Goal: Transaction & Acquisition: Purchase product/service

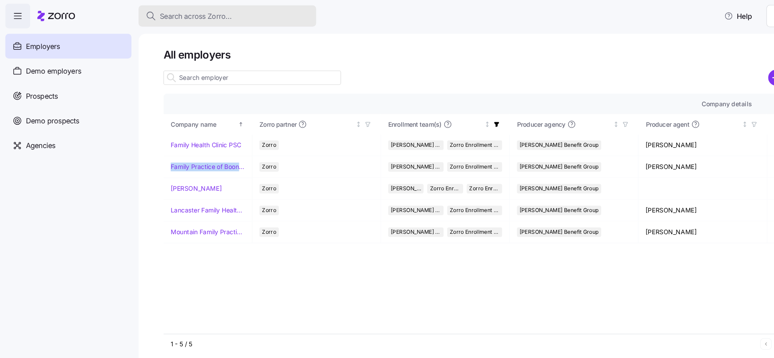
click at [192, 21] on button "Search across Zorro..." at bounding box center [214, 15] width 167 height 20
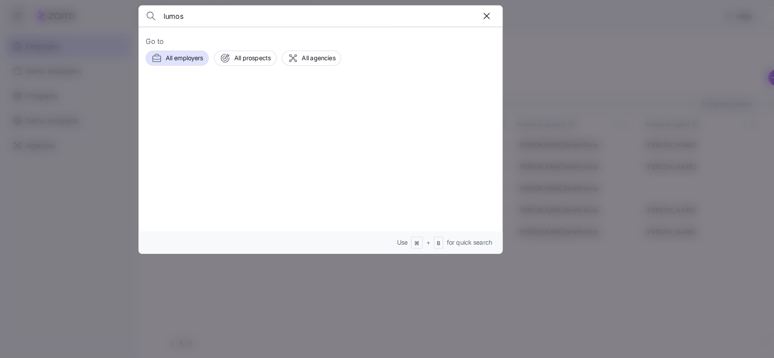
type input "lumos"
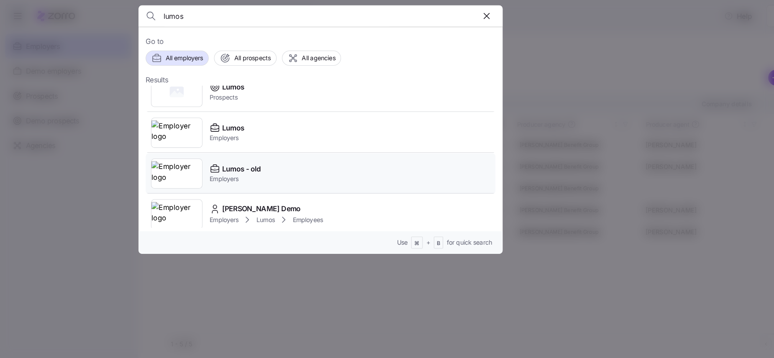
scroll to position [16, 0]
click at [166, 120] on img at bounding box center [167, 122] width 48 height 23
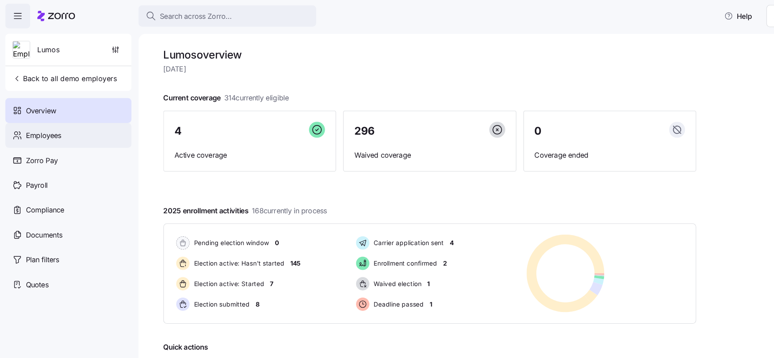
click at [78, 127] on div "Employees" at bounding box center [64, 127] width 119 height 23
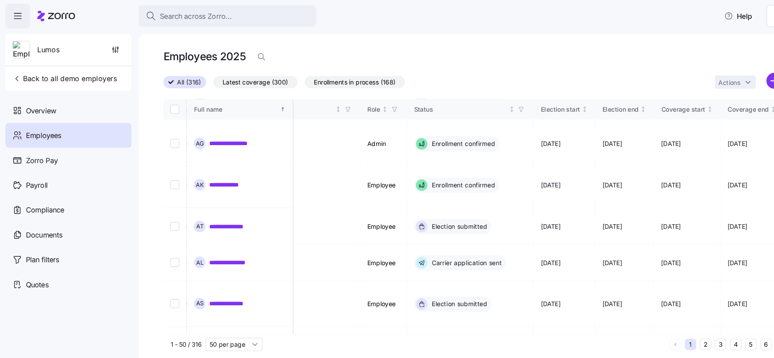
scroll to position [81, 370]
click at [218, 282] on link "**********" at bounding box center [219, 286] width 45 height 8
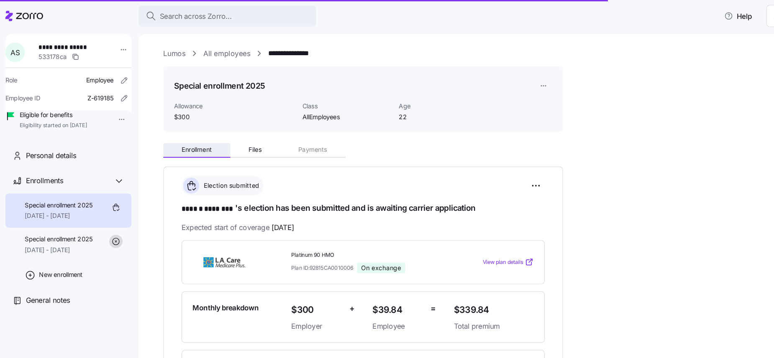
scroll to position [75, 0]
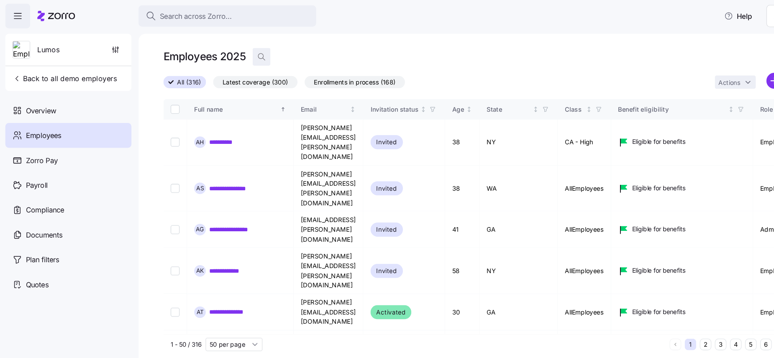
click at [242, 56] on icon "button" at bounding box center [246, 53] width 8 height 8
click at [260, 55] on input at bounding box center [321, 53] width 167 height 13
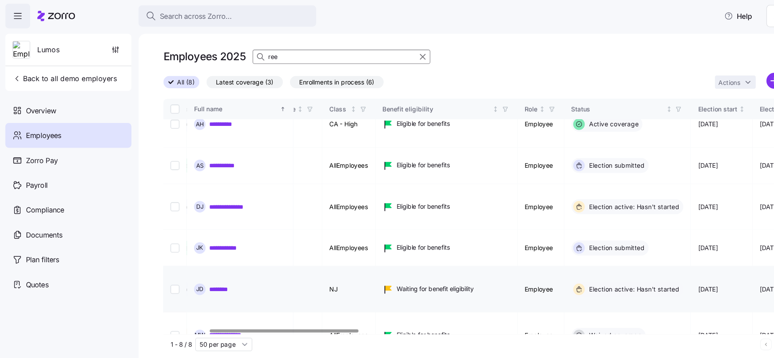
scroll to position [17, 201]
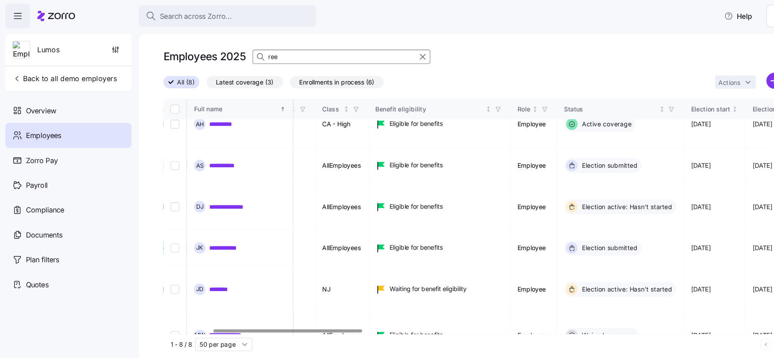
type input "ree"
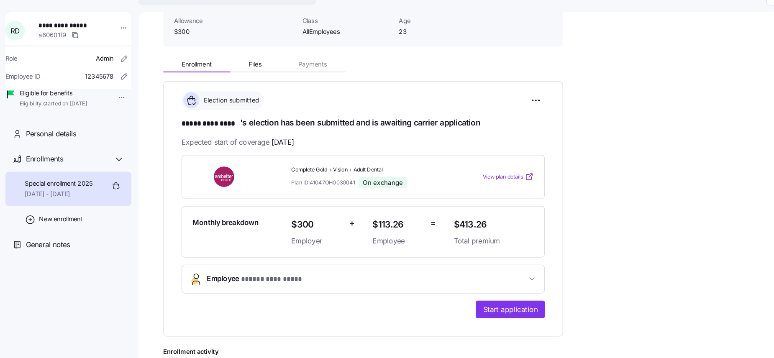
scroll to position [51, 0]
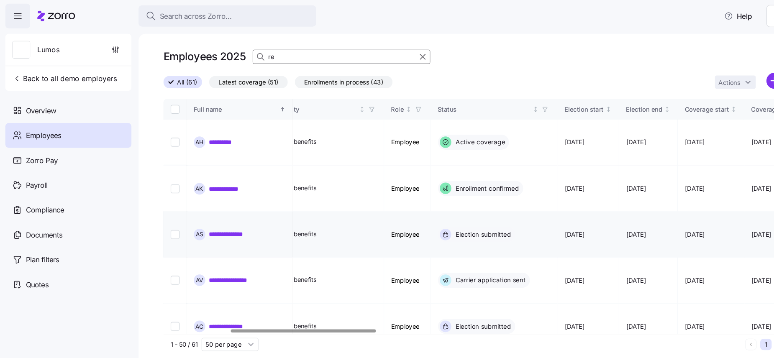
scroll to position [0, 413]
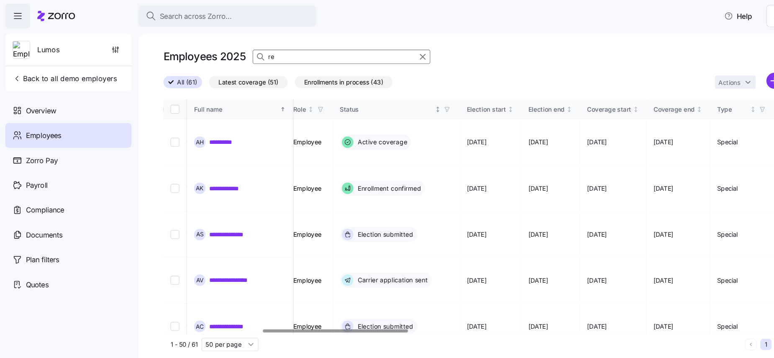
click at [424, 101] on icon "button" at bounding box center [421, 103] width 6 height 6
click at [453, 81] on div "All (61) Latest coverage (51) Enrollments in process (43) Actions" at bounding box center [458, 78] width 608 height 18
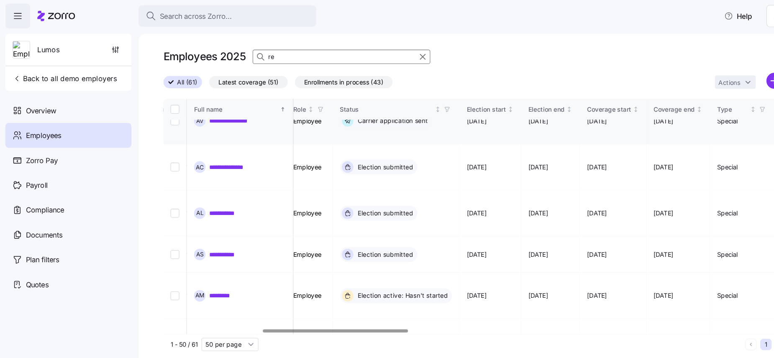
scroll to position [238, 413]
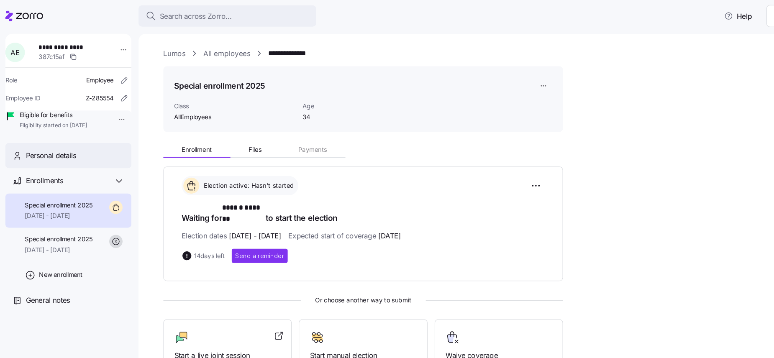
click at [72, 152] on span "Personal details" at bounding box center [48, 146] width 48 height 10
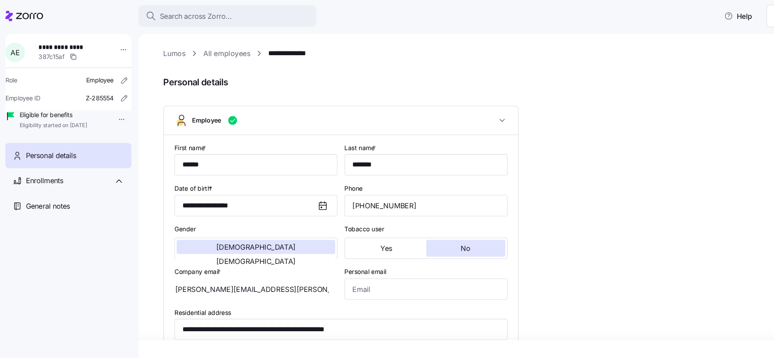
type input "AllEmployees"
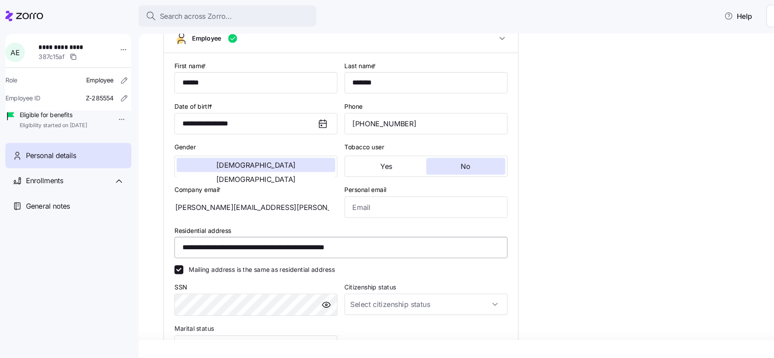
scroll to position [78, 0]
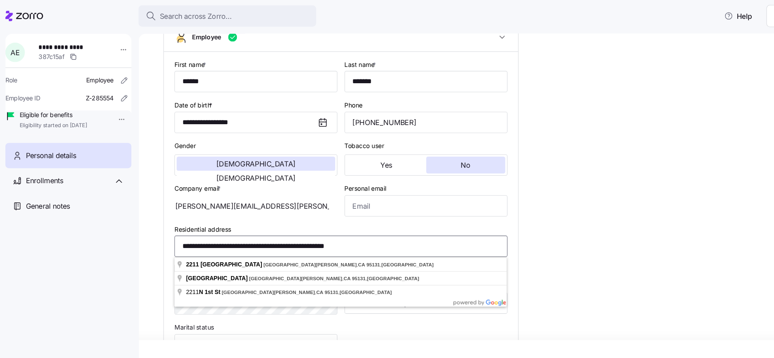
drag, startPoint x: 350, startPoint y: 233, endPoint x: 165, endPoint y: 228, distance: 185.5
click at [165, 228] on input "**********" at bounding box center [321, 232] width 314 height 20
paste input
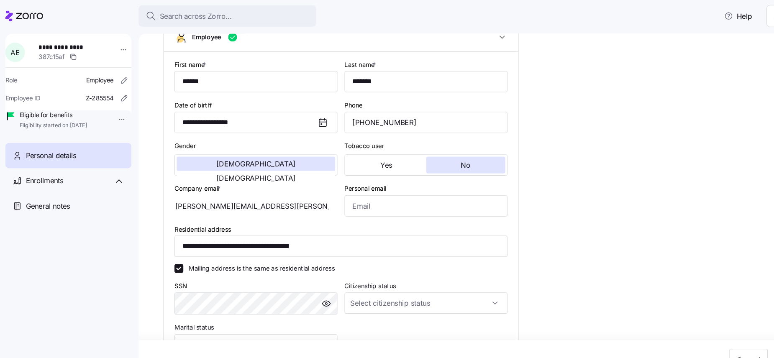
type input "**********"
click at [141, 228] on div "**********" at bounding box center [453, 195] width 644 height 326
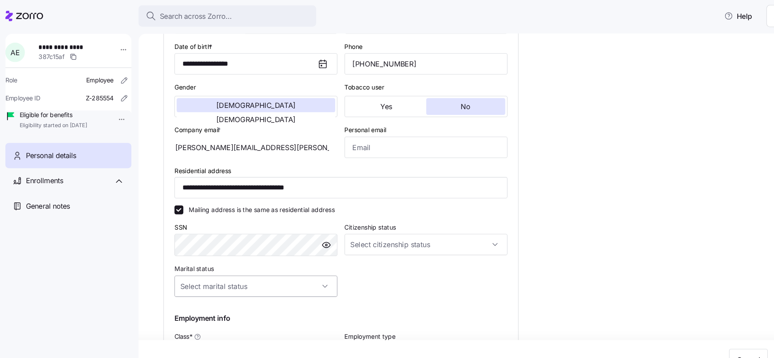
scroll to position [110, 0]
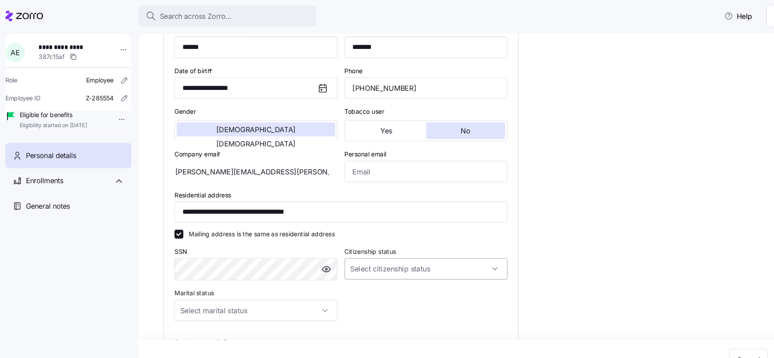
click at [356, 259] on input "Citizenship status" at bounding box center [402, 254] width 154 height 20
click at [348, 275] on span "[DEMOGRAPHIC_DATA] citizen" at bounding box center [377, 278] width 85 height 9
type input "[DEMOGRAPHIC_DATA] citizen"
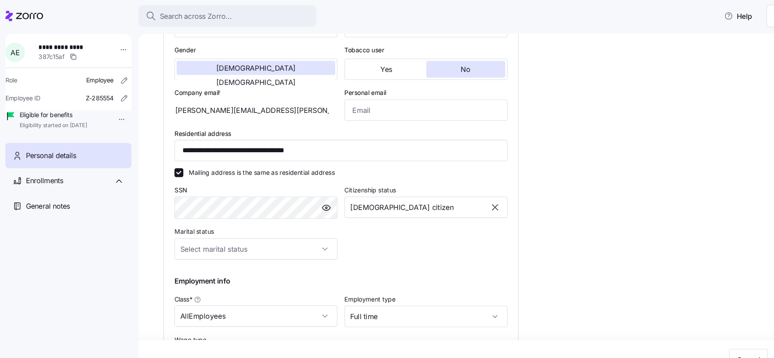
scroll to position [189, 0]
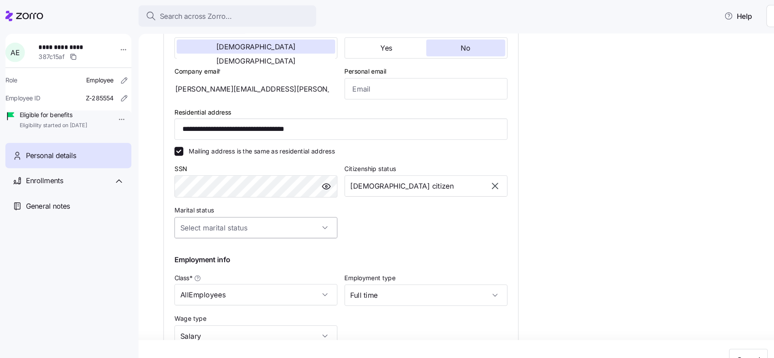
click at [306, 207] on input "Marital status" at bounding box center [241, 215] width 154 height 20
drag, startPoint x: 269, startPoint y: 236, endPoint x: 267, endPoint y: 249, distance: 14.0
click at [267, 249] on div "Single Married In domestic partnership" at bounding box center [241, 257] width 147 height 52
click at [267, 249] on div "Married" at bounding box center [241, 258] width 147 height 18
type input "Married"
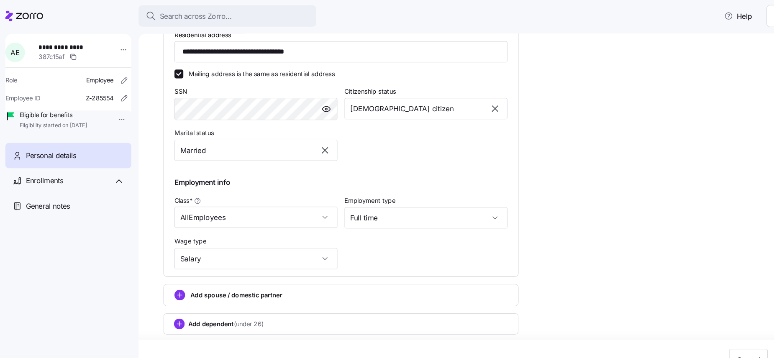
scroll to position [262, 0]
click at [200, 276] on span "Add spouse / domestic partner" at bounding box center [223, 277] width 87 height 8
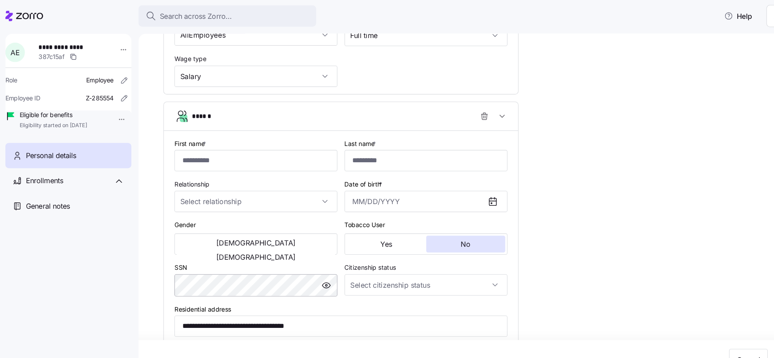
scroll to position [444, 0]
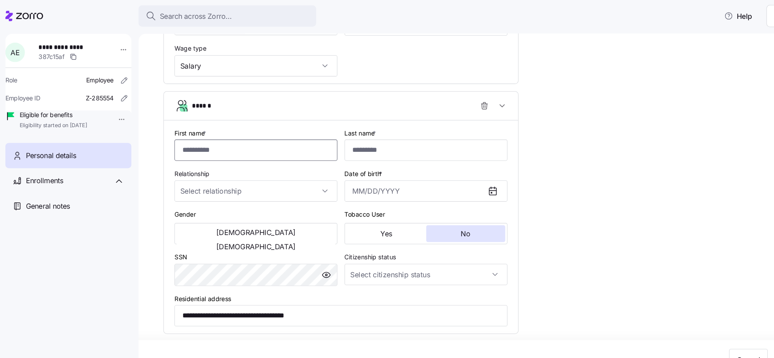
click at [195, 144] on input "First name *" at bounding box center [241, 141] width 154 height 20
type input "****"
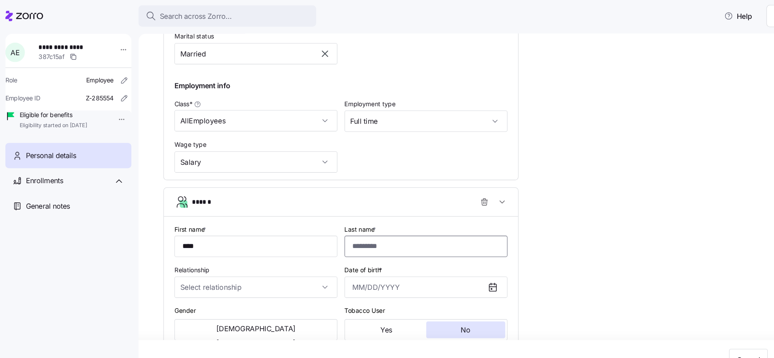
scroll to position [470, 0]
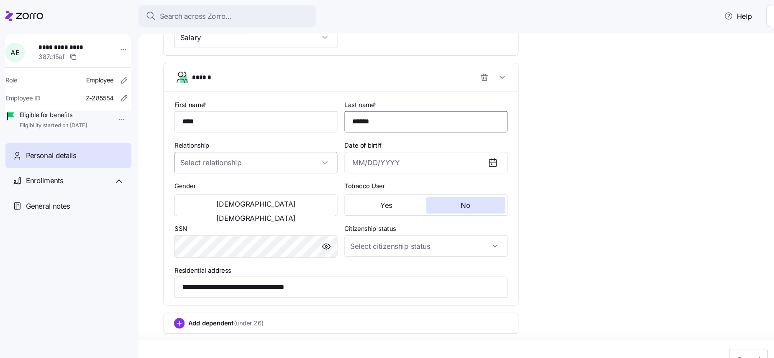
type input "******"
click at [280, 151] on input "Relationship" at bounding box center [241, 153] width 154 height 20
click at [250, 175] on div "Spouse" at bounding box center [241, 179] width 147 height 18
type input "Spouse"
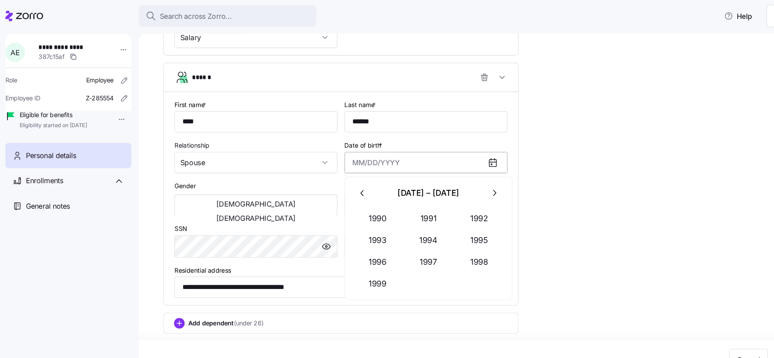
click at [349, 157] on input "Date of birth *" at bounding box center [402, 153] width 154 height 20
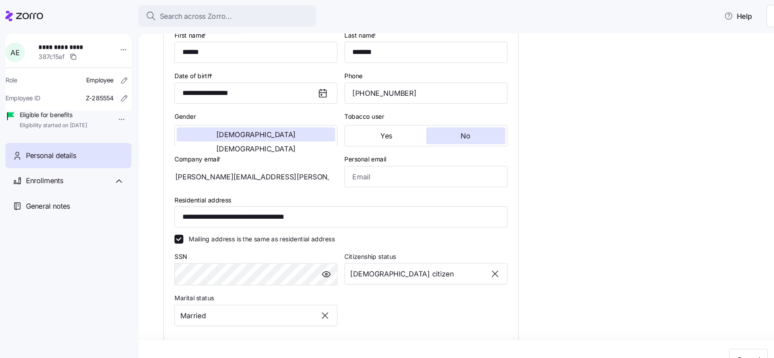
scroll to position [104, 0]
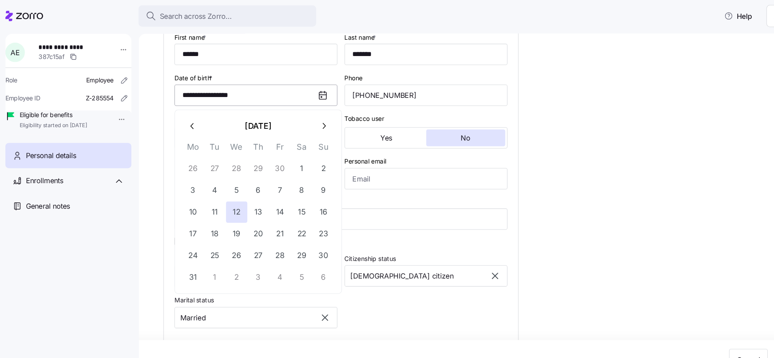
click at [254, 83] on input "**********" at bounding box center [241, 90] width 154 height 20
type input "**********"
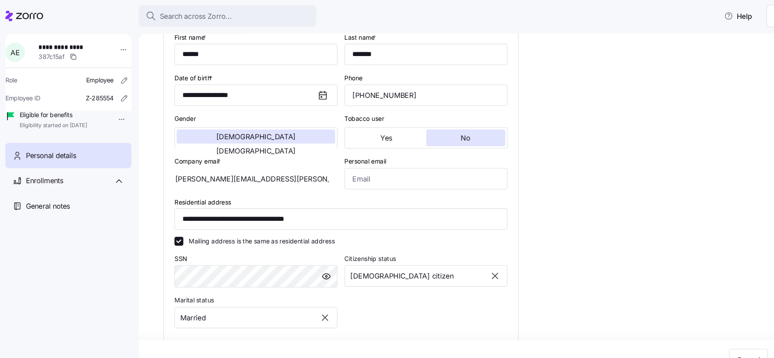
click at [544, 130] on div "**********" at bounding box center [458, 335] width 608 height 789
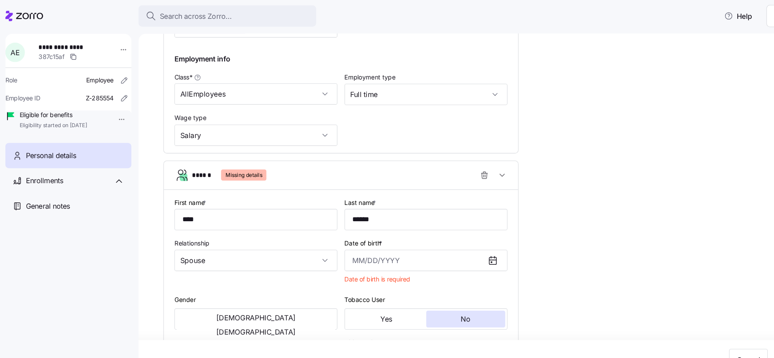
scroll to position [378, 0]
click at [365, 244] on input "Date of birth *" at bounding box center [402, 245] width 154 height 20
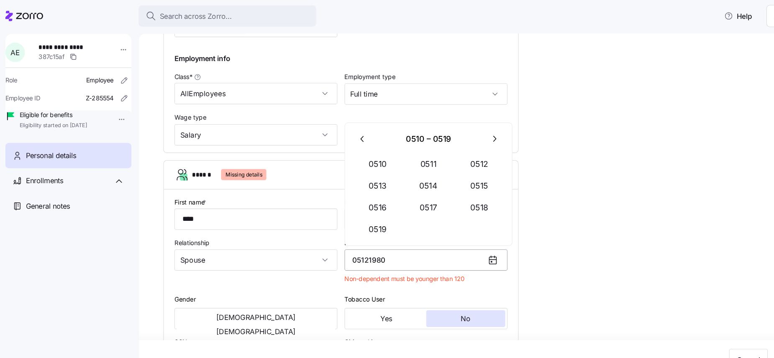
click at [339, 246] on input "05121980" at bounding box center [402, 245] width 154 height 20
click at [352, 246] on input "05-121980" at bounding box center [402, 245] width 154 height 20
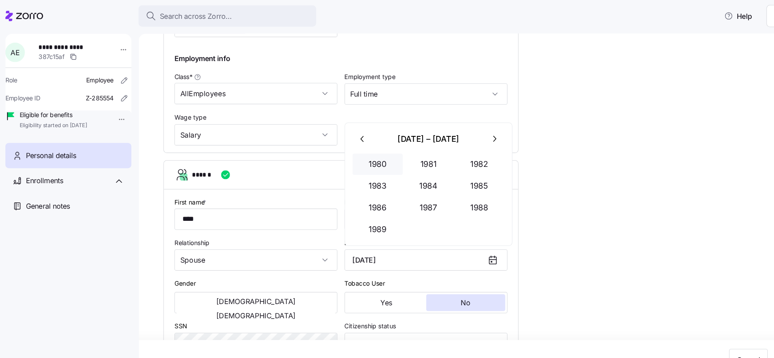
click at [364, 162] on button "1980" at bounding box center [356, 155] width 48 height 20
type input "May 12, 1980"
click at [561, 250] on div "**********" at bounding box center [458, 53] width 608 height 773
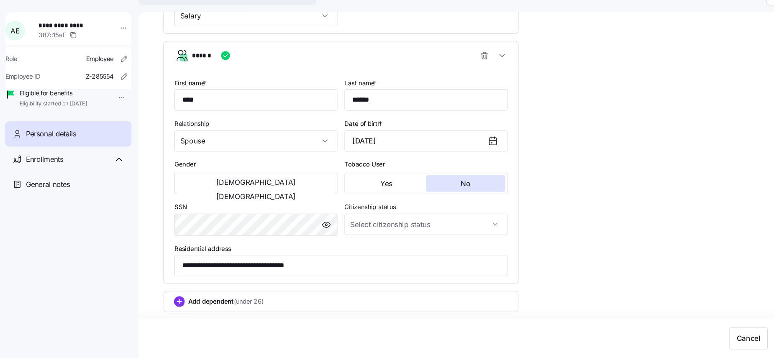
scroll to position [0, 0]
click at [327, 236] on input "Citizenship status" at bounding box center [402, 232] width 154 height 20
click at [341, 258] on span "[DEMOGRAPHIC_DATA] citizen" at bounding box center [377, 257] width 85 height 9
type input "[DEMOGRAPHIC_DATA] citizen"
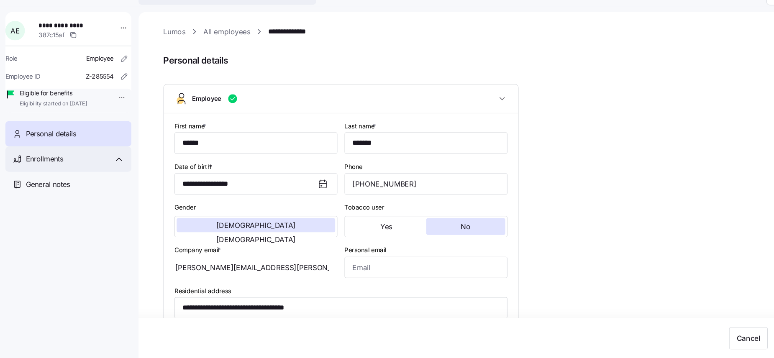
click at [92, 176] on div "Enrollments" at bounding box center [70, 170] width 93 height 10
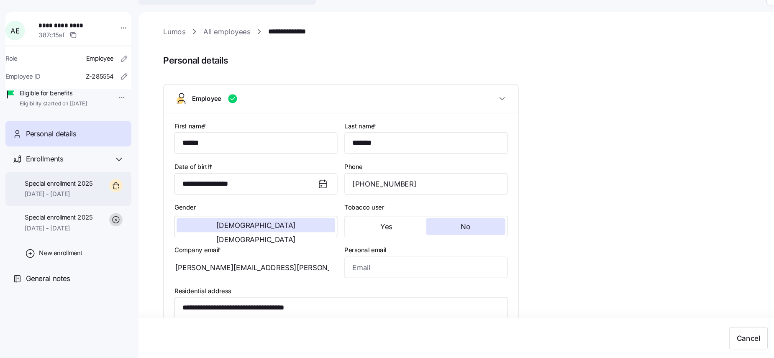
click at [82, 208] on span "[DATE] - [DATE]" at bounding box center [55, 203] width 64 height 8
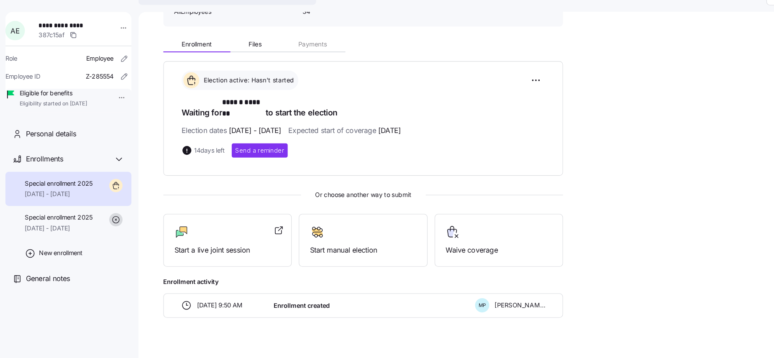
scroll to position [82, 0]
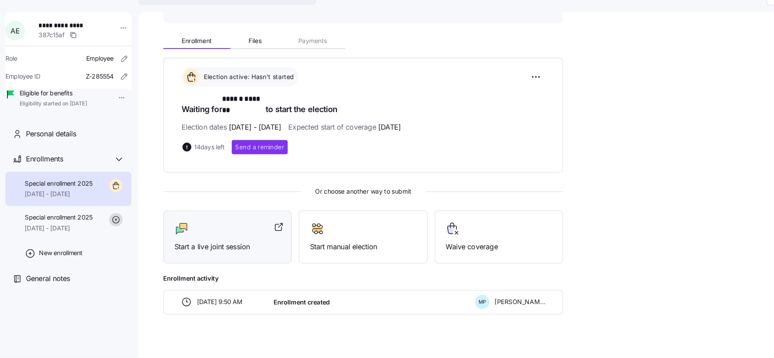
click at [200, 248] on span "Start a live joint session" at bounding box center [214, 253] width 100 height 10
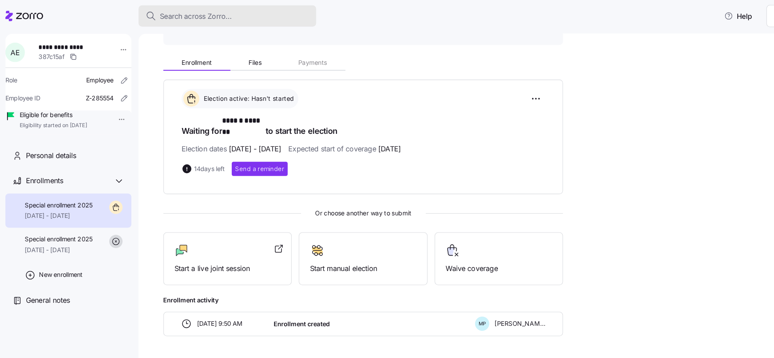
click at [182, 16] on span "Search across Zorro..." at bounding box center [185, 15] width 68 height 10
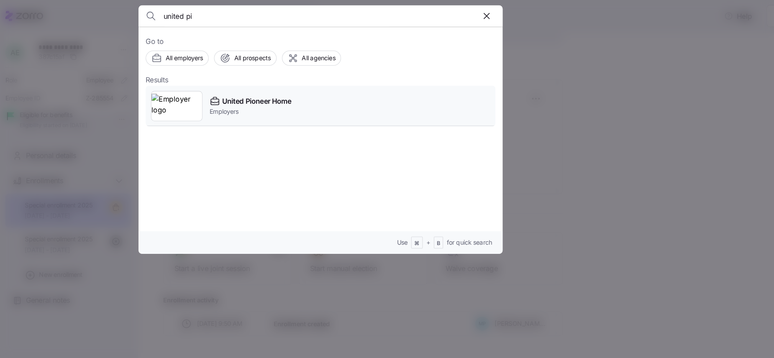
type input "united pi"
click at [162, 98] on img at bounding box center [167, 99] width 48 height 23
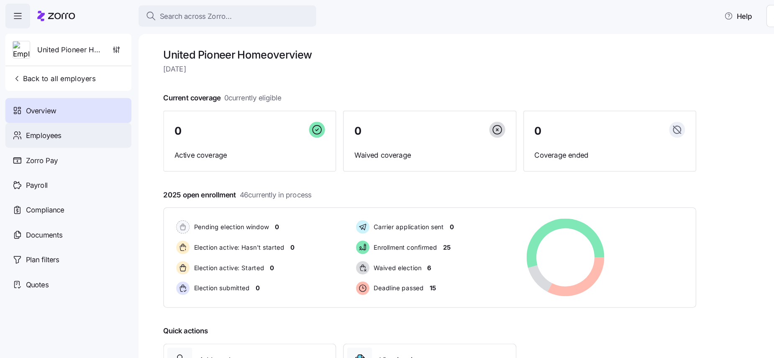
click at [61, 125] on div "Employees" at bounding box center [64, 127] width 119 height 23
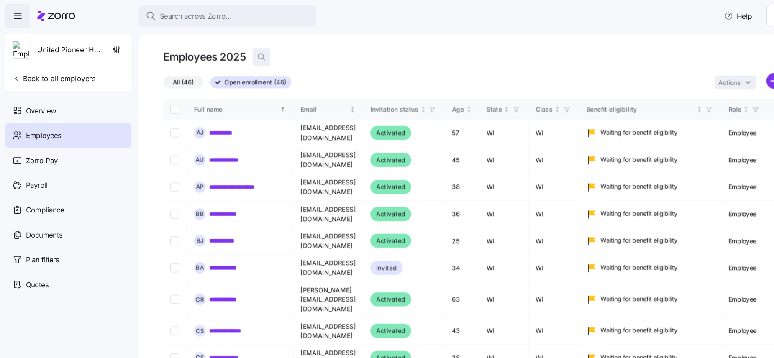
click at [246, 52] on icon "button" at bounding box center [246, 53] width 8 height 8
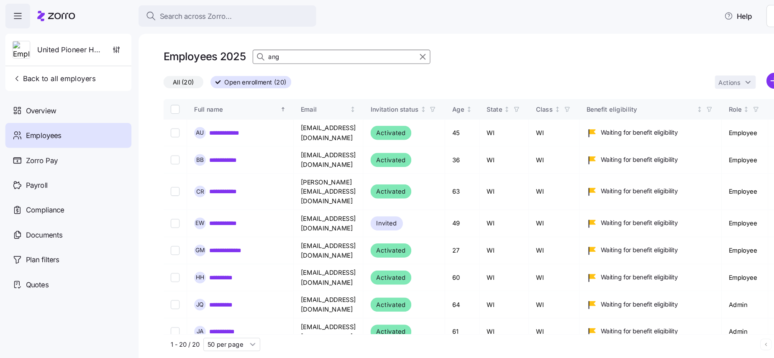
click at [268, 54] on input "ang" at bounding box center [321, 53] width 167 height 13
type input "a"
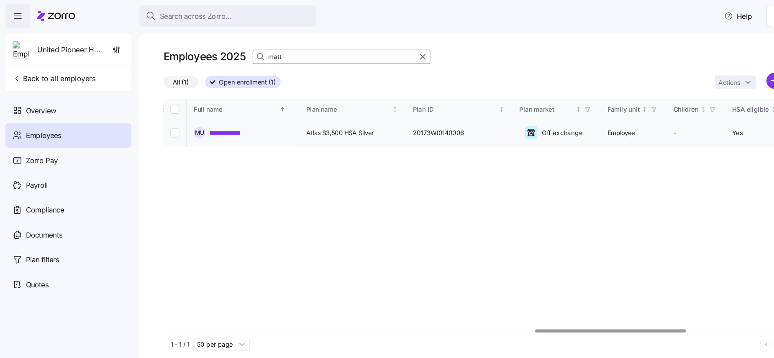
scroll to position [0, 1490]
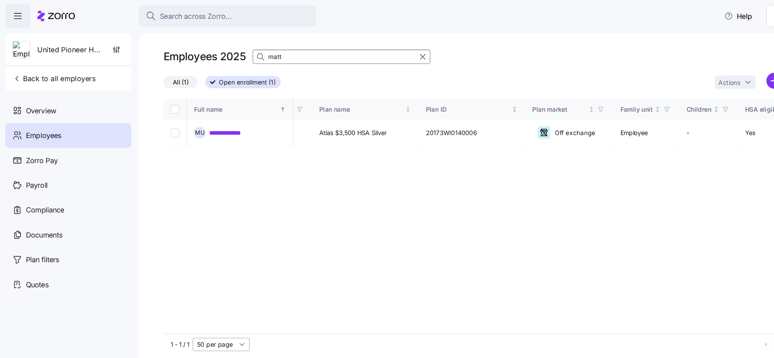
type input "matt"
click at [285, 56] on input "matt" at bounding box center [321, 53] width 167 height 13
click at [279, 53] on input "jane" at bounding box center [321, 53] width 167 height 13
type input "j"
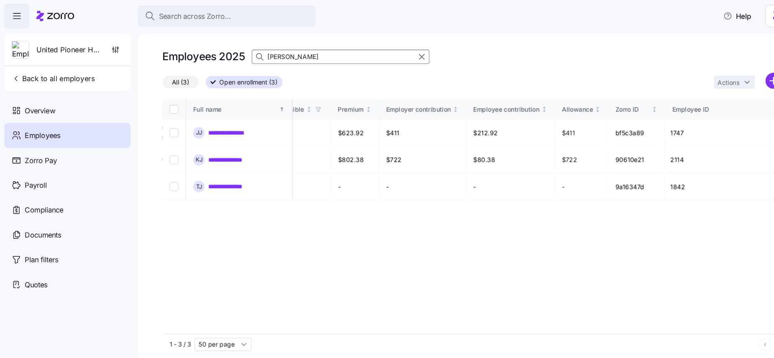
scroll to position [0, 1982]
type input "j"
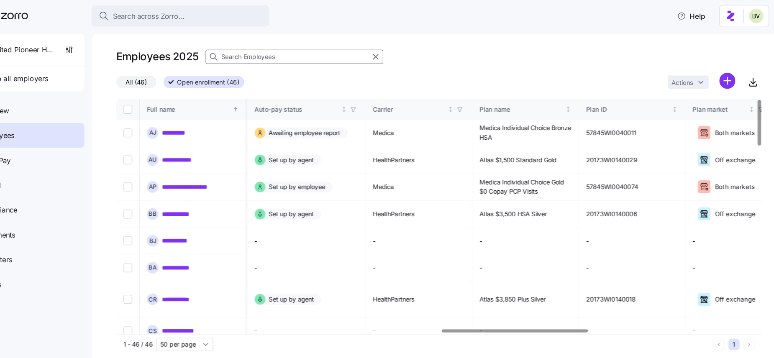
scroll to position [0, 1339]
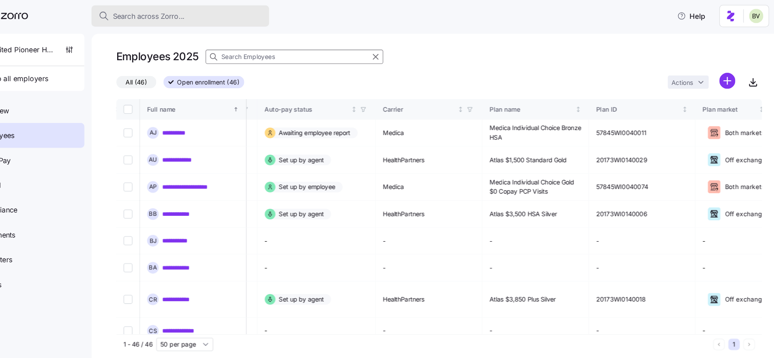
click at [187, 16] on span "Search across Zorro..." at bounding box center [185, 15] width 68 height 10
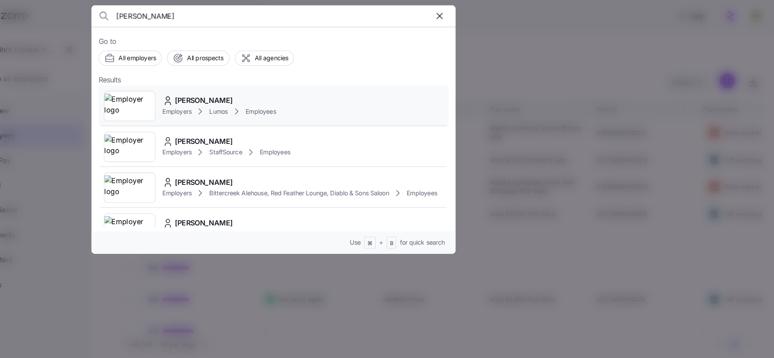
type input "Audrey elliot"
click at [164, 102] on img at bounding box center [167, 99] width 48 height 23
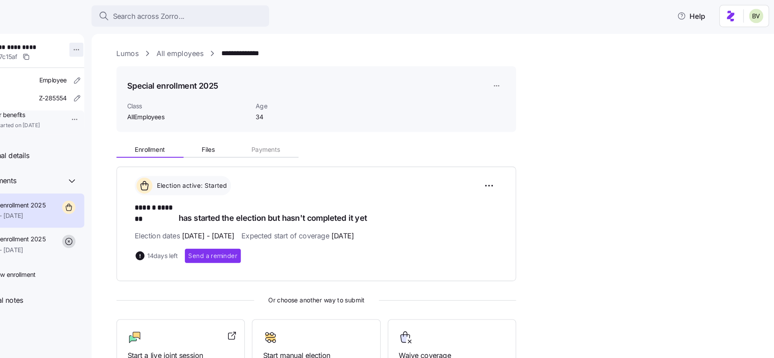
click at [108, 44] on html "**********" at bounding box center [387, 176] width 774 height 353
click at [149, 129] on html "**********" at bounding box center [387, 176] width 774 height 353
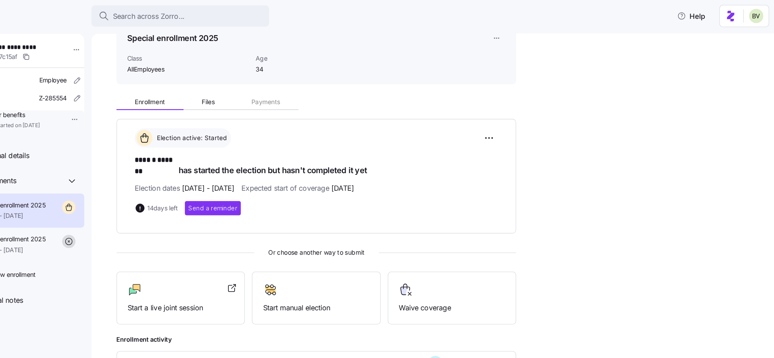
scroll to position [74, 0]
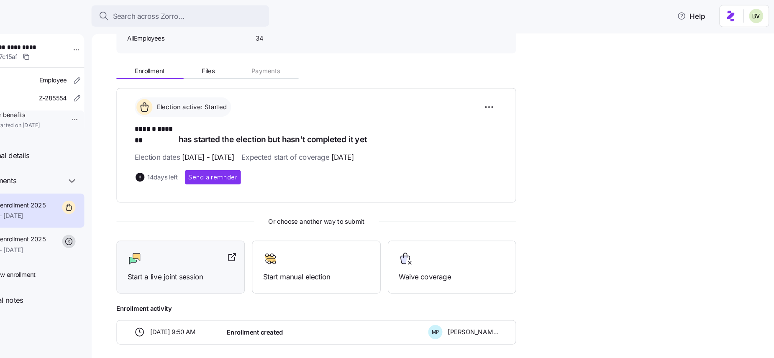
click at [189, 259] on div "Start a live joint session" at bounding box center [214, 252] width 121 height 50
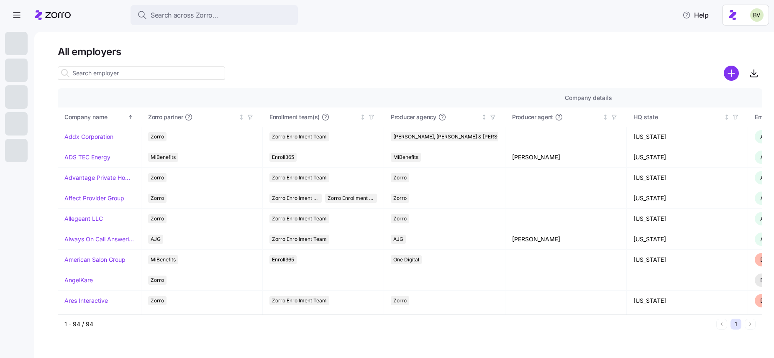
click at [167, 74] on input at bounding box center [141, 73] width 167 height 13
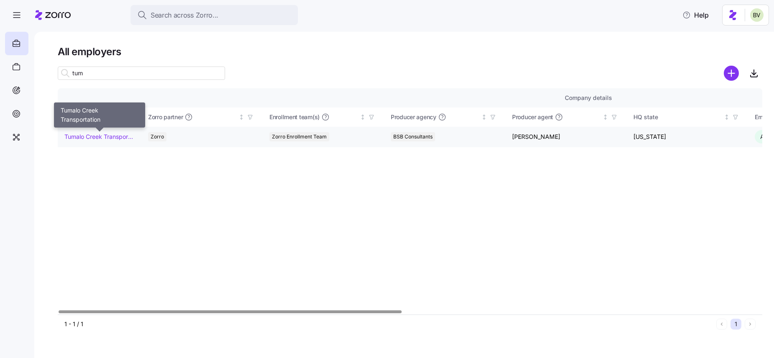
type input "tum"
click at [103, 136] on link "Tumalo Creek Transportation" at bounding box center [99, 137] width 70 height 8
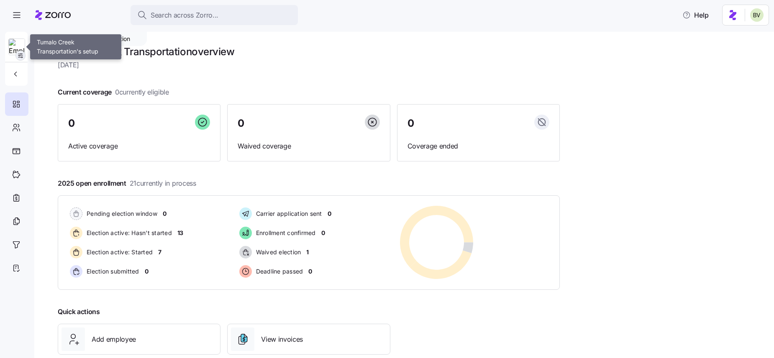
click at [20, 56] on icon "button" at bounding box center [20, 55] width 7 height 7
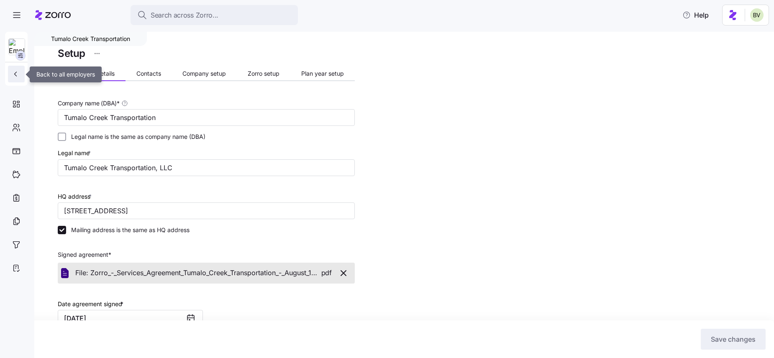
click at [17, 82] on button "button" at bounding box center [16, 74] width 17 height 17
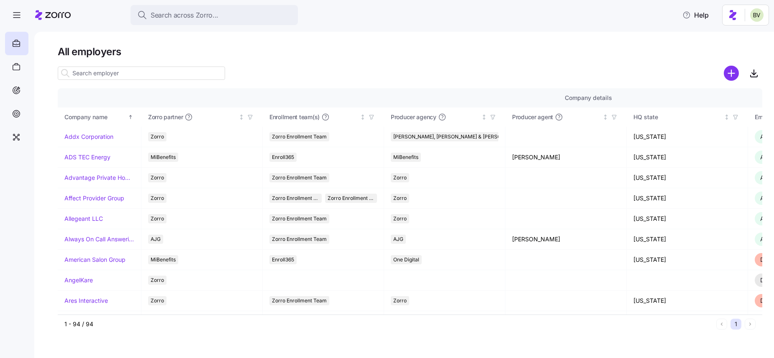
click at [77, 73] on input at bounding box center [141, 73] width 167 height 13
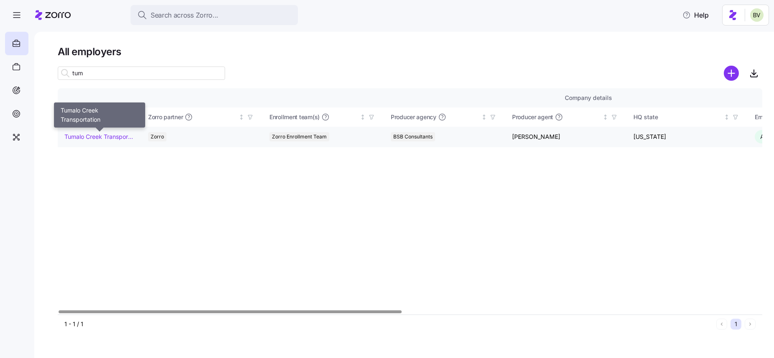
type input "tum"
click at [82, 136] on link "Tumalo Creek Transportation" at bounding box center [99, 137] width 70 height 8
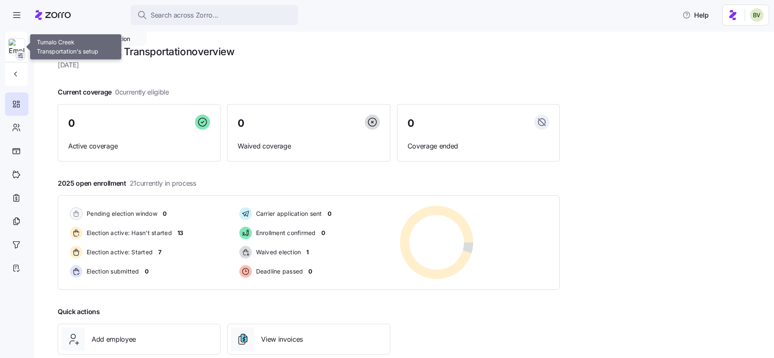
click at [20, 59] on icon "button" at bounding box center [20, 55] width 7 height 7
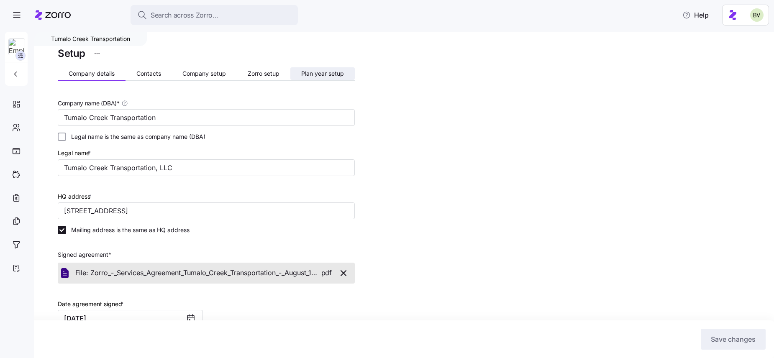
click at [311, 73] on span "Plan year setup" at bounding box center [322, 74] width 43 height 6
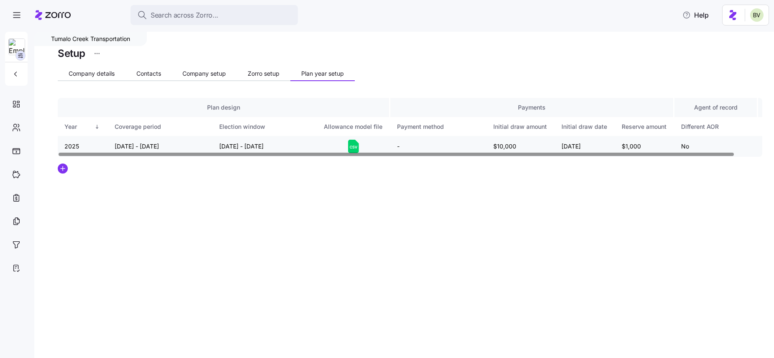
click at [350, 147] on icon at bounding box center [353, 146] width 11 height 13
click at [77, 77] on button "Company details" at bounding box center [92, 73] width 68 height 13
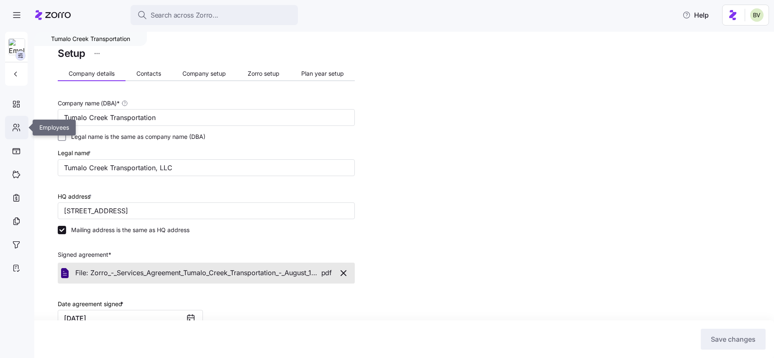
click at [15, 133] on div at bounding box center [16, 127] width 23 height 23
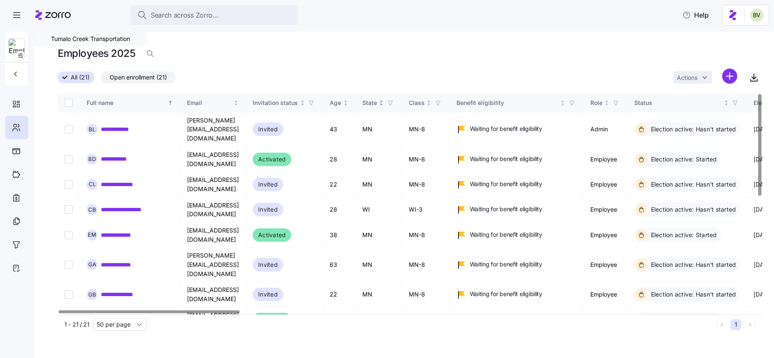
click at [392, 102] on icon "button" at bounding box center [390, 103] width 4 height 4
click at [357, 208] on icon at bounding box center [356, 210] width 10 height 10
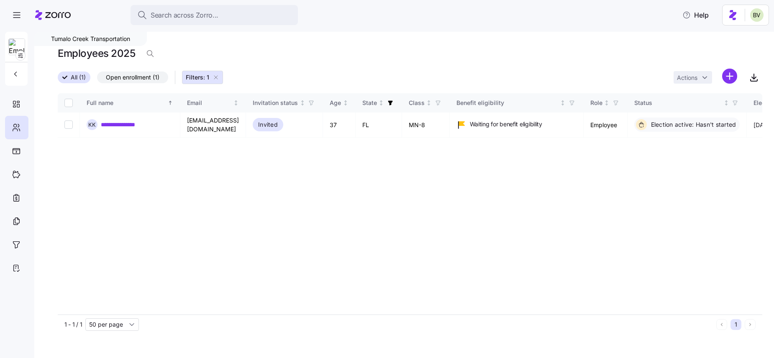
click at [216, 79] on icon "button" at bounding box center [216, 77] width 7 height 7
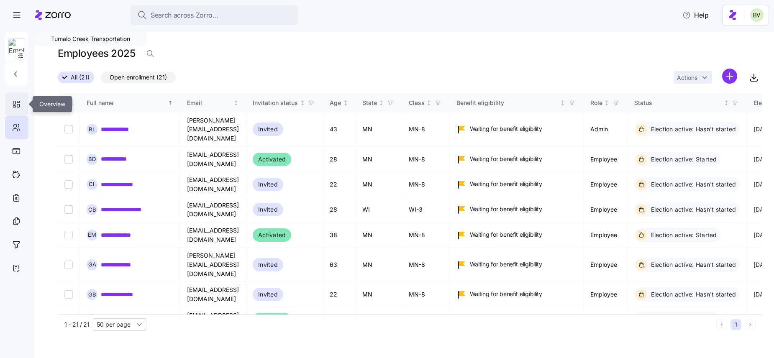
click at [12, 105] on icon at bounding box center [16, 104] width 9 height 10
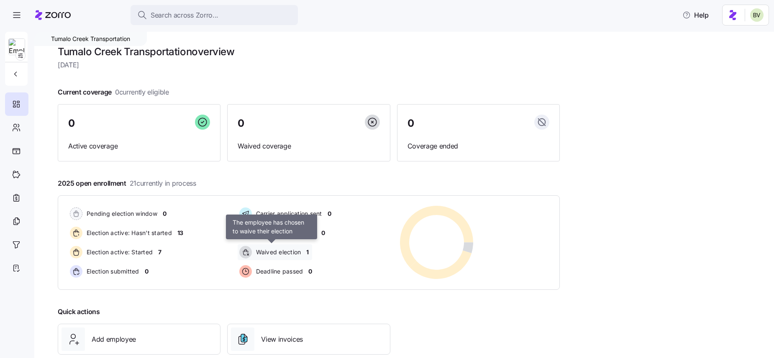
click at [274, 255] on span "Waived election" at bounding box center [278, 252] width 48 height 8
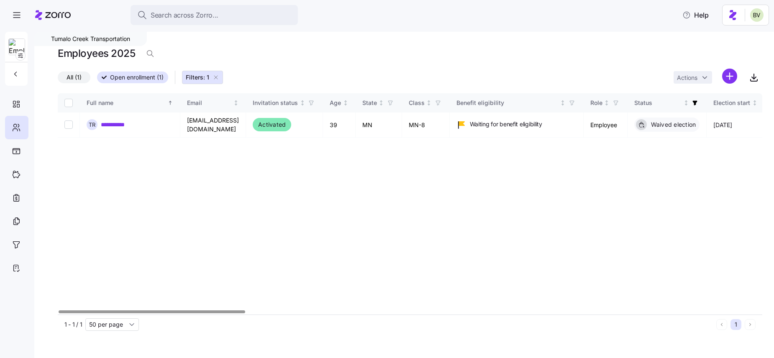
click at [217, 75] on icon "button" at bounding box center [216, 77] width 7 height 7
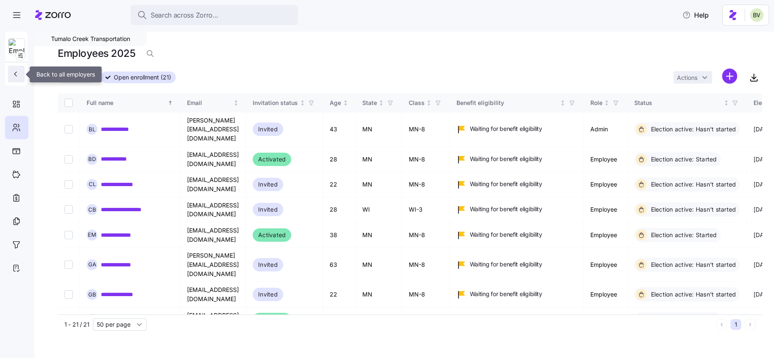
click at [13, 74] on icon "button" at bounding box center [15, 74] width 8 height 8
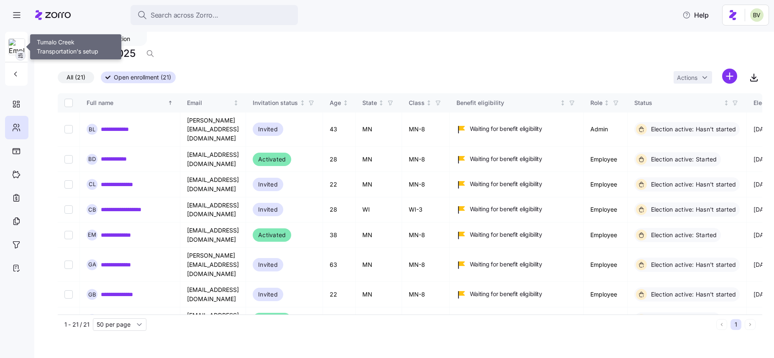
click at [21, 56] on icon "button" at bounding box center [20, 55] width 7 height 7
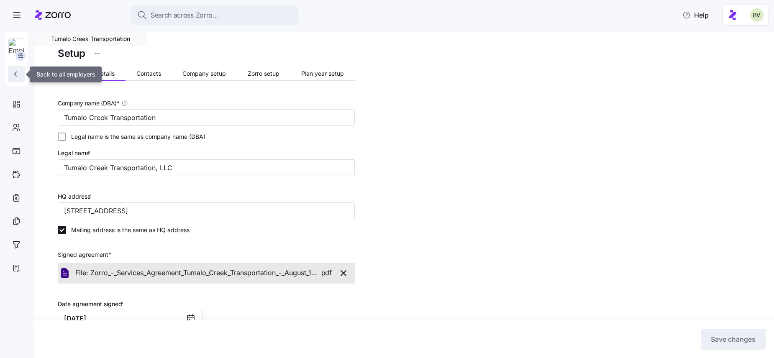
click at [19, 71] on icon "button" at bounding box center [15, 74] width 8 height 8
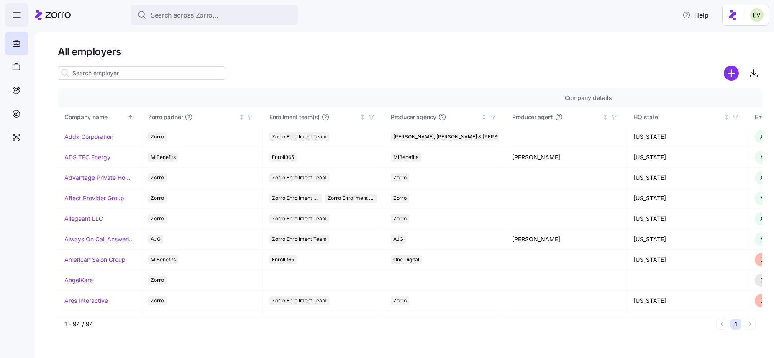
click at [18, 17] on icon "button" at bounding box center [17, 15] width 10 height 10
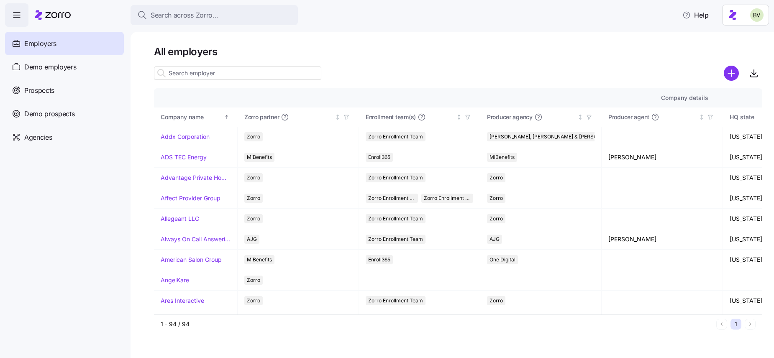
click at [174, 73] on input at bounding box center [237, 73] width 167 height 13
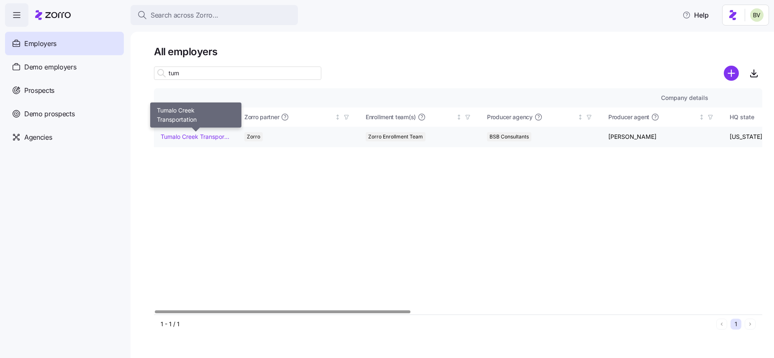
type input "tum"
click at [176, 136] on link "Tumalo Creek Transportation" at bounding box center [196, 137] width 70 height 8
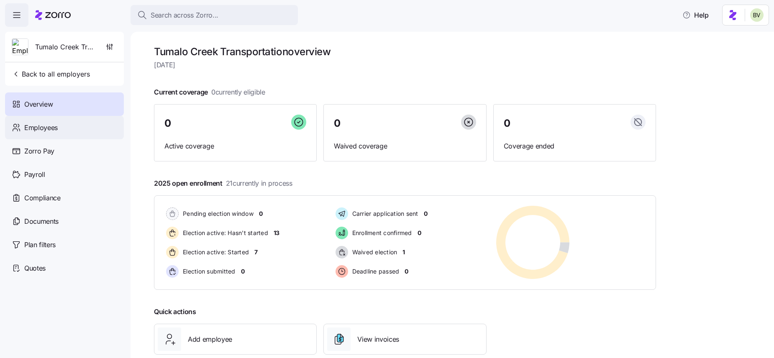
click at [52, 131] on span "Employees" at bounding box center [40, 128] width 33 height 10
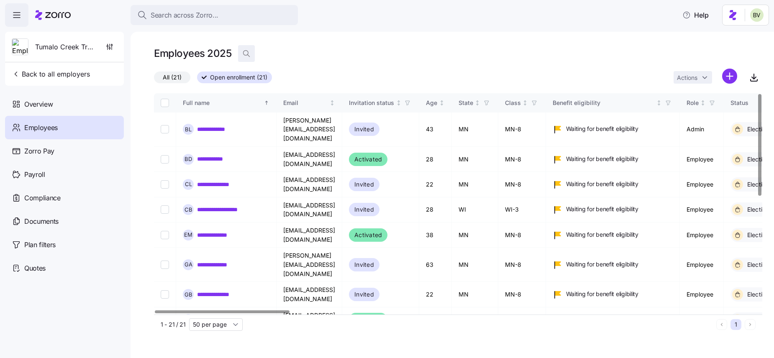
click at [251, 56] on span "button" at bounding box center [247, 54] width 16 height 16
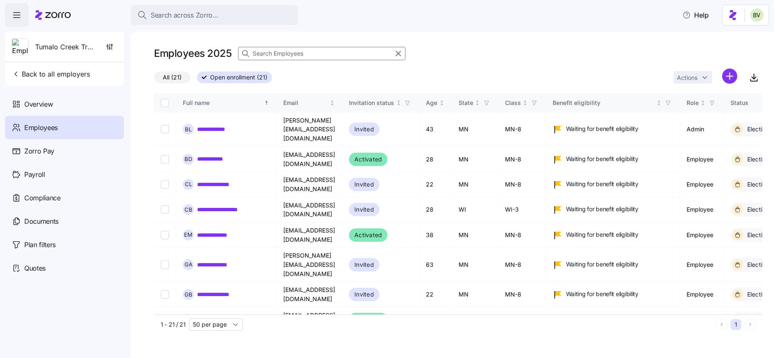
type input "k"
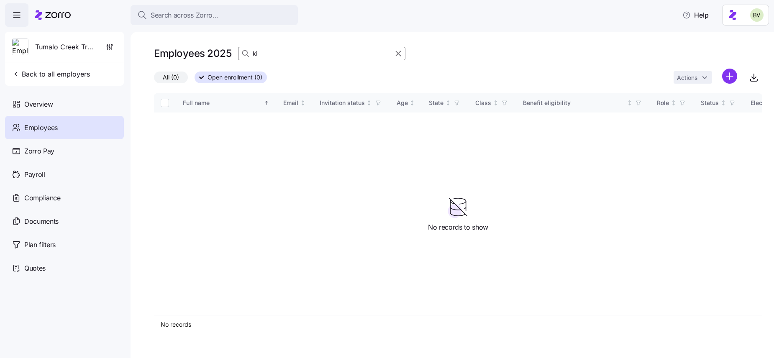
type input "k"
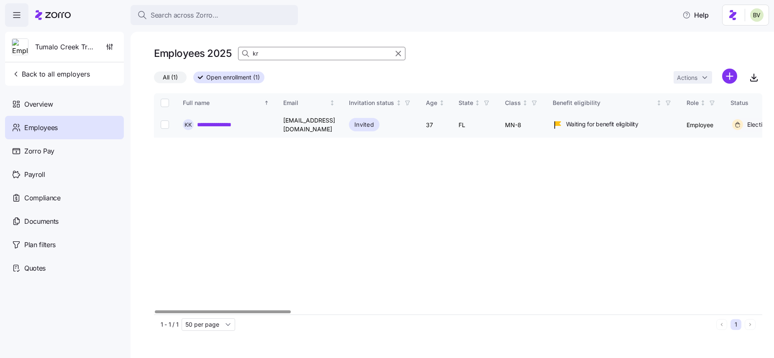
type input "kr"
click at [234, 123] on link "**********" at bounding box center [220, 125] width 46 height 8
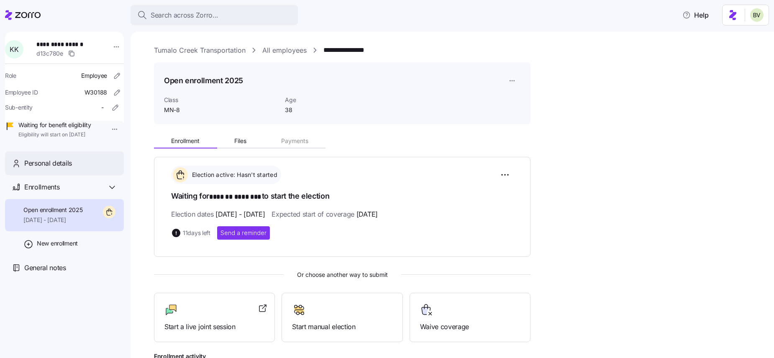
click at [66, 164] on div "Personal details" at bounding box center [64, 163] width 119 height 24
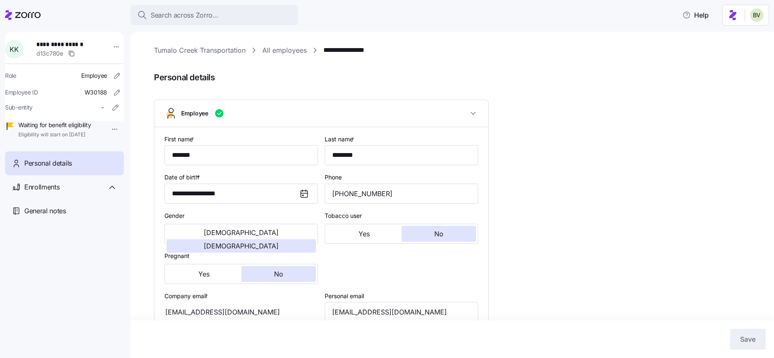
type input "MN-8"
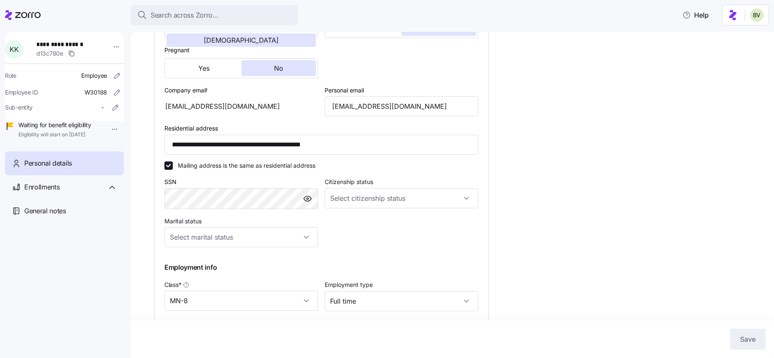
scroll to position [195, 0]
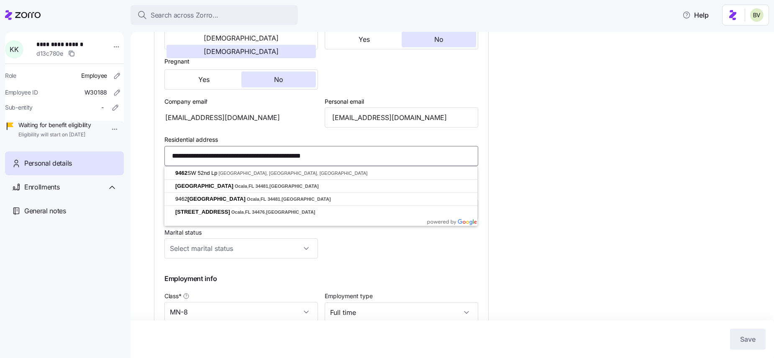
drag, startPoint x: 356, startPoint y: 152, endPoint x: 162, endPoint y: 158, distance: 193.4
click at [162, 158] on div "**********" at bounding box center [321, 150] width 334 height 435
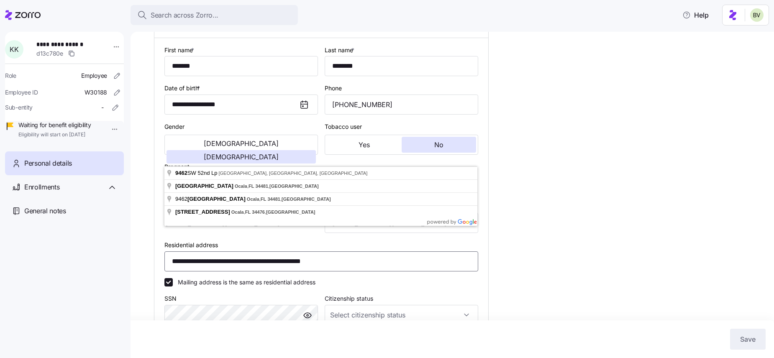
scroll to position [0, 0]
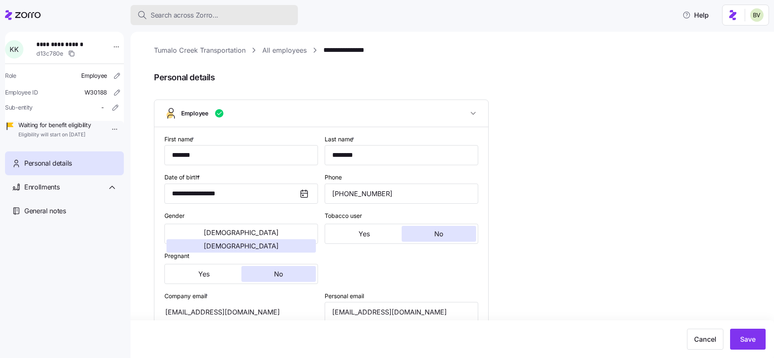
click at [215, 15] on span "Search across Zorro..." at bounding box center [185, 15] width 68 height 10
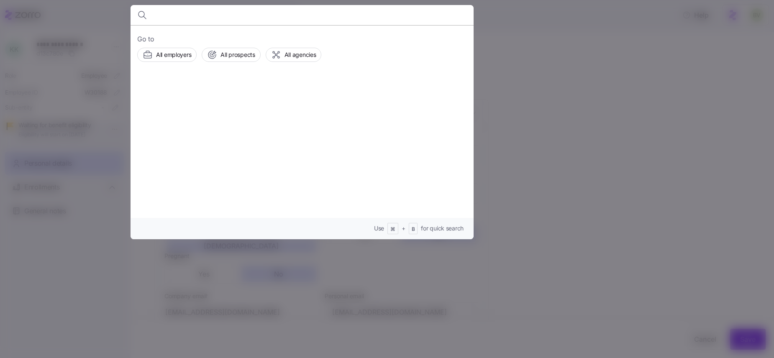
click at [514, 46] on div at bounding box center [387, 179] width 774 height 358
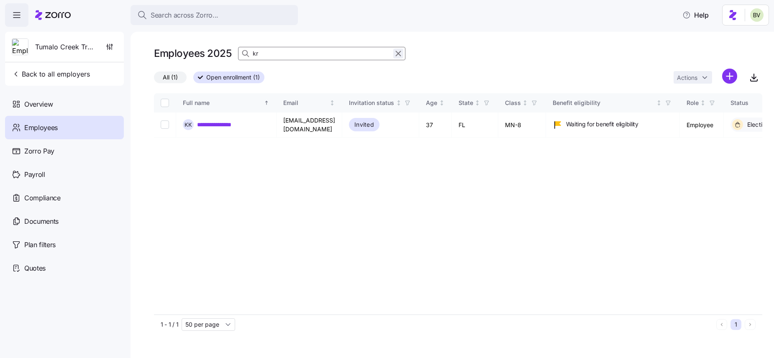
click at [397, 53] on icon "button" at bounding box center [398, 53] width 5 height 5
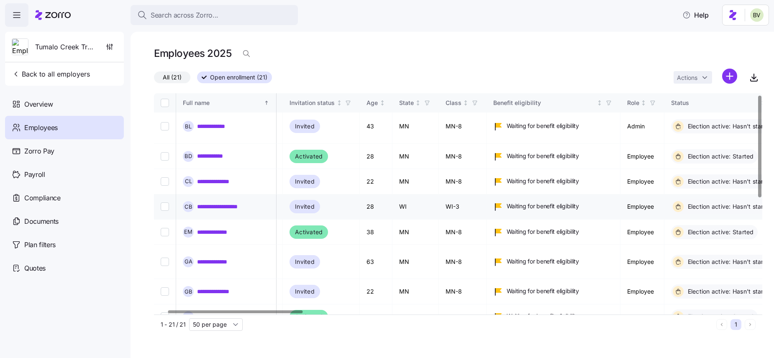
scroll to position [3, 59]
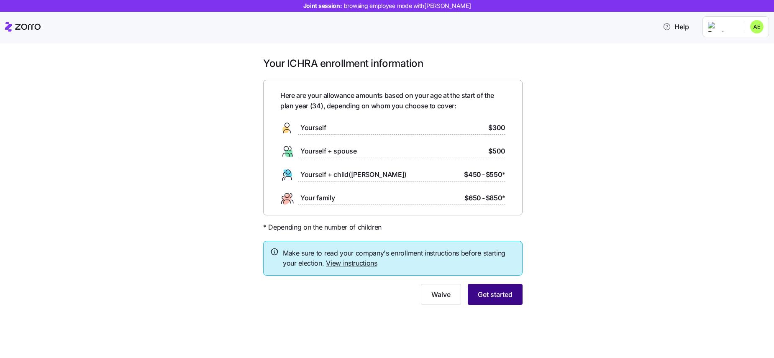
click at [495, 293] on span "Get started" at bounding box center [495, 295] width 35 height 10
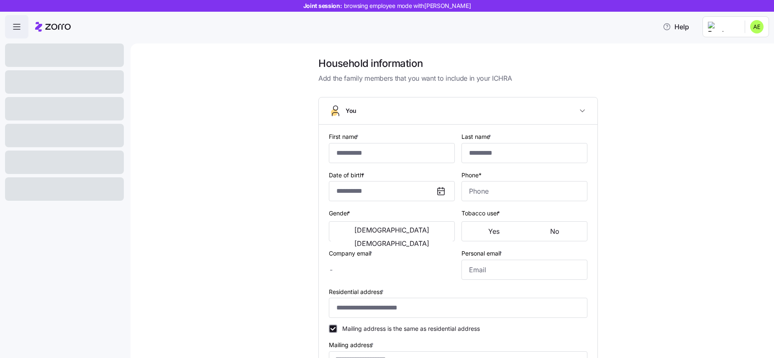
type input "******"
type input "*******"
type input "audrey.elliott@email.com"
type input "**********"
checkbox input "true"
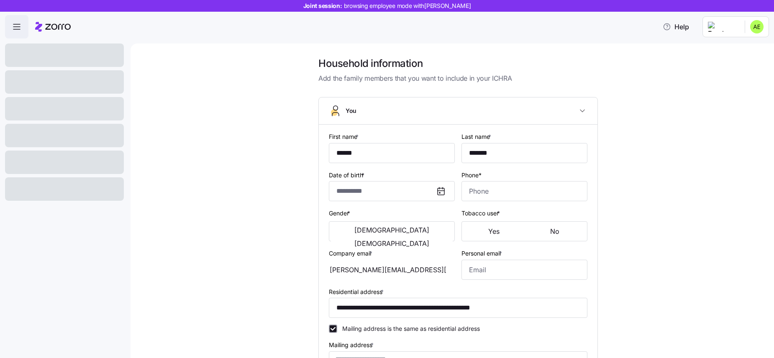
type input "**********"
type input "(949) 213-6103"
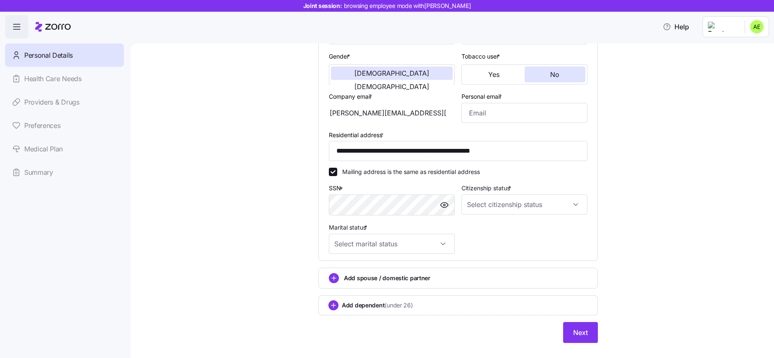
scroll to position [172, 0]
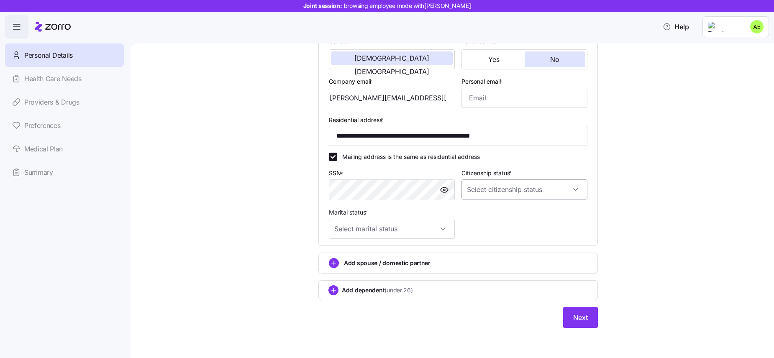
click at [502, 189] on input "Citizenship status *" at bounding box center [525, 190] width 126 height 20
click at [495, 215] on span "[DEMOGRAPHIC_DATA] citizen" at bounding box center [514, 214] width 85 height 9
type input "[DEMOGRAPHIC_DATA] citizen"
click at [436, 233] on input "Marital status *" at bounding box center [392, 229] width 126 height 20
click at [401, 267] on div "Married" at bounding box center [391, 272] width 119 height 18
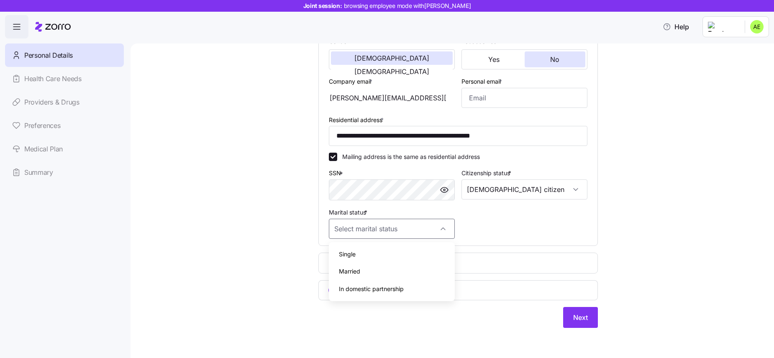
type input "Married"
click at [375, 264] on span "Add spouse / domestic partner" at bounding box center [387, 263] width 87 height 8
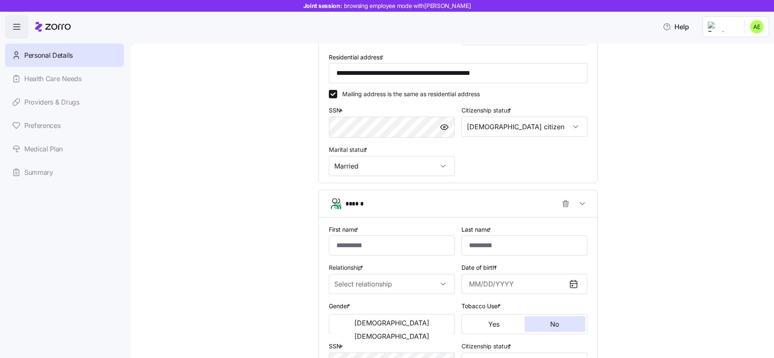
scroll to position [253, 0]
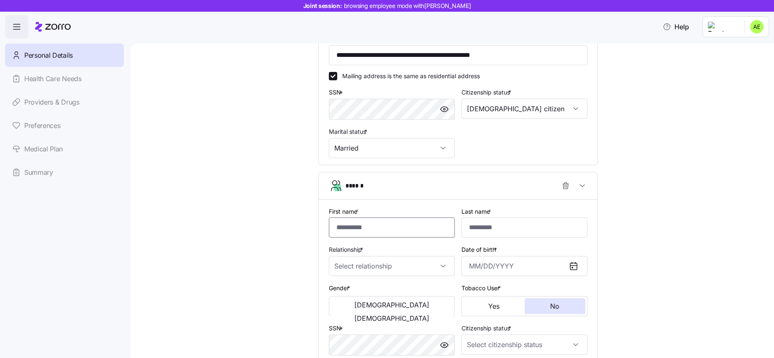
click at [382, 231] on input "First name *" at bounding box center [392, 228] width 126 height 20
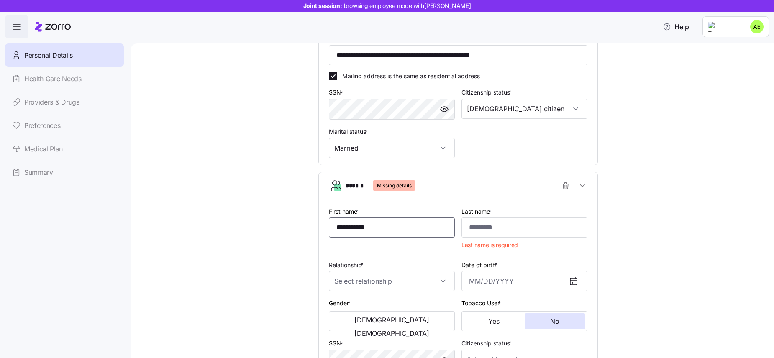
drag, startPoint x: 375, startPoint y: 226, endPoint x: 355, endPoint y: 227, distance: 20.1
click at [355, 227] on input "**********" at bounding box center [392, 228] width 126 height 20
type input "****"
click at [498, 229] on input "Last name *" at bounding box center [525, 228] width 126 height 20
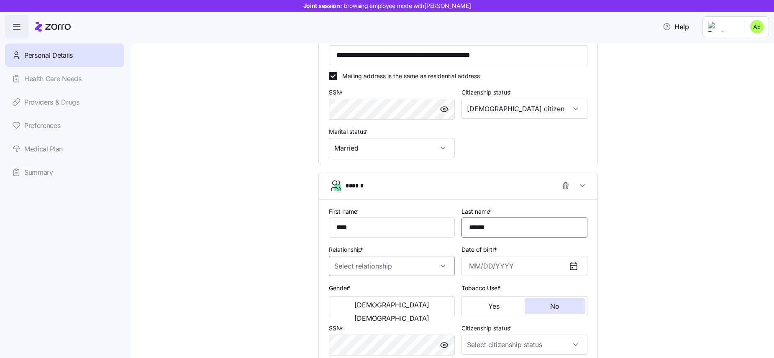
type input "******"
click at [441, 269] on input "Relationship *" at bounding box center [392, 266] width 126 height 20
click at [413, 290] on div "Spouse" at bounding box center [391, 292] width 119 height 18
type input "Spouse"
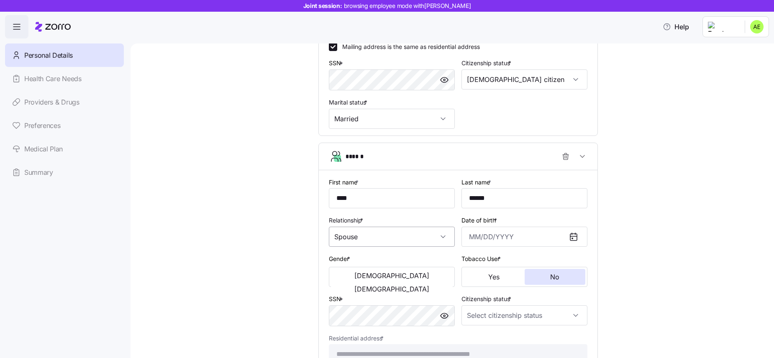
scroll to position [285, 0]
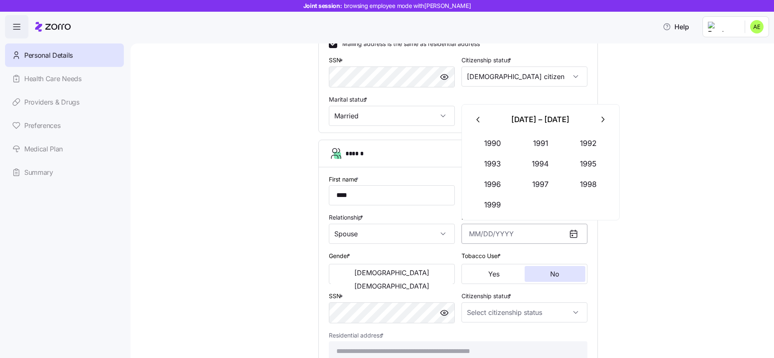
click at [487, 235] on input "Date of birth *" at bounding box center [525, 234] width 126 height 20
click at [508, 213] on button "1979" at bounding box center [493, 205] width 48 height 20
type input "[DATE]"
click at [366, 276] on span "[DEMOGRAPHIC_DATA]" at bounding box center [391, 272] width 75 height 7
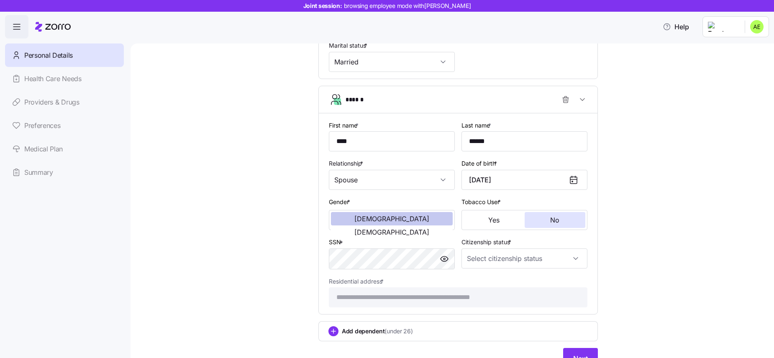
scroll to position [360, 0]
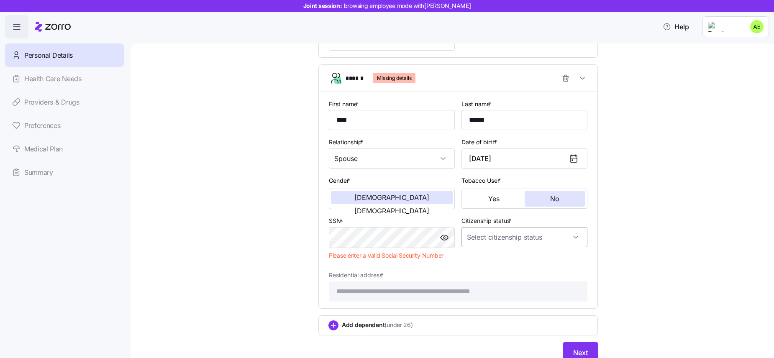
click at [468, 241] on input "Citizenship status *" at bounding box center [525, 237] width 126 height 20
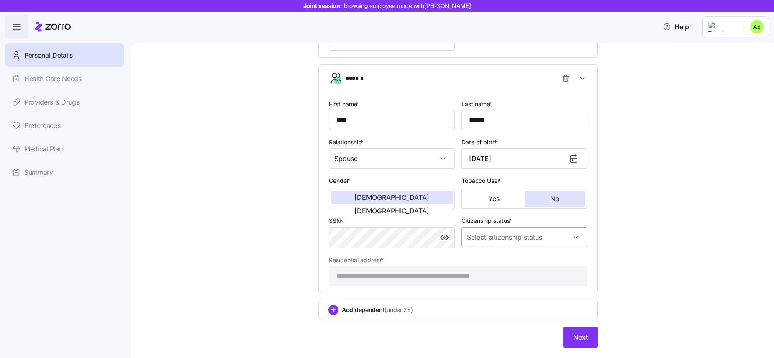
click at [480, 234] on input "Citizenship status *" at bounding box center [525, 237] width 126 height 20
click at [480, 264] on span "[DEMOGRAPHIC_DATA] citizen" at bounding box center [514, 262] width 85 height 9
type input "[DEMOGRAPHIC_DATA] citizen"
click at [588, 334] on button "Next" at bounding box center [580, 337] width 35 height 21
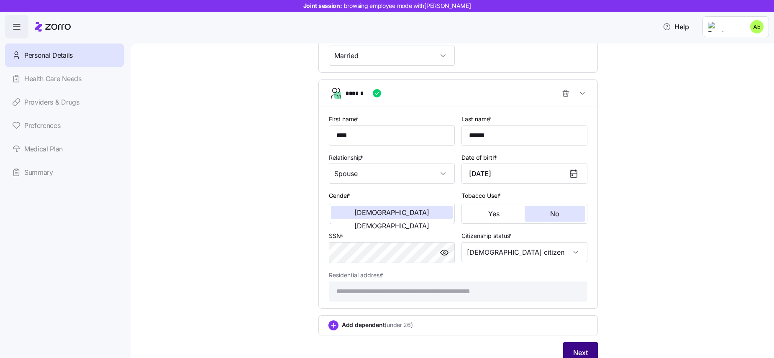
scroll to position [375, 0]
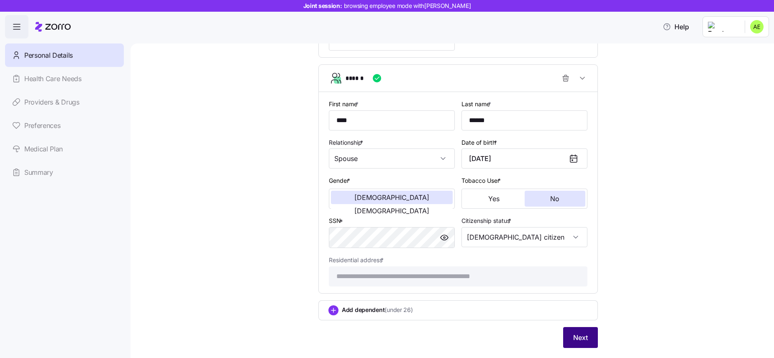
click at [577, 339] on span "Next" at bounding box center [580, 338] width 15 height 10
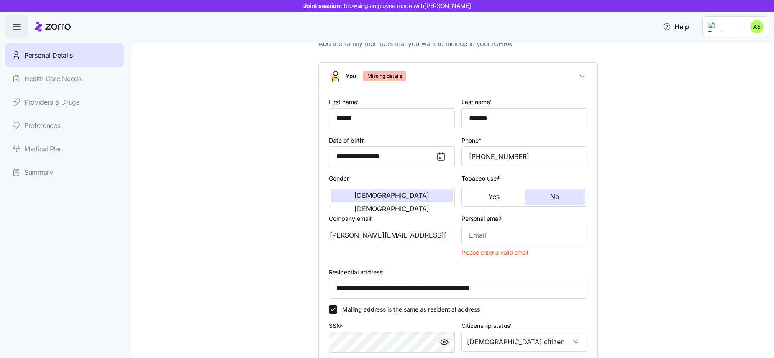
scroll to position [0, 0]
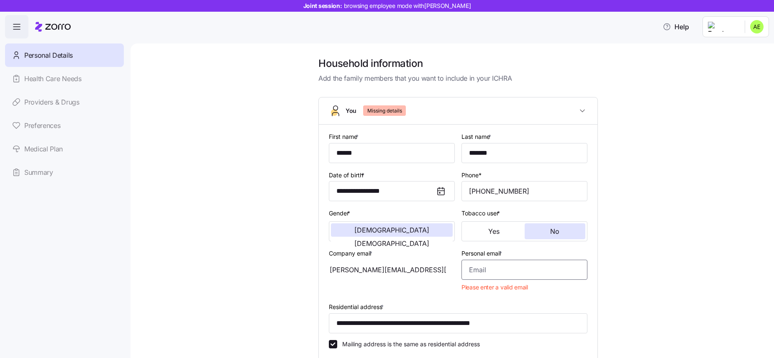
click at [549, 272] on input "Personal email *" at bounding box center [525, 270] width 126 height 20
drag, startPoint x: 408, startPoint y: 271, endPoint x: 320, endPoint y: 270, distance: 88.7
click at [320, 270] on div "**********" at bounding box center [458, 279] width 279 height 308
click at [506, 272] on input "Personal email *" at bounding box center [525, 270] width 126 height 20
paste input "[PERSON_NAME][EMAIL_ADDRESS][PERSON_NAME][DOMAIN_NAME]"
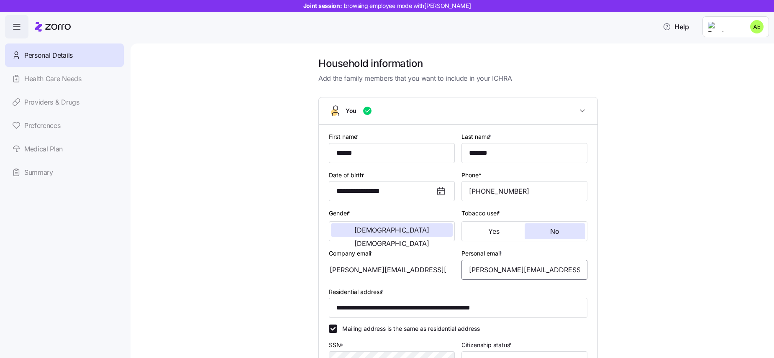
scroll to position [380, 0]
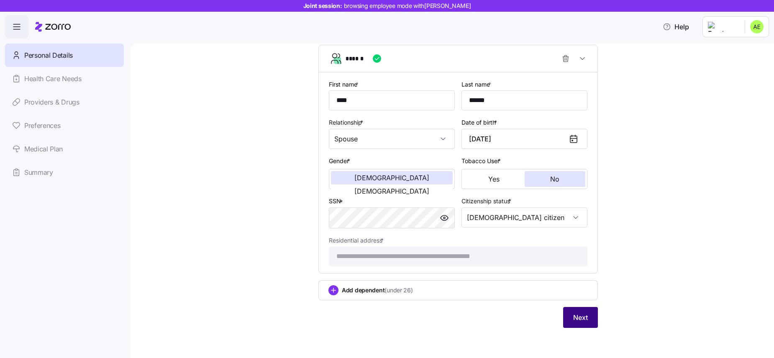
type input "[PERSON_NAME][EMAIL_ADDRESS][PERSON_NAME][DOMAIN_NAME]"
click at [570, 316] on button "Next" at bounding box center [580, 317] width 35 height 21
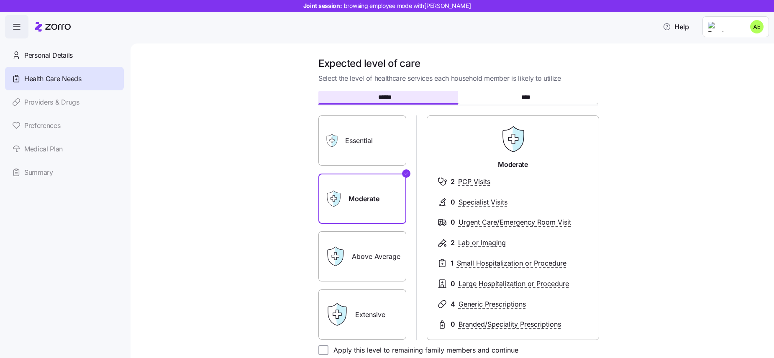
click at [433, 100] on button "******" at bounding box center [388, 97] width 140 height 13
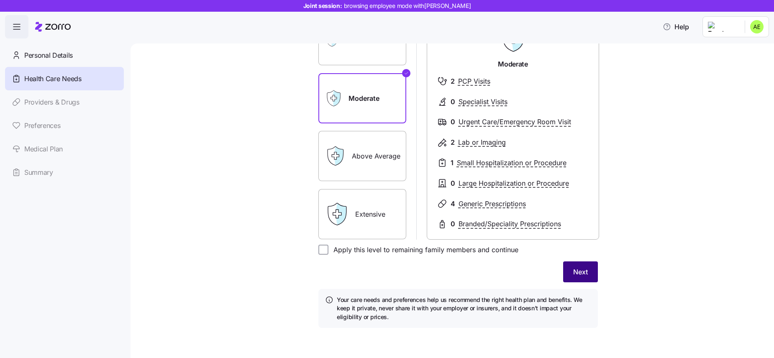
click at [567, 268] on button "Next" at bounding box center [580, 272] width 35 height 21
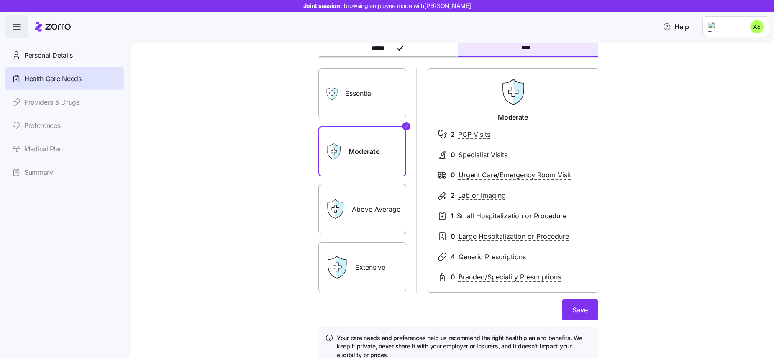
scroll to position [23, 0]
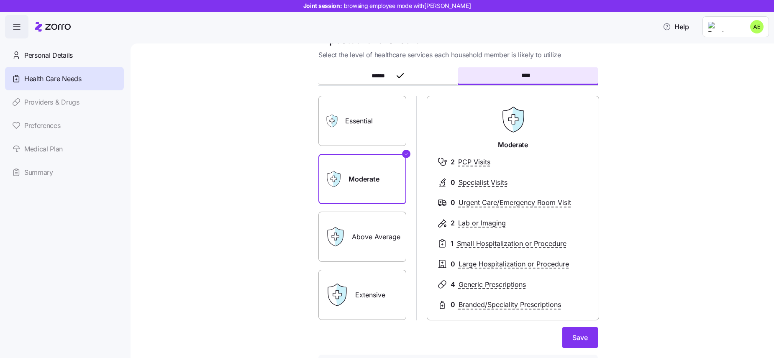
click at [354, 237] on label "Above Average" at bounding box center [362, 237] width 88 height 50
click at [0, 0] on input "Above Average" at bounding box center [0, 0] width 0 height 0
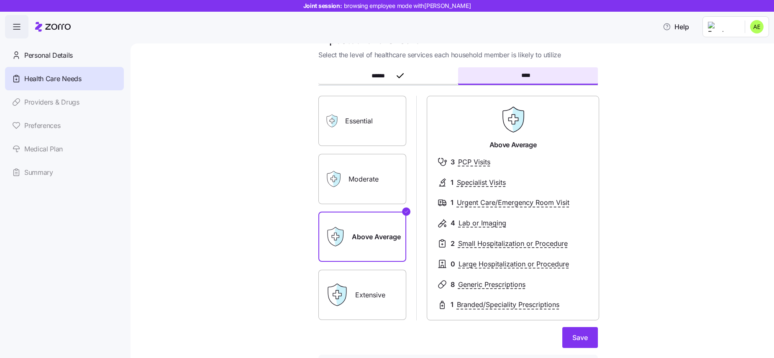
click at [380, 128] on label "Essential" at bounding box center [362, 121] width 88 height 50
click at [0, 0] on input "Essential" at bounding box center [0, 0] width 0 height 0
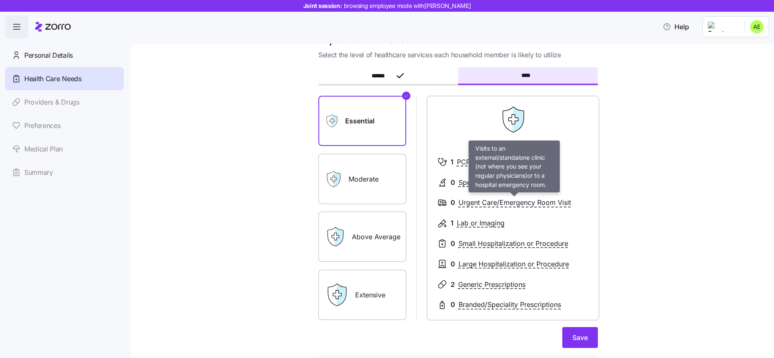
scroll to position [89, 0]
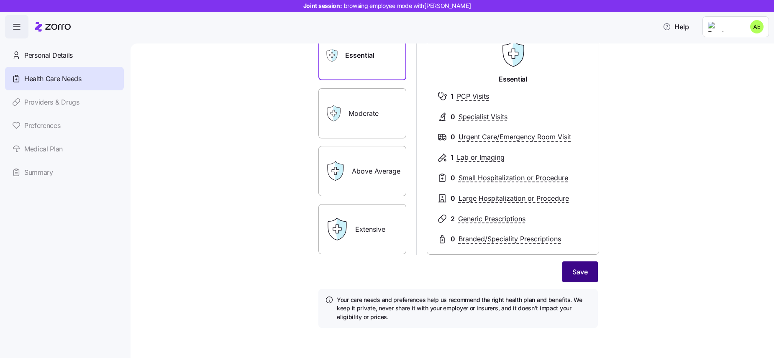
click at [571, 268] on button "Save" at bounding box center [580, 272] width 36 height 21
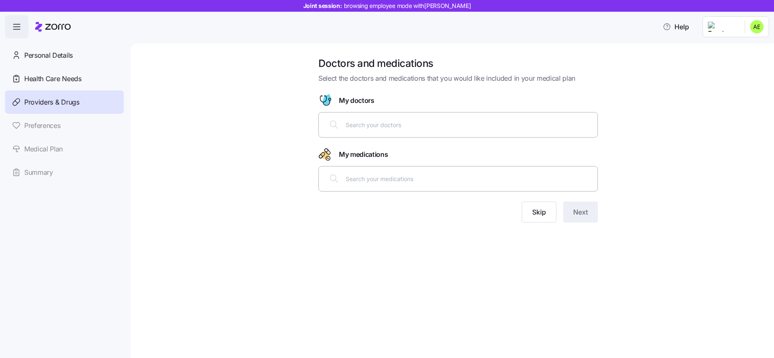
click at [385, 124] on input "text" at bounding box center [469, 124] width 247 height 9
type input "smith"
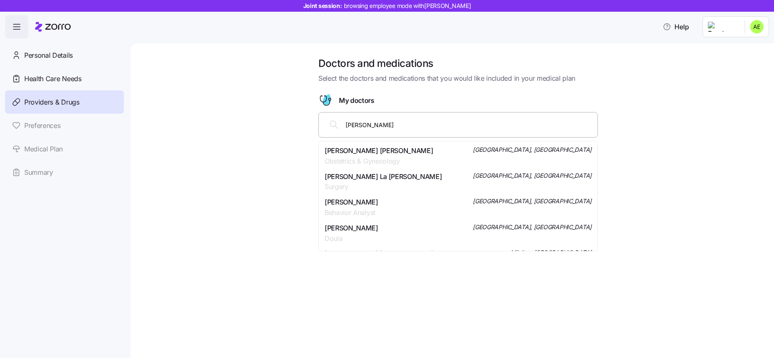
drag, startPoint x: 376, startPoint y: 185, endPoint x: 399, endPoint y: 121, distance: 68.0
click at [399, 121] on body "Joint session: browsing employee mode with Audrey Elliott Help Personal Details…" at bounding box center [387, 176] width 774 height 353
click at [399, 121] on input "smith" at bounding box center [469, 124] width 247 height 9
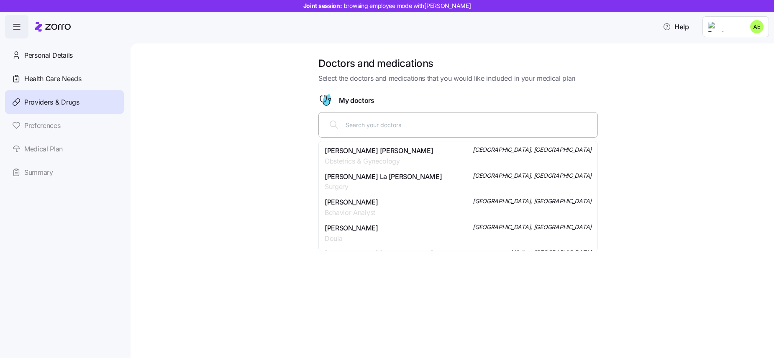
click at [405, 92] on div at bounding box center [458, 89] width 280 height 10
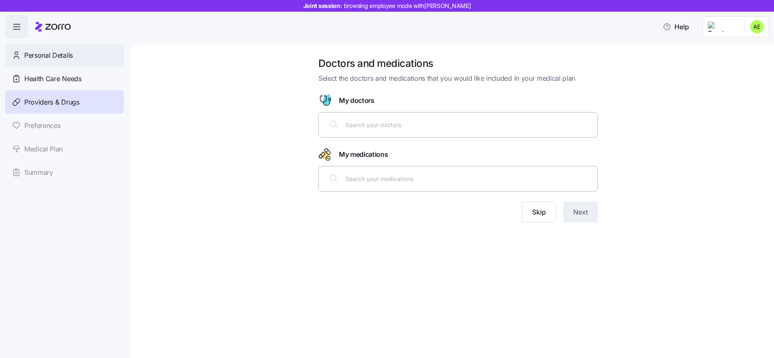
click at [52, 55] on span "Personal Details" at bounding box center [48, 55] width 49 height 10
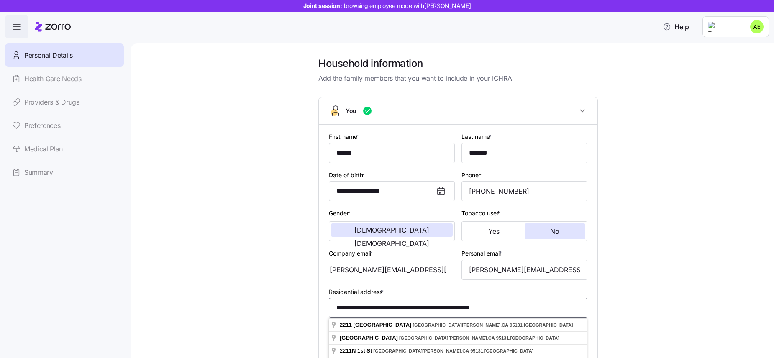
drag, startPoint x: 519, startPoint y: 313, endPoint x: 331, endPoint y: 304, distance: 188.5
click at [331, 304] on input "**********" at bounding box center [458, 308] width 259 height 20
paste input
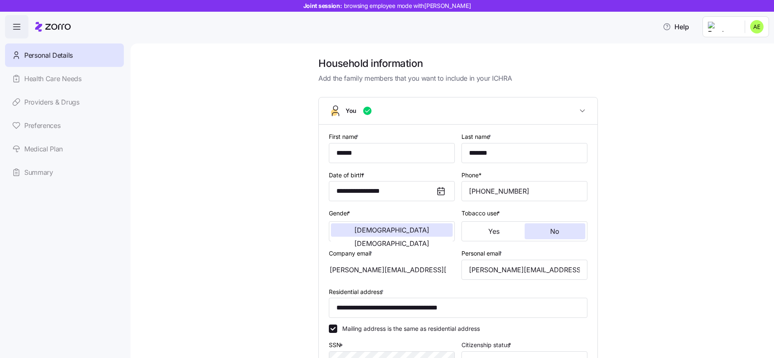
type input "**********"
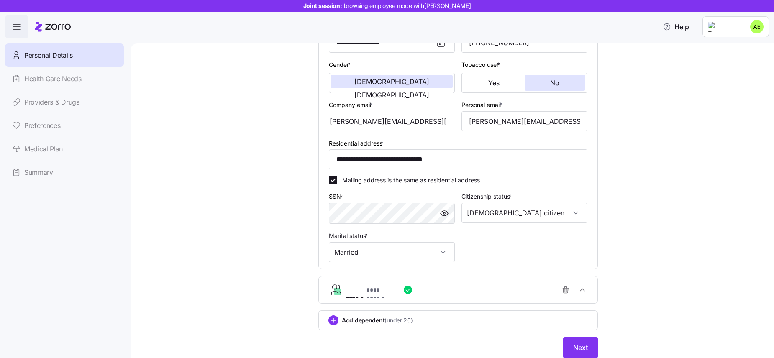
scroll to position [179, 0]
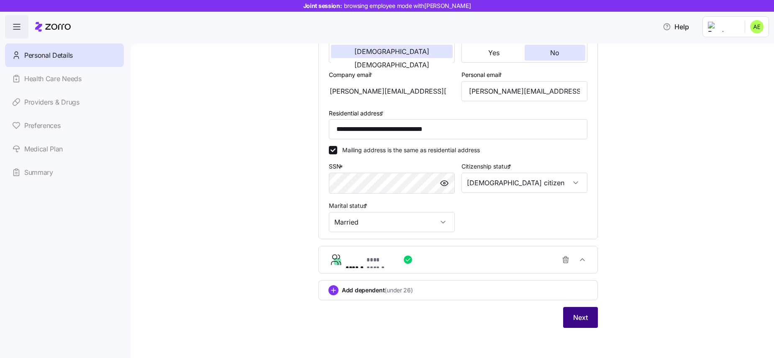
click at [593, 323] on button "Next" at bounding box center [580, 317] width 35 height 21
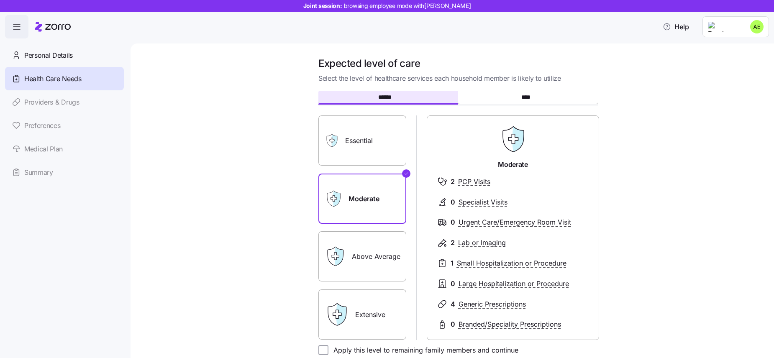
scroll to position [100, 0]
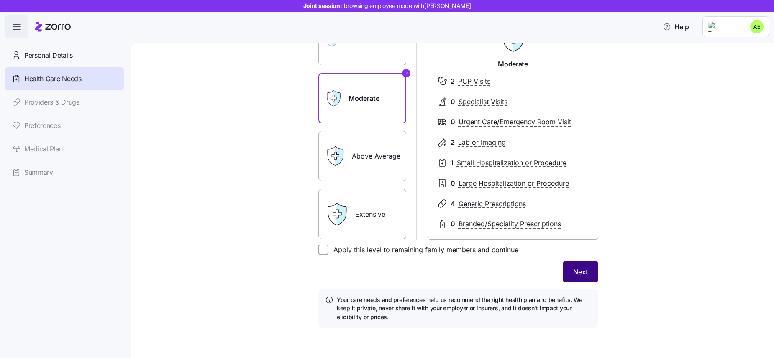
click at [577, 271] on span "Next" at bounding box center [580, 272] width 15 height 10
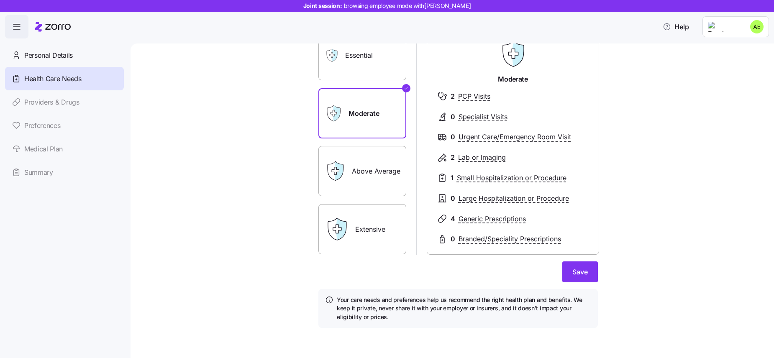
scroll to position [89, 0]
click at [577, 271] on span "Save" at bounding box center [579, 272] width 15 height 10
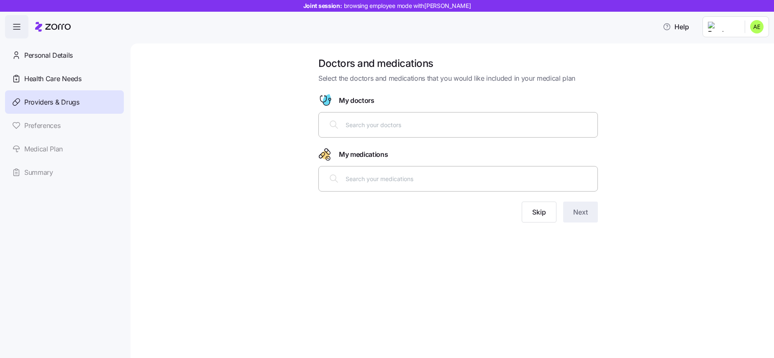
click at [380, 128] on input "text" at bounding box center [469, 124] width 247 height 9
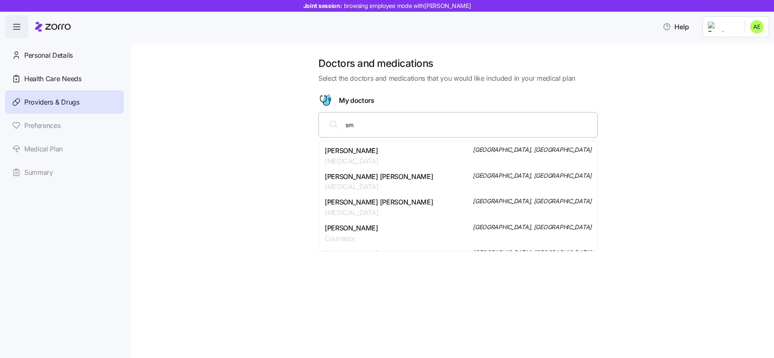
type input "s"
type input "ras"
click at [356, 208] on span "Nurse Practitioner" at bounding box center [379, 213] width 108 height 10
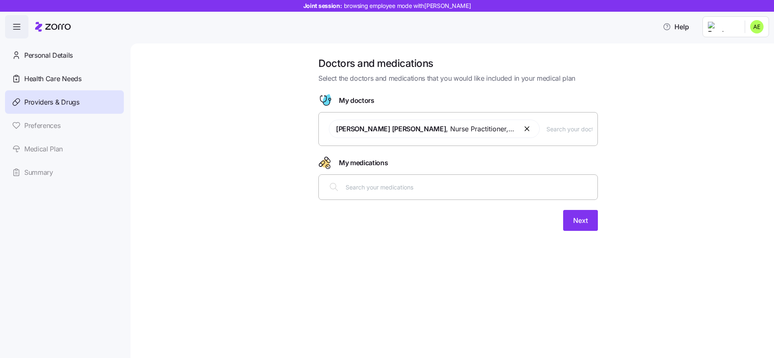
click at [389, 187] on input "text" at bounding box center [469, 186] width 247 height 9
type input "albuterol"
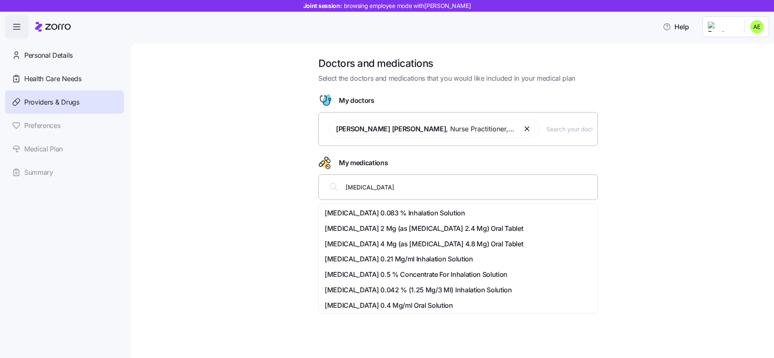
click at [386, 215] on span "[MEDICAL_DATA] 0.083 % Inhalation Solution" at bounding box center [395, 213] width 141 height 10
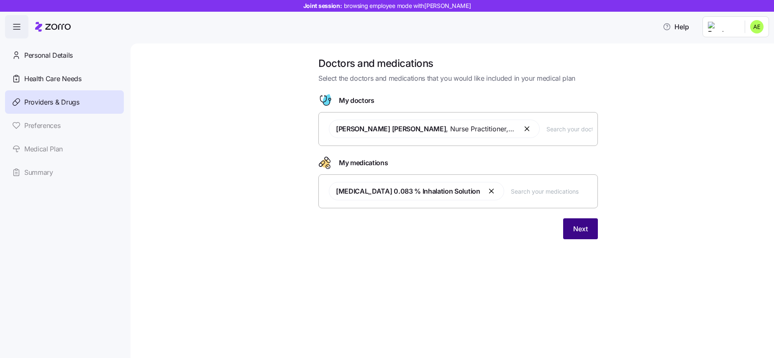
click at [578, 229] on span "Next" at bounding box center [580, 229] width 15 height 10
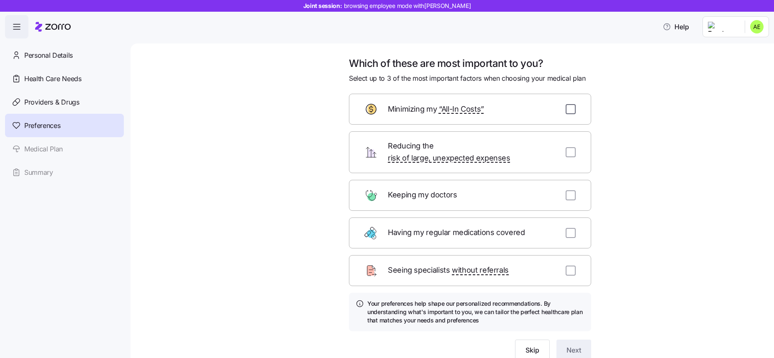
click at [570, 109] on input "checkbox" at bounding box center [571, 109] width 10 height 10
checkbox input "true"
click at [568, 228] on input "checkbox" at bounding box center [571, 233] width 10 height 10
checkbox input "true"
click at [571, 266] on input "checkbox" at bounding box center [571, 271] width 10 height 10
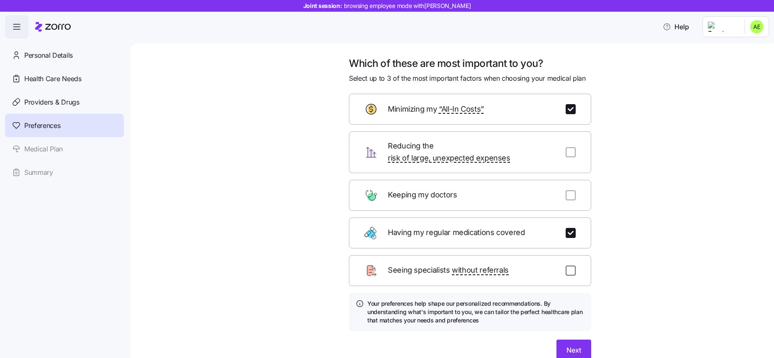
checkbox input "true"
click at [568, 345] on span "Next" at bounding box center [574, 350] width 15 height 10
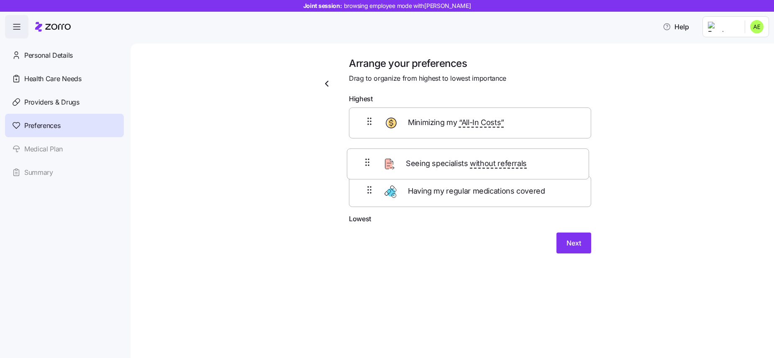
drag, startPoint x: 429, startPoint y: 200, endPoint x: 427, endPoint y: 163, distance: 37.3
click at [427, 163] on div "Minimizing my “All-In Costs” Having my regular medications covered Seeing speci…" at bounding box center [470, 161] width 242 height 106
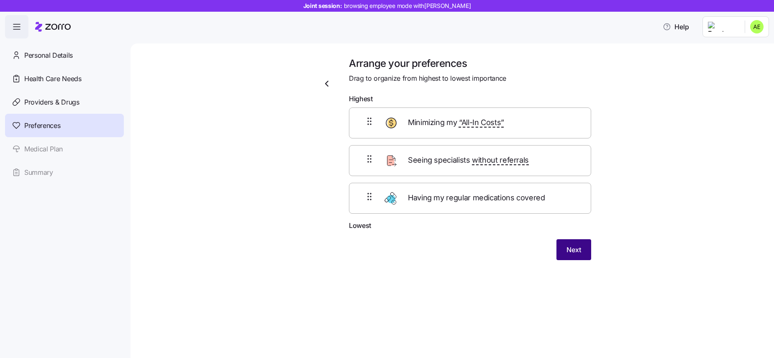
click at [562, 251] on button "Next" at bounding box center [574, 249] width 35 height 21
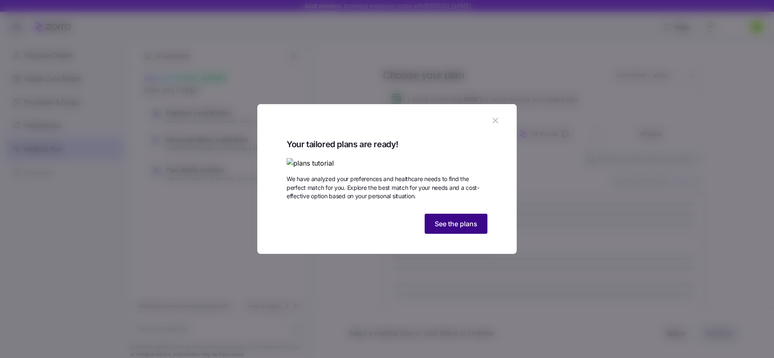
click at [441, 229] on span "See the plans" at bounding box center [456, 224] width 43 height 10
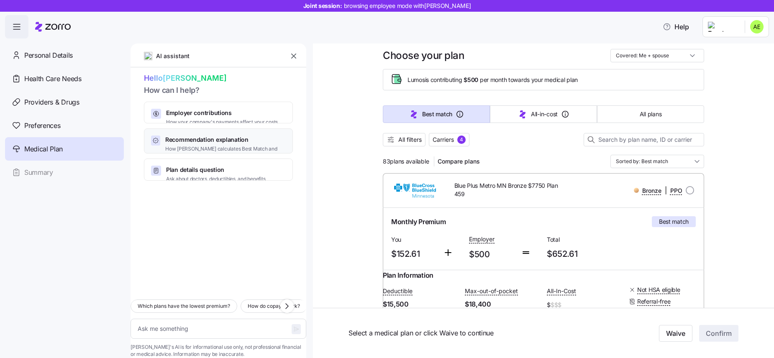
scroll to position [24, 0]
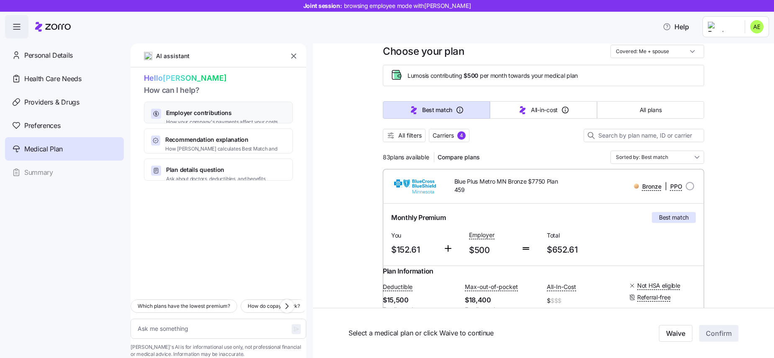
click at [195, 117] on span "Employer contributions" at bounding box center [222, 113] width 112 height 8
type textarea "x"
type textarea "Can you explain how my employer contributions work and how they affect my month…"
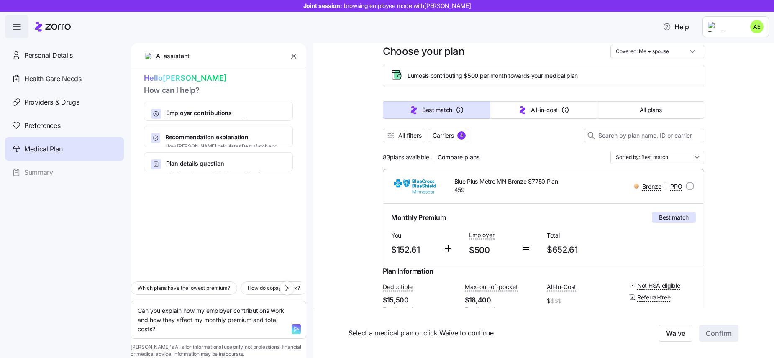
click at [293, 326] on icon "button" at bounding box center [296, 329] width 7 height 7
type textarea "x"
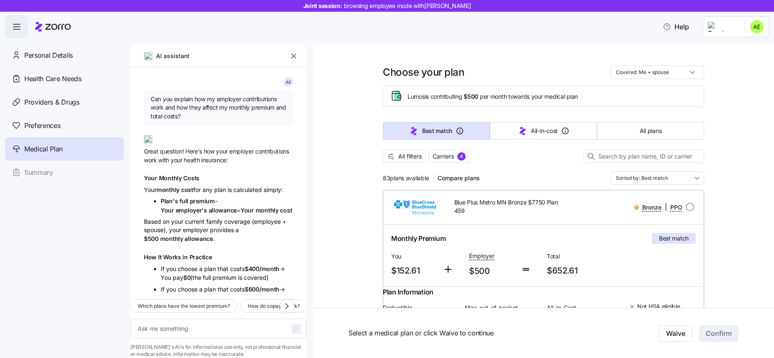
scroll to position [0, 0]
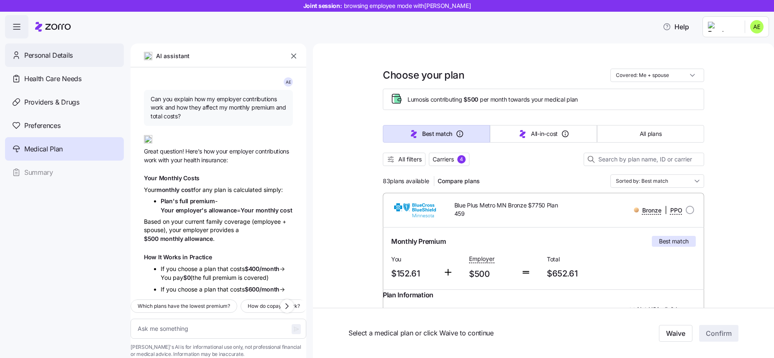
click at [61, 56] on span "Personal Details" at bounding box center [48, 55] width 49 height 10
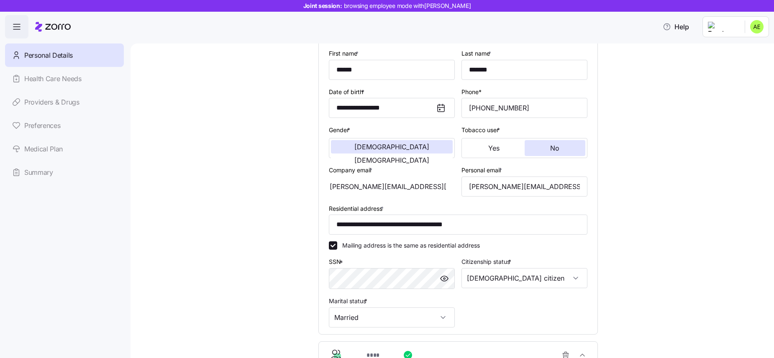
scroll to position [179, 0]
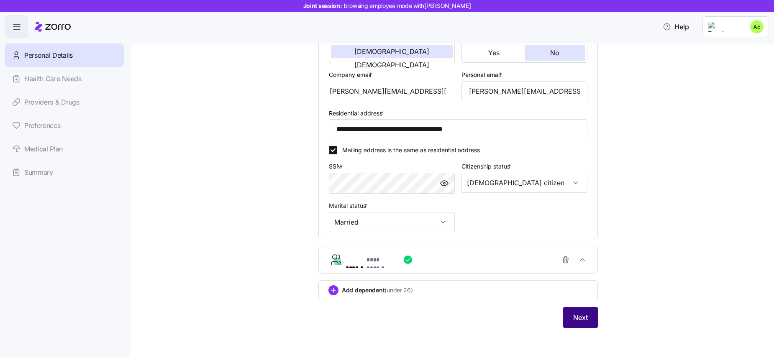
click at [573, 318] on span "Next" at bounding box center [580, 318] width 15 height 10
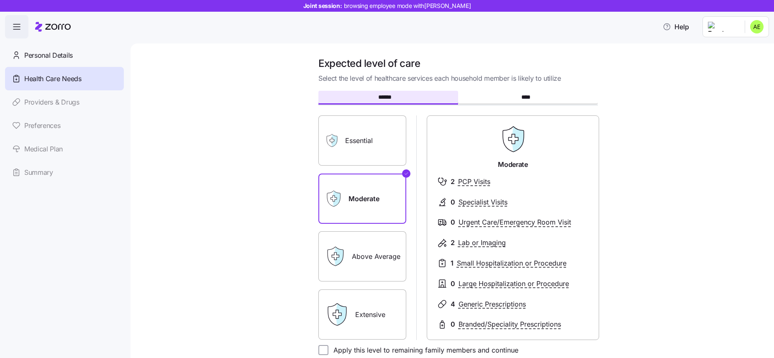
scroll to position [100, 0]
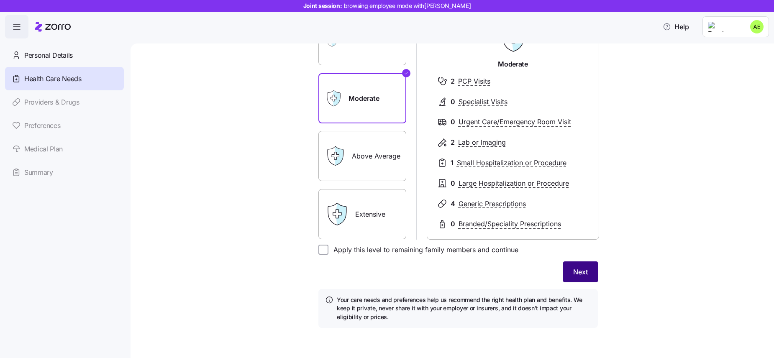
click at [580, 277] on span "Next" at bounding box center [580, 272] width 15 height 10
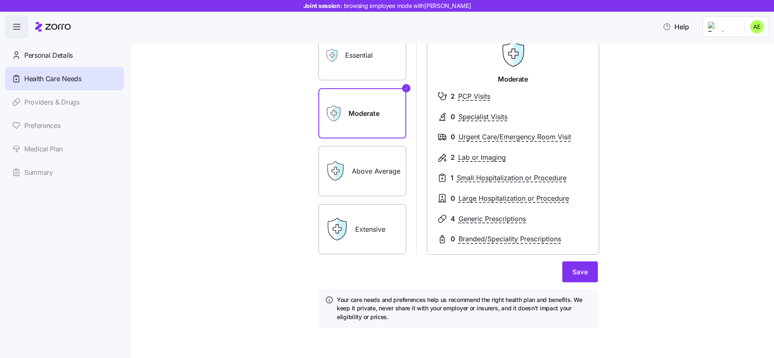
click at [580, 277] on span "Save" at bounding box center [579, 272] width 15 height 10
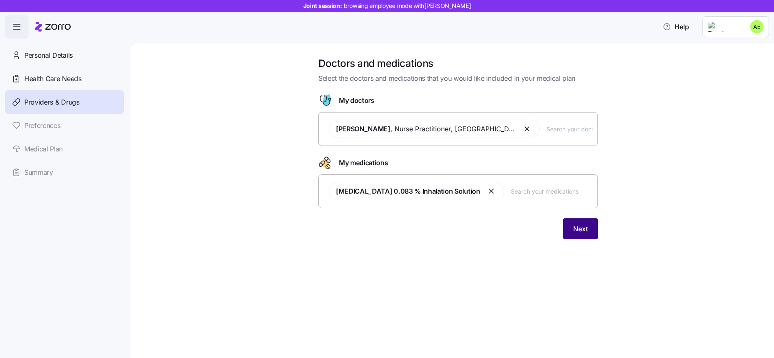
click at [587, 231] on span "Next" at bounding box center [580, 229] width 15 height 10
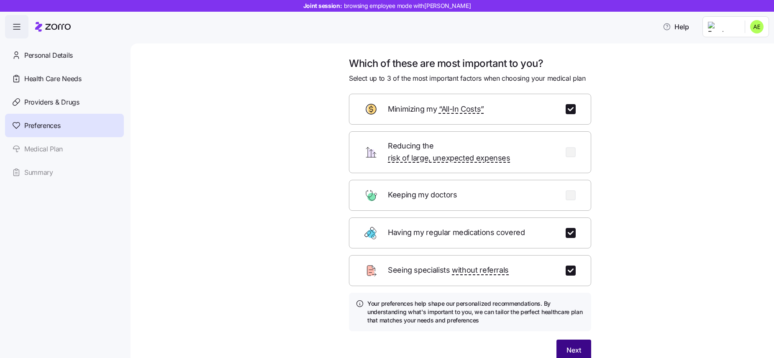
click at [566, 340] on button "Next" at bounding box center [574, 350] width 35 height 21
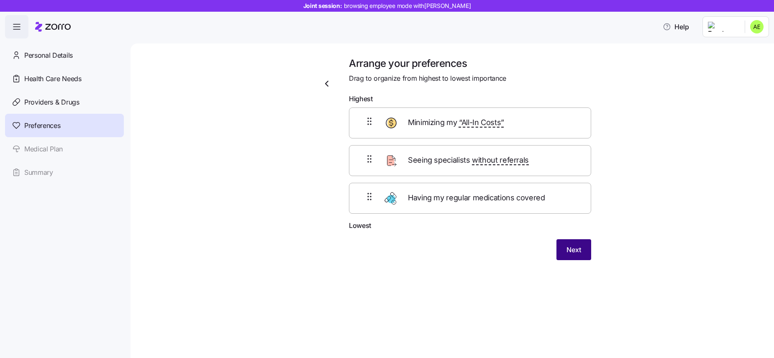
click at [577, 254] on span "Next" at bounding box center [574, 250] width 15 height 10
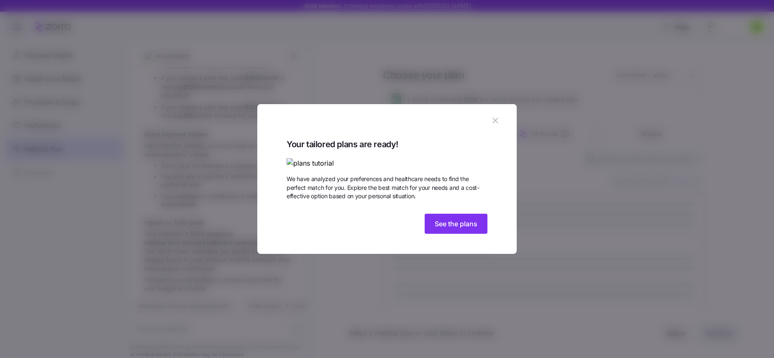
scroll to position [233, 0]
click at [469, 234] on button "See the plans" at bounding box center [456, 224] width 63 height 20
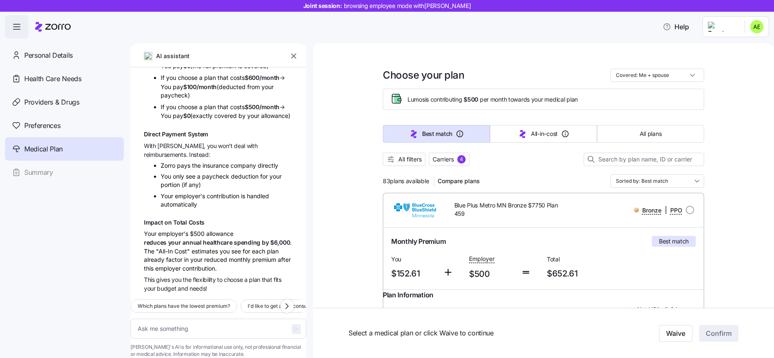
click at [294, 54] on icon "button" at bounding box center [294, 56] width 8 height 8
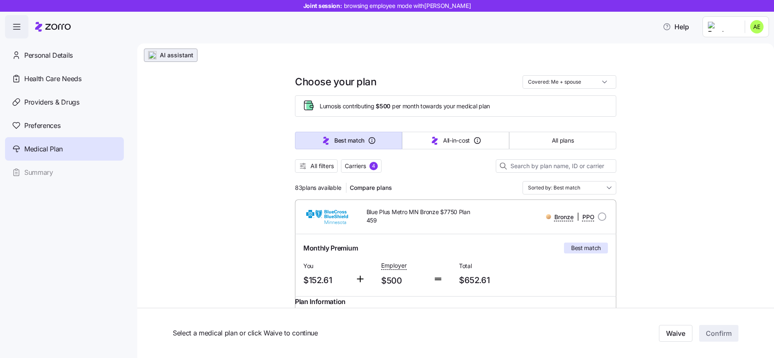
click at [147, 55] on button "AI assistant" at bounding box center [171, 55] width 54 height 13
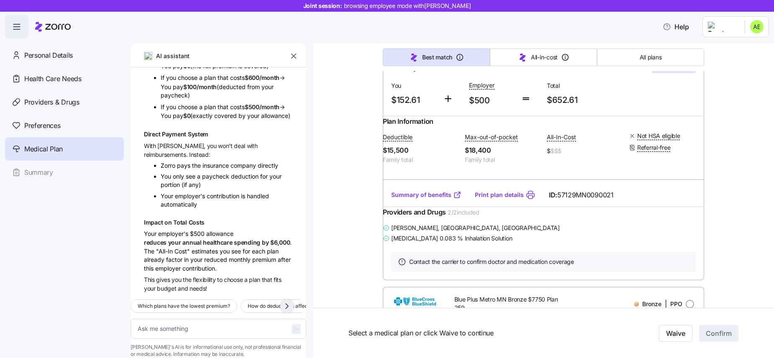
click at [287, 304] on icon "button" at bounding box center [287, 306] width 3 height 5
click at [287, 301] on icon "button" at bounding box center [287, 306] width 10 height 10
click at [242, 302] on span "Which plans have no deductible for preventive care?" at bounding box center [199, 306] width 124 height 8
type textarea "x"
type textarea "Which plans have no deductible for preventive care?"
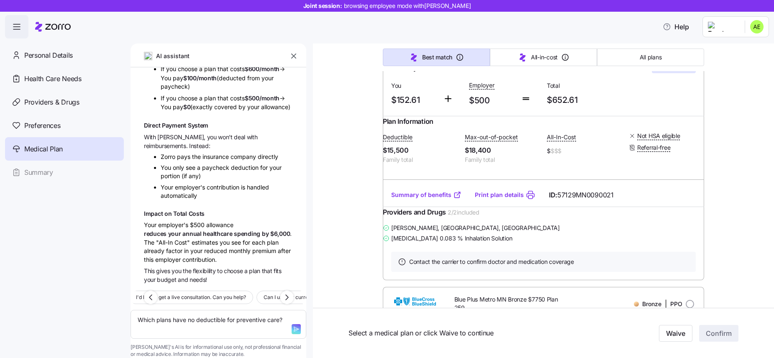
scroll to position [242, 0]
click at [293, 326] on icon "button" at bounding box center [296, 329] width 7 height 7
type textarea "x"
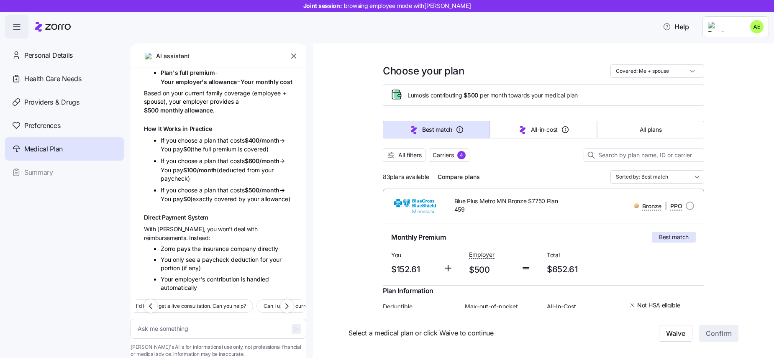
scroll to position [0, 0]
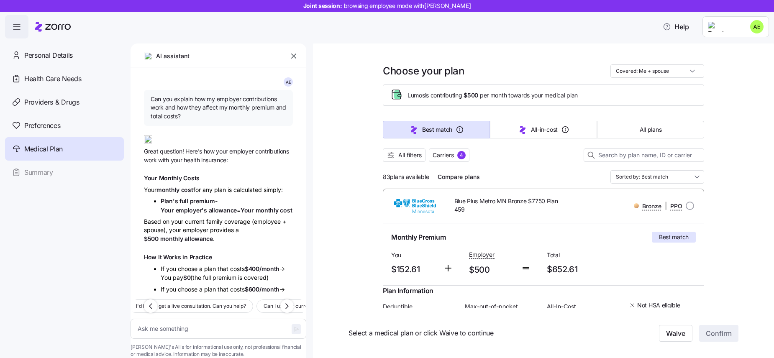
click at [295, 53] on icon "button" at bounding box center [294, 56] width 8 height 8
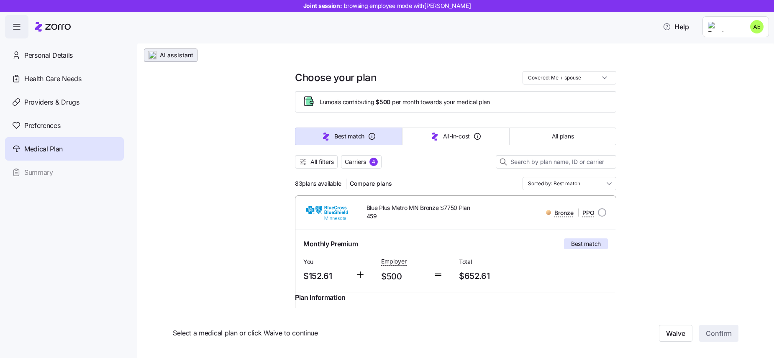
click at [159, 57] on span "AI assistant" at bounding box center [171, 55] width 46 height 8
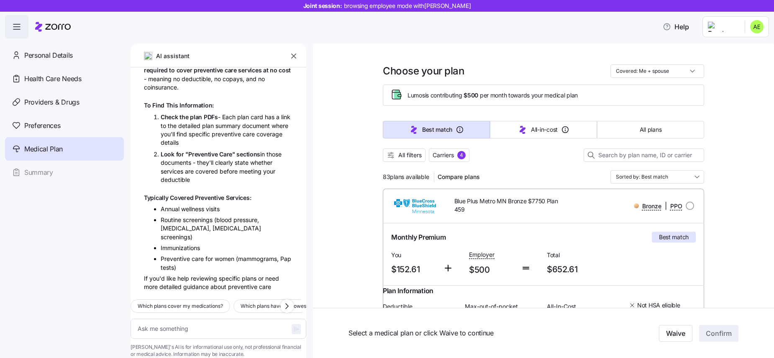
scroll to position [580, 0]
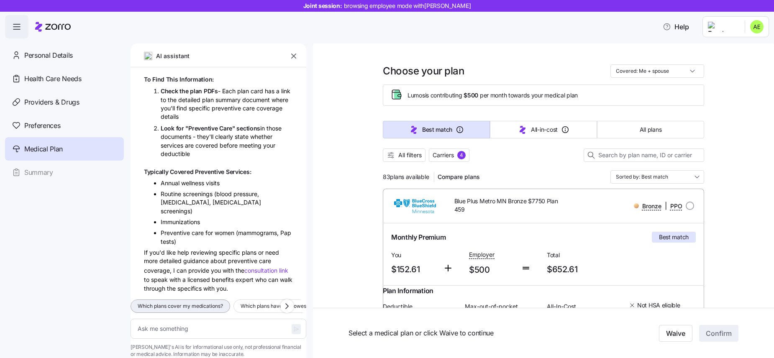
click at [215, 302] on span "Which plans cover my medications?" at bounding box center [180, 306] width 85 height 8
type textarea "x"
type textarea "Which plans cover my medications?"
click at [293, 326] on icon "button" at bounding box center [296, 329] width 7 height 7
type textarea "x"
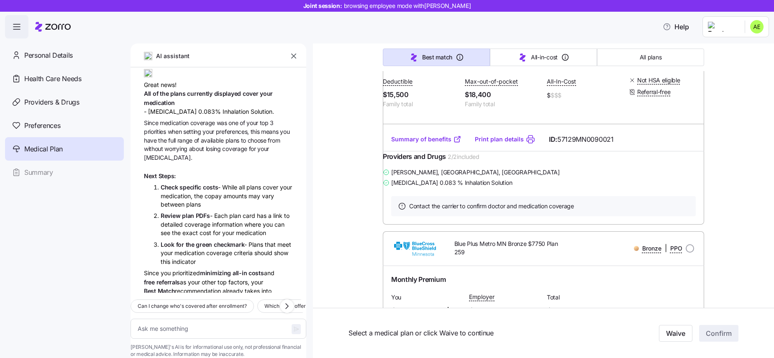
scroll to position [882, 0]
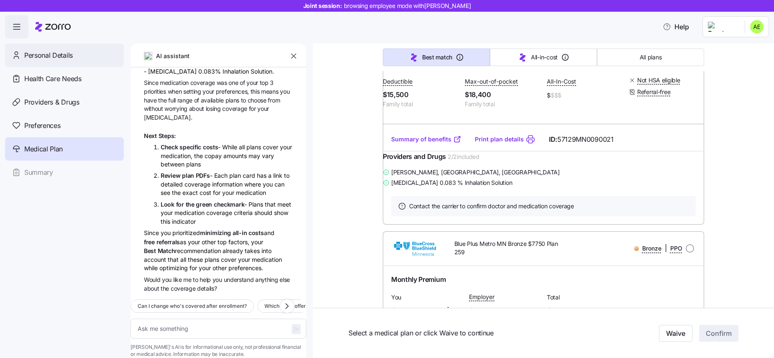
click at [56, 62] on div "Personal Details" at bounding box center [64, 55] width 119 height 23
type textarea "x"
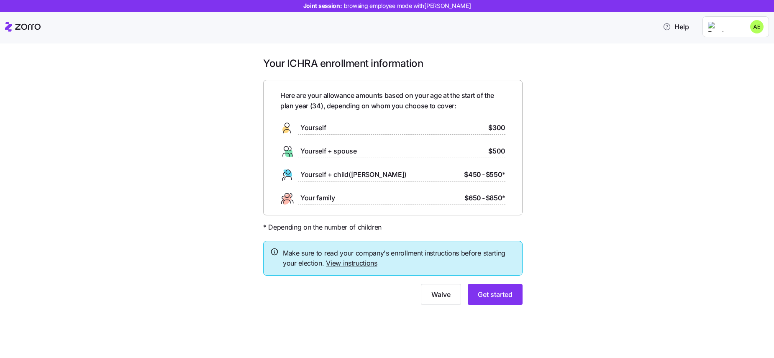
click at [346, 265] on link "View instructions" at bounding box center [351, 263] width 51 height 8
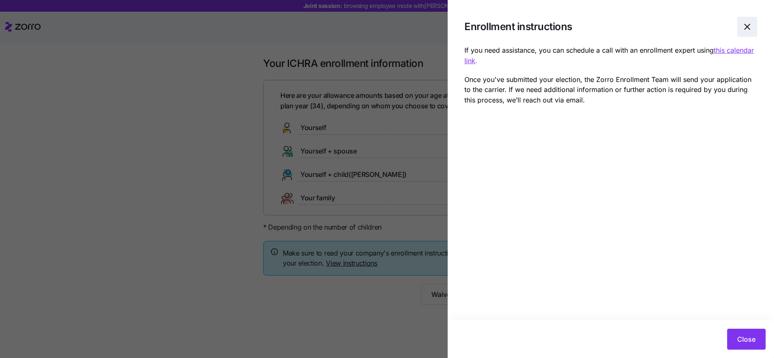
click at [746, 28] on icon "button" at bounding box center [747, 26] width 5 height 5
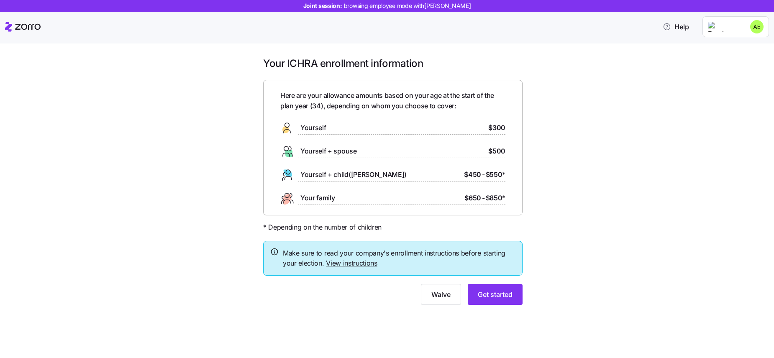
click at [349, 264] on link "View instructions" at bounding box center [351, 263] width 51 height 8
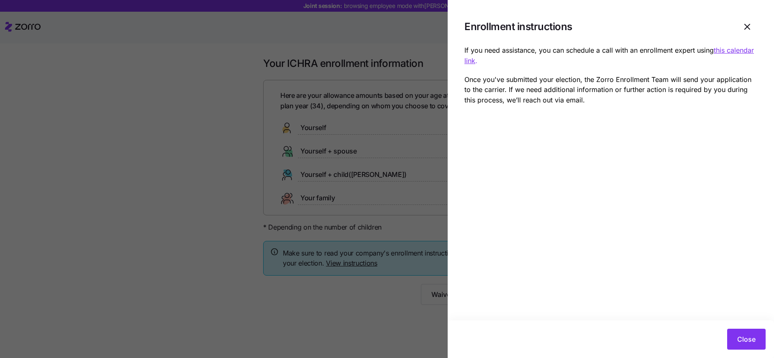
click at [724, 49] on u "this calendar link" at bounding box center [609, 55] width 290 height 19
click at [749, 26] on icon "button" at bounding box center [747, 27] width 10 height 10
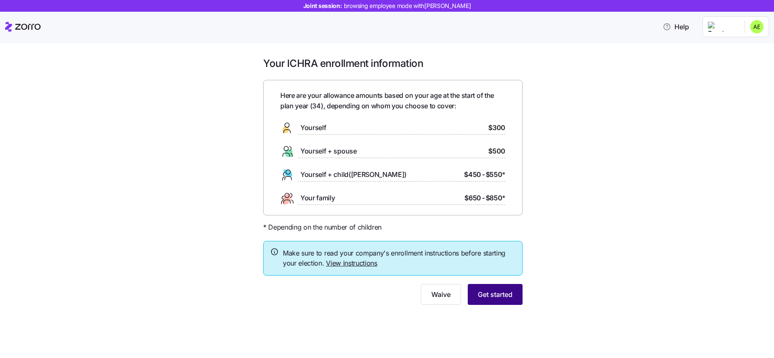
click at [498, 298] on span "Get started" at bounding box center [495, 295] width 35 height 10
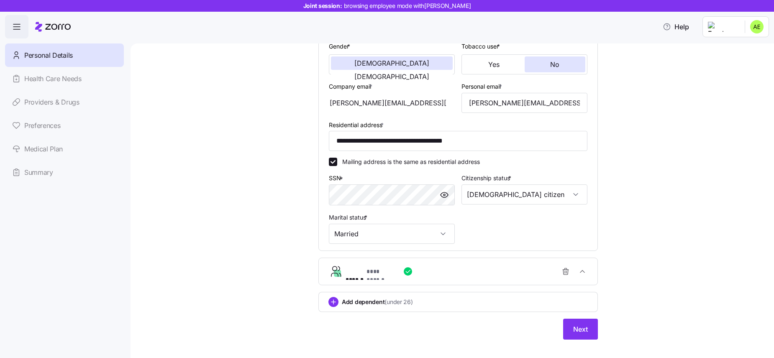
scroll to position [179, 0]
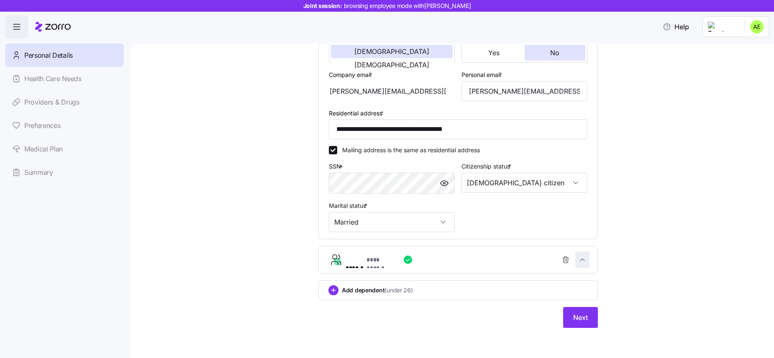
click at [587, 260] on span "button" at bounding box center [582, 260] width 13 height 16
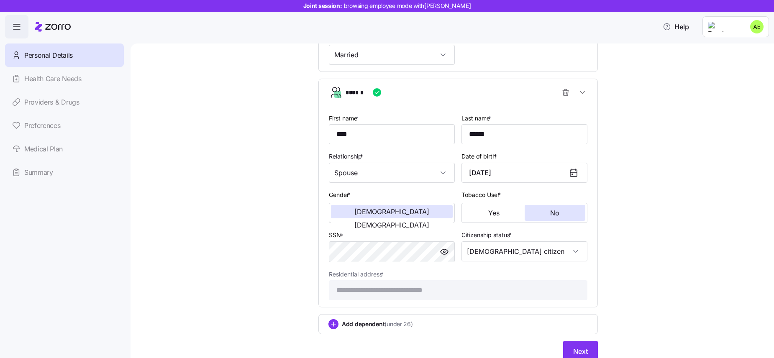
scroll to position [346, 0]
click at [584, 93] on icon "button" at bounding box center [582, 92] width 8 height 8
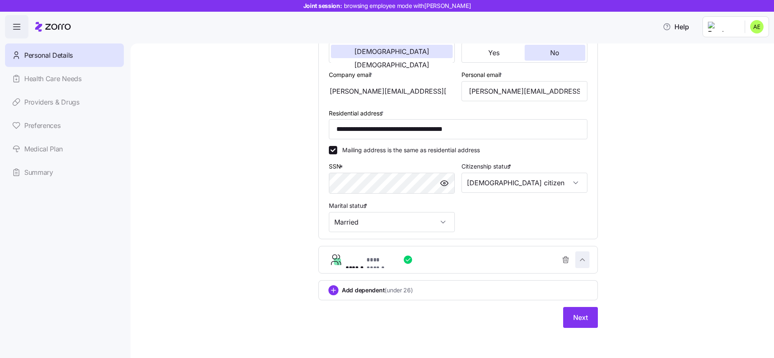
scroll to position [179, 0]
click at [587, 319] on span "Next" at bounding box center [580, 318] width 15 height 10
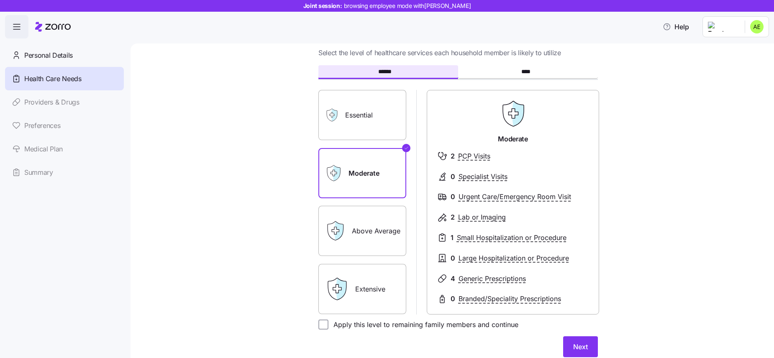
scroll to position [43, 0]
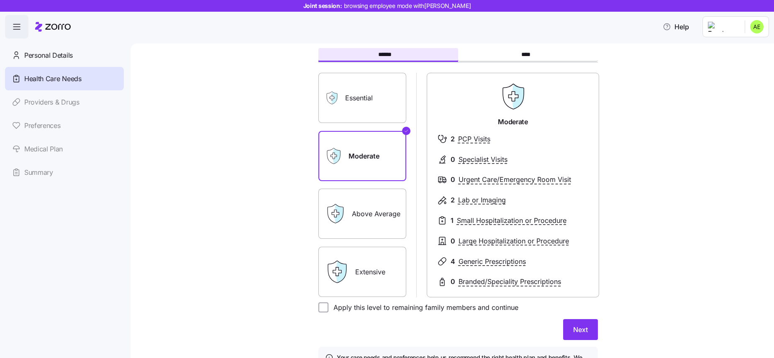
click at [369, 106] on label "Essential" at bounding box center [362, 98] width 88 height 50
click at [0, 0] on input "Essential" at bounding box center [0, 0] width 0 height 0
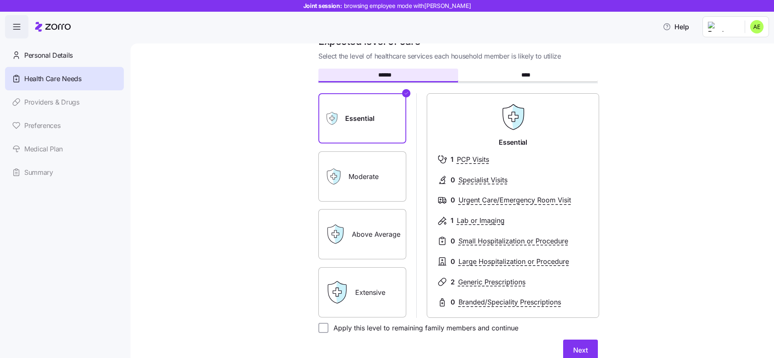
scroll to position [25, 0]
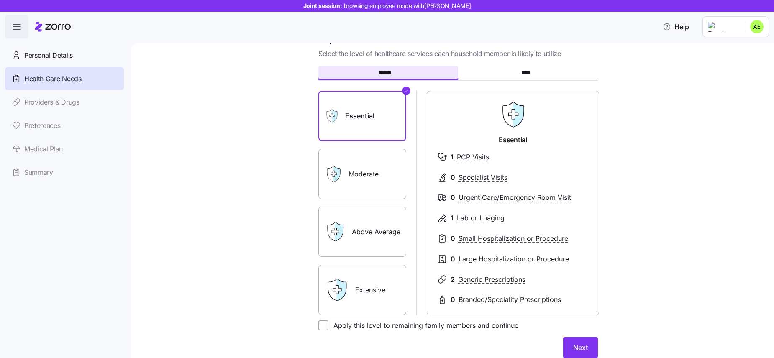
click at [362, 179] on label "Moderate" at bounding box center [362, 174] width 88 height 50
click at [0, 0] on input "Moderate" at bounding box center [0, 0] width 0 height 0
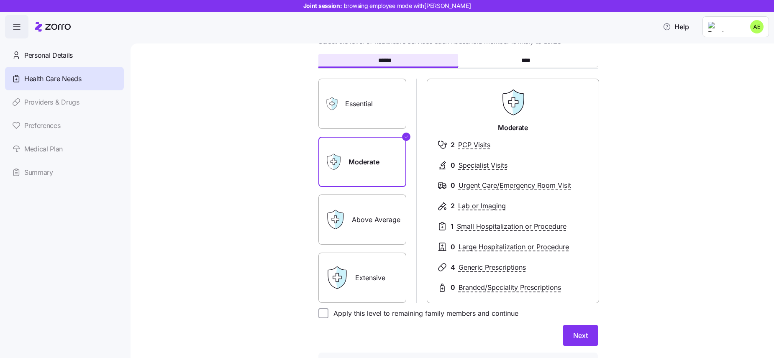
scroll to position [38, 0]
click at [382, 222] on label "Above Average" at bounding box center [362, 218] width 88 height 50
click at [0, 0] on input "Above Average" at bounding box center [0, 0] width 0 height 0
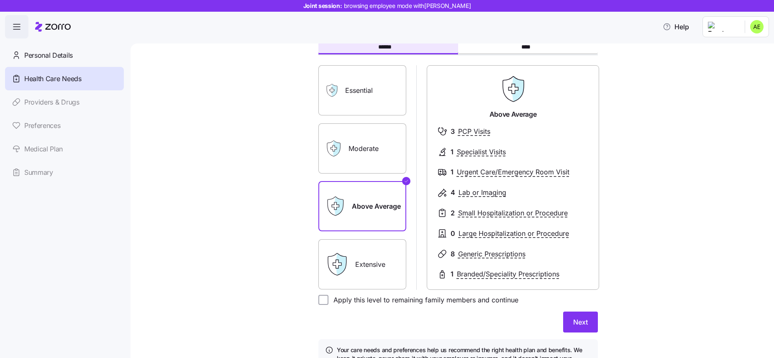
scroll to position [52, 0]
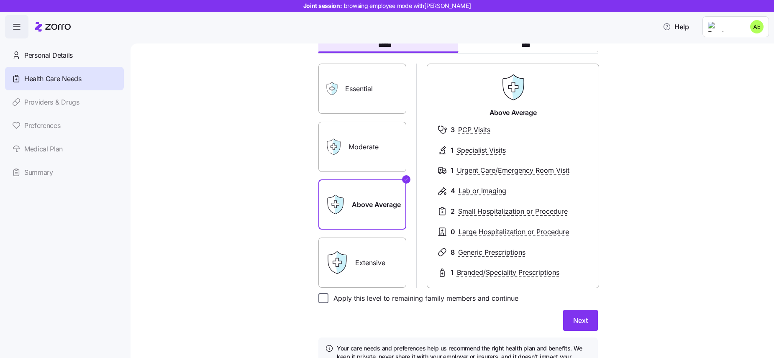
click at [323, 298] on input "Apply this level to remaining family members and continue" at bounding box center [323, 298] width 10 height 10
checkbox input "false"
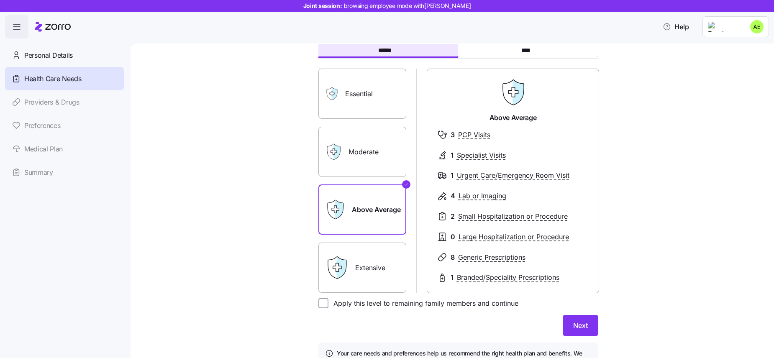
scroll to position [57, 0]
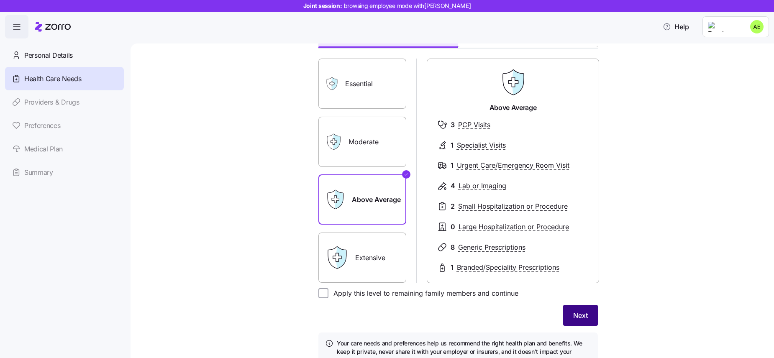
click at [583, 314] on span "Next" at bounding box center [580, 315] width 15 height 10
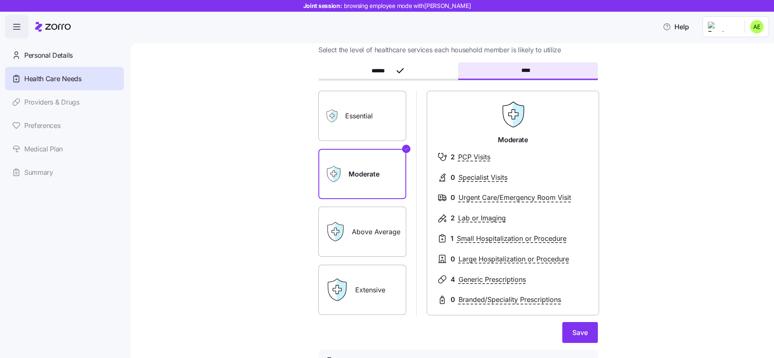
scroll to position [0, 0]
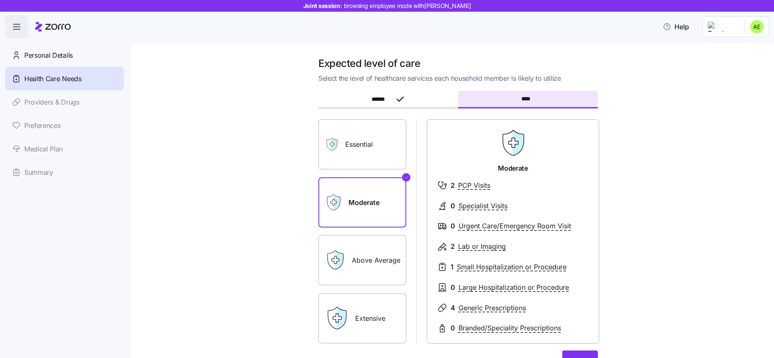
click at [380, 147] on label "Essential" at bounding box center [362, 144] width 88 height 50
click at [0, 0] on input "Essential" at bounding box center [0, 0] width 0 height 0
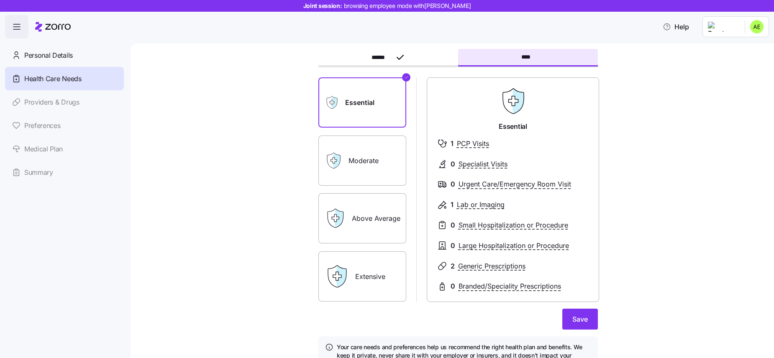
scroll to position [46, 0]
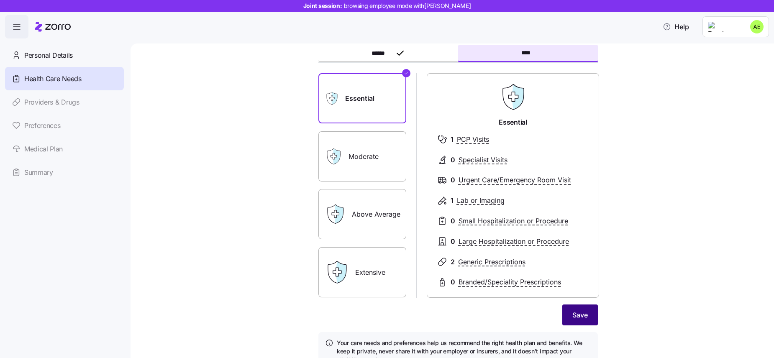
click at [587, 318] on span "Save" at bounding box center [579, 315] width 15 height 10
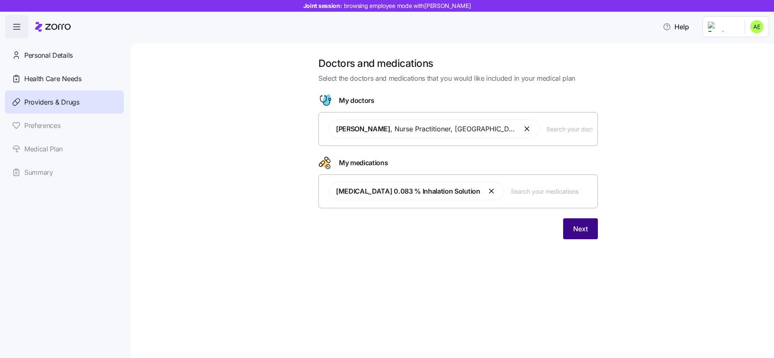
click at [576, 235] on button "Next" at bounding box center [580, 228] width 35 height 21
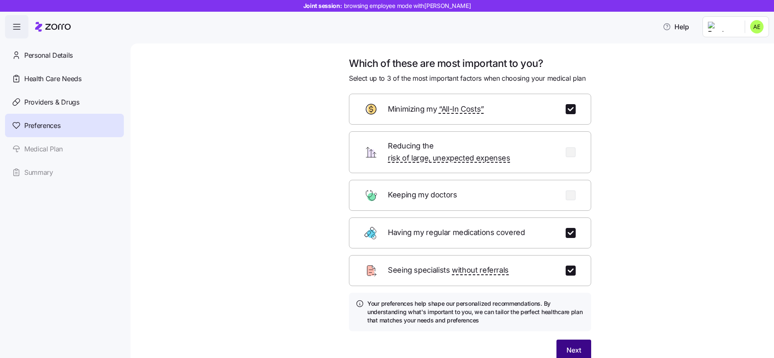
click at [560, 341] on button "Next" at bounding box center [574, 350] width 35 height 21
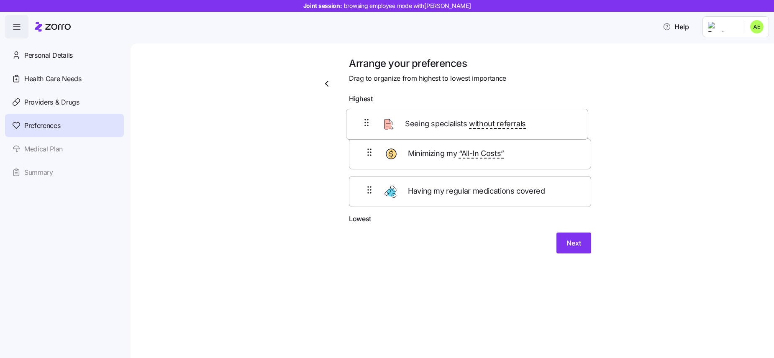
drag, startPoint x: 407, startPoint y: 168, endPoint x: 403, endPoint y: 126, distance: 41.6
click at [403, 126] on div "Minimizing my “All-In Costs” Seeing specialists without referrals Having my reg…" at bounding box center [470, 161] width 242 height 106
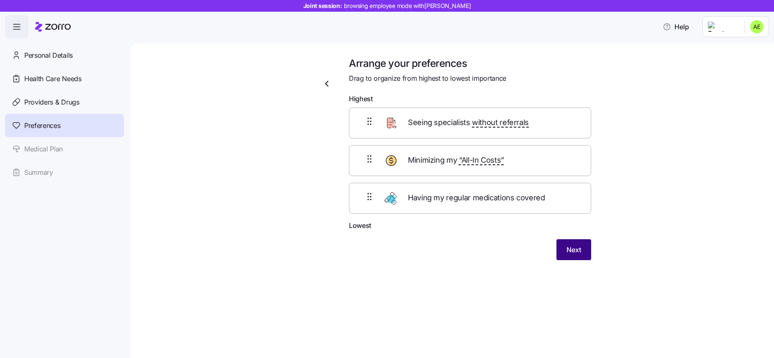
click at [574, 255] on button "Next" at bounding box center [574, 249] width 35 height 21
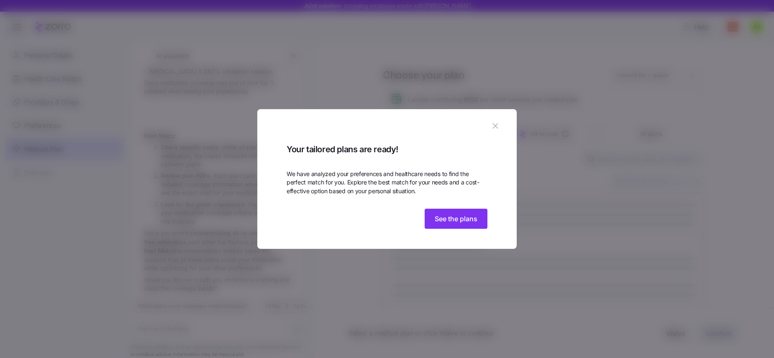
scroll to position [882, 0]
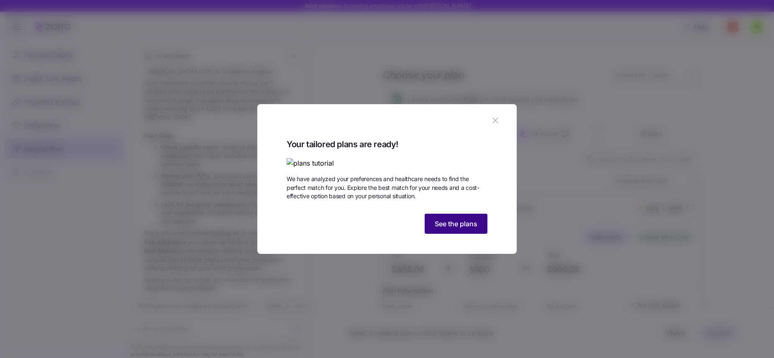
click at [440, 234] on button "See the plans" at bounding box center [456, 224] width 63 height 20
type textarea "x"
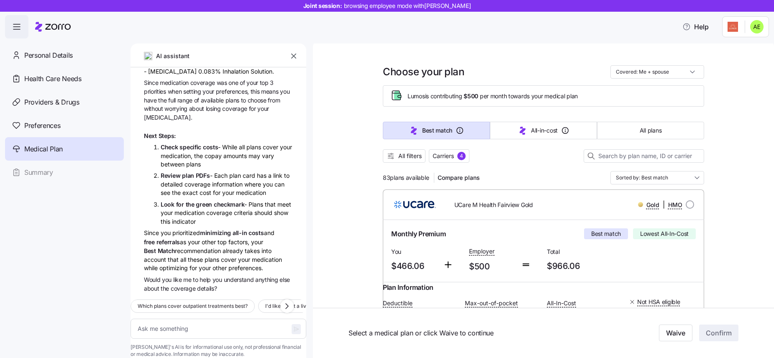
scroll to position [0, 0]
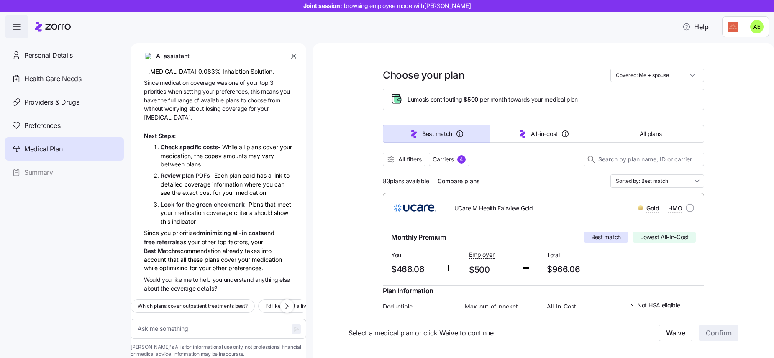
click at [295, 60] on icon "button" at bounding box center [294, 56] width 8 height 8
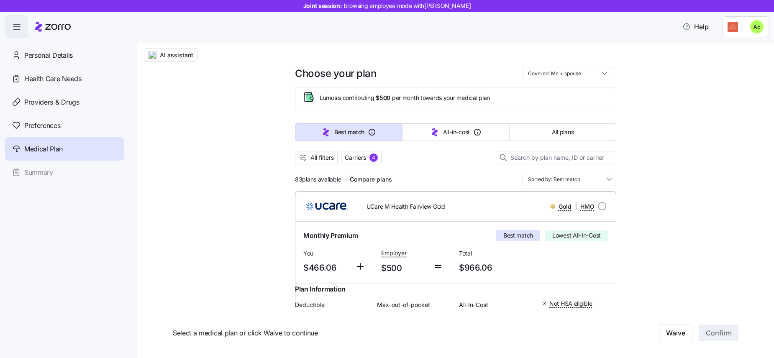
scroll to position [14, 0]
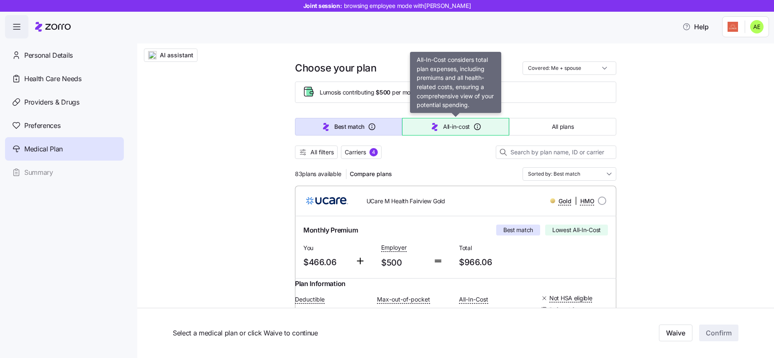
click at [448, 130] on span "All-in-cost" at bounding box center [456, 127] width 27 height 8
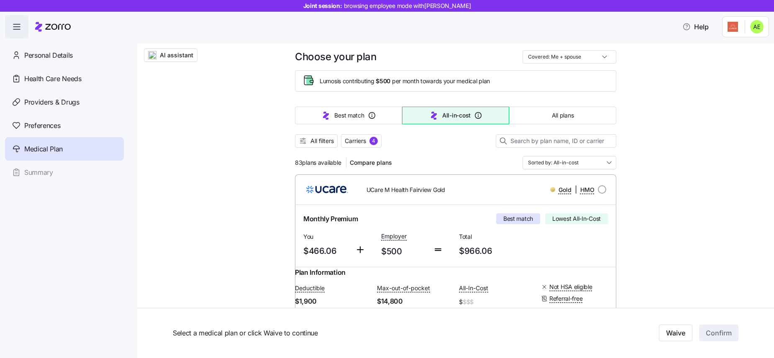
scroll to position [27, 0]
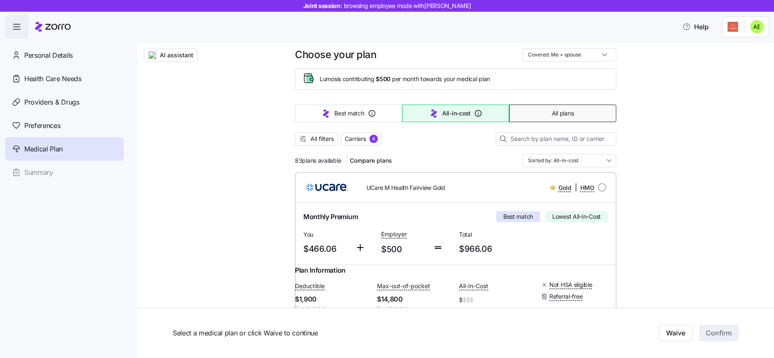
click at [536, 119] on button "All plans" at bounding box center [562, 114] width 107 height 18
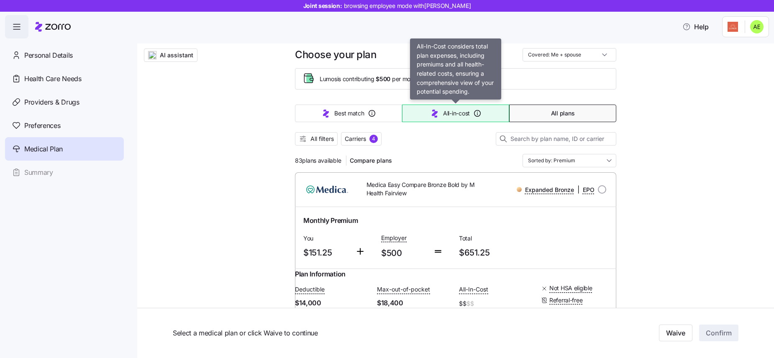
click at [432, 113] on icon "button" at bounding box center [435, 113] width 10 height 10
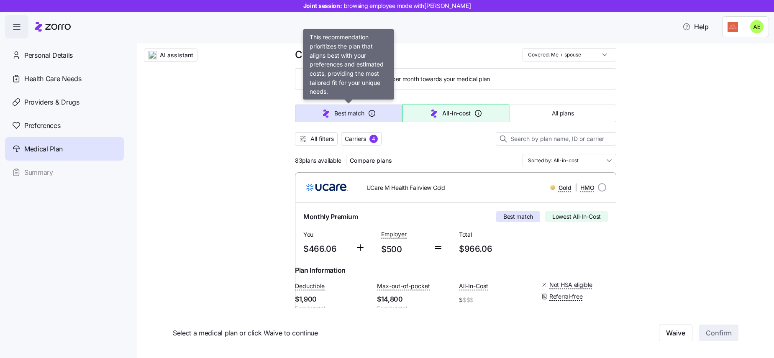
click at [346, 113] on span "Best match" at bounding box center [349, 113] width 30 height 8
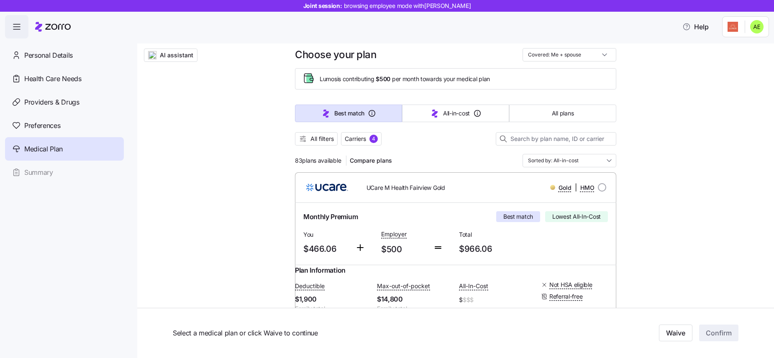
type input "Sorted by: Best match"
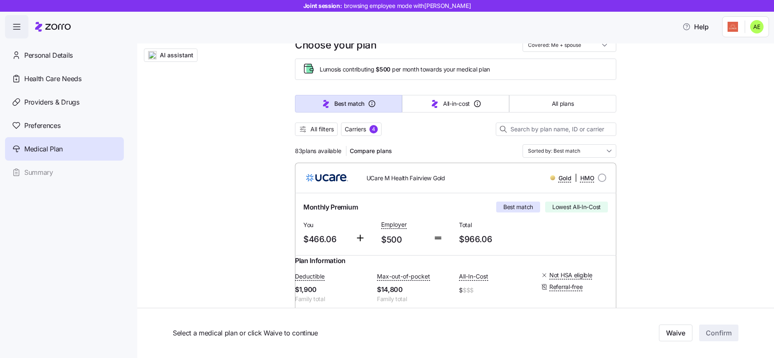
scroll to position [0, 0]
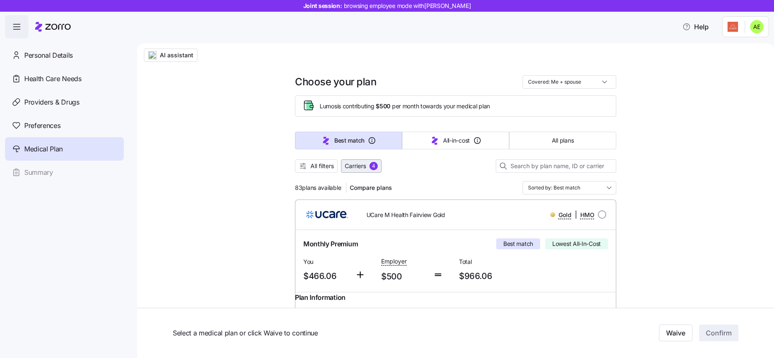
click at [351, 169] on span "Carriers" at bounding box center [355, 166] width 21 height 8
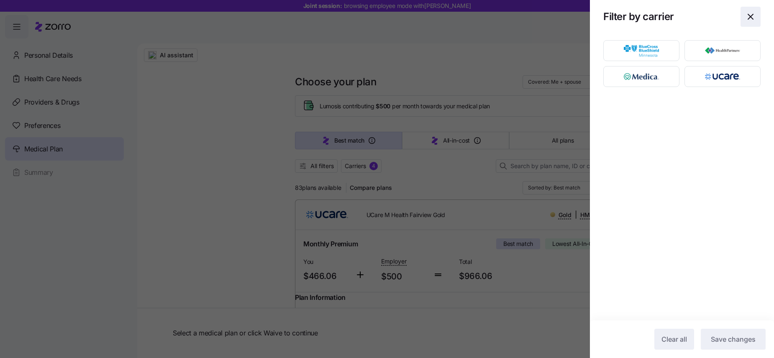
click at [748, 22] on span "button" at bounding box center [750, 16] width 19 height 19
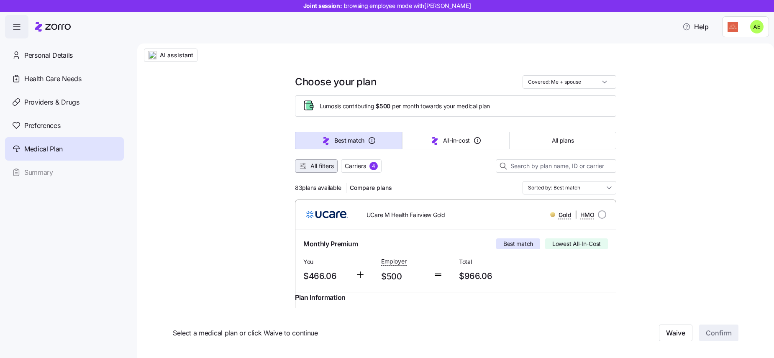
click at [318, 167] on span "All filters" at bounding box center [321, 166] width 23 height 8
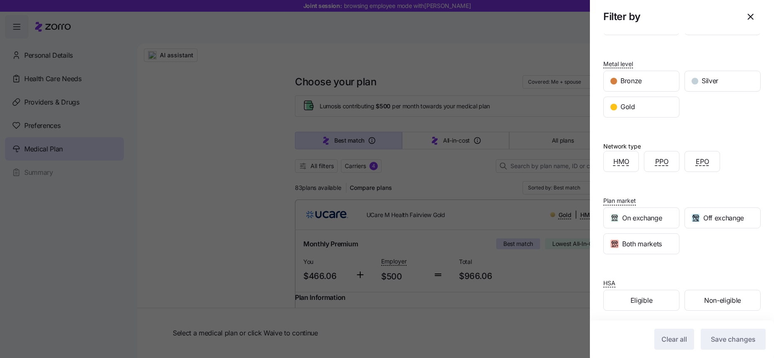
scroll to position [65, 0]
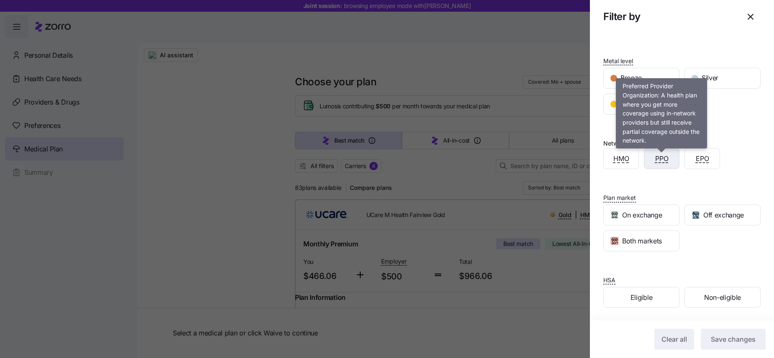
click at [658, 158] on span "PPO" at bounding box center [661, 159] width 13 height 10
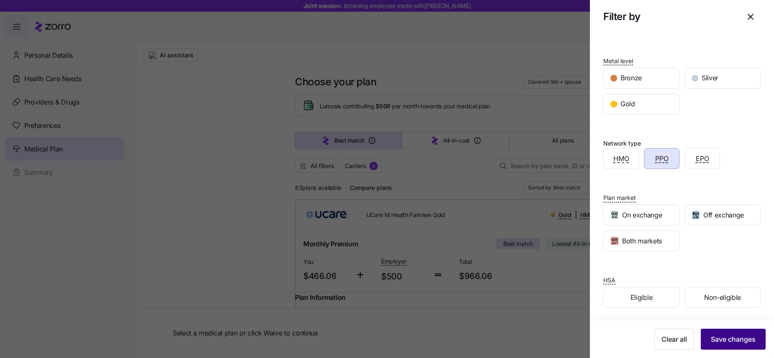
click at [730, 344] on span "Save changes" at bounding box center [733, 339] width 45 height 10
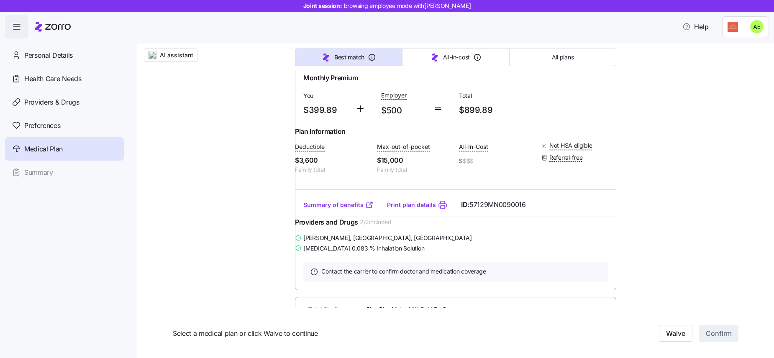
scroll to position [176, 0]
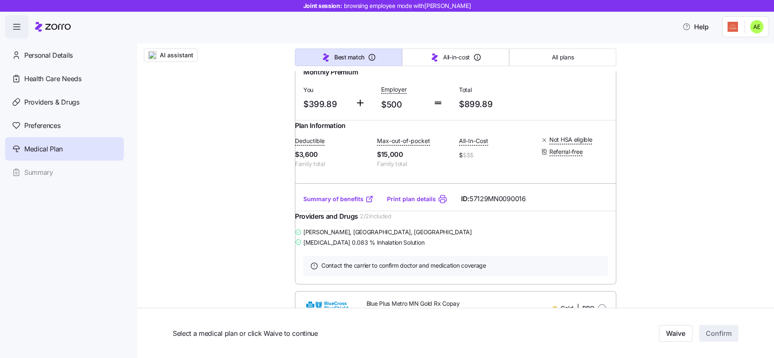
click at [329, 203] on link "Summary of benefits" at bounding box center [338, 199] width 70 height 8
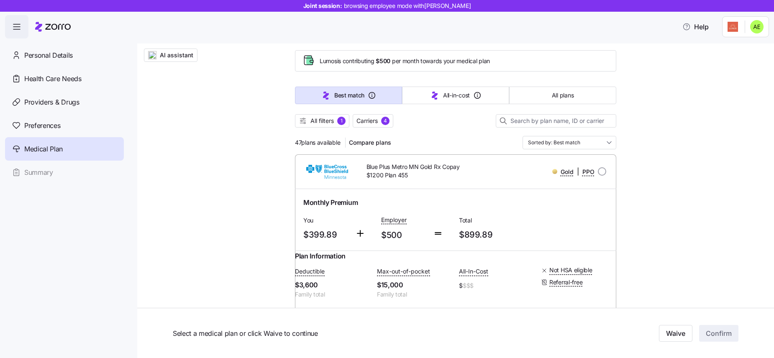
scroll to position [0, 0]
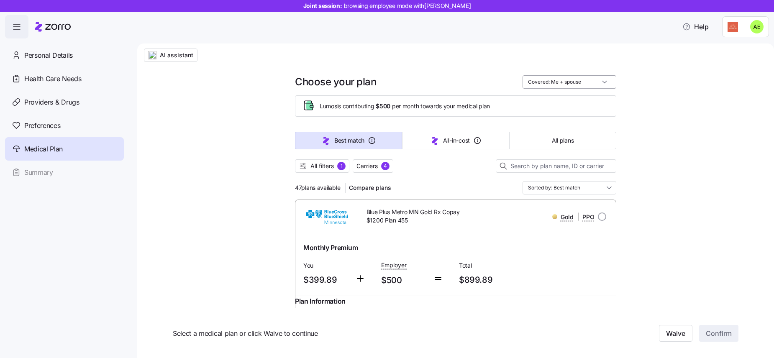
click at [608, 81] on input "Covered: Me + spouse" at bounding box center [570, 81] width 94 height 13
click at [566, 100] on div "Just me" at bounding box center [569, 102] width 87 height 14
type input "Covered: Just me"
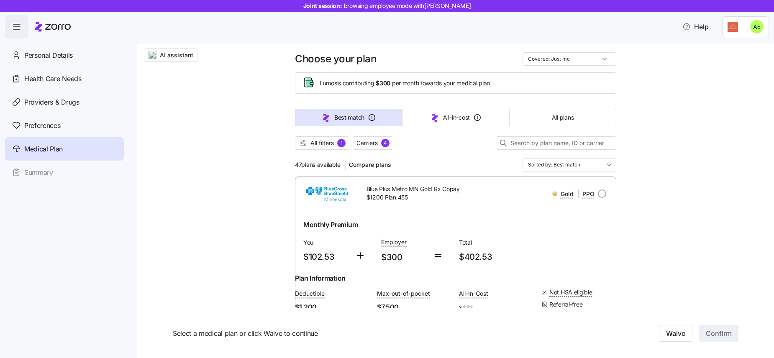
scroll to position [28, 0]
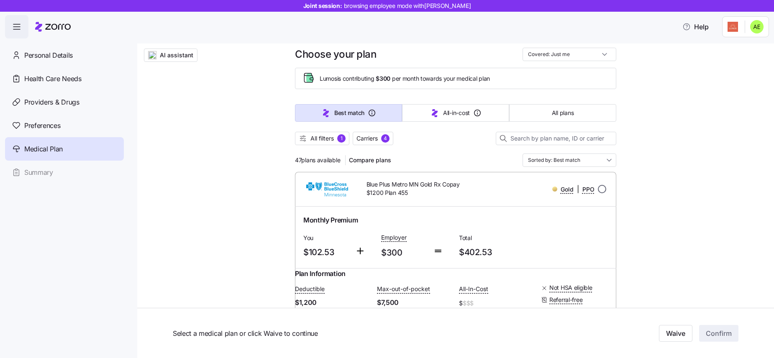
click at [601, 190] on input "radio" at bounding box center [602, 189] width 8 height 8
radio input "true"
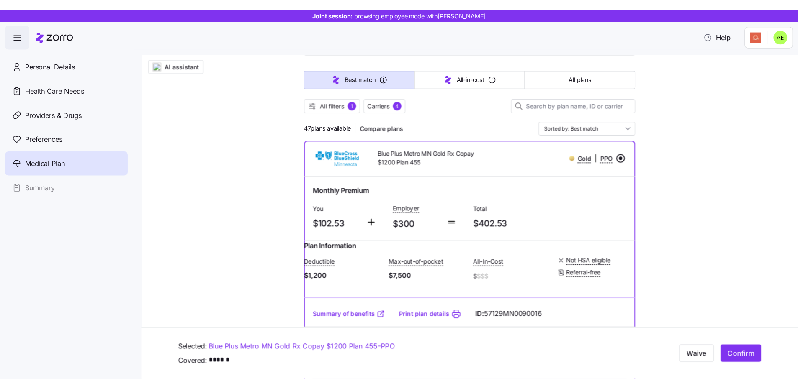
scroll to position [76, 0]
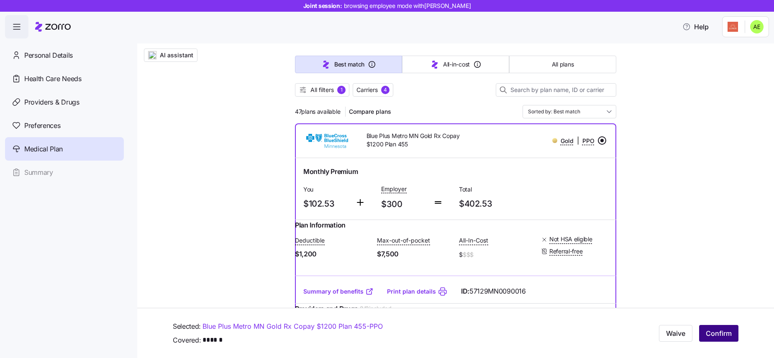
click at [728, 335] on span "Confirm" at bounding box center [719, 333] width 26 height 10
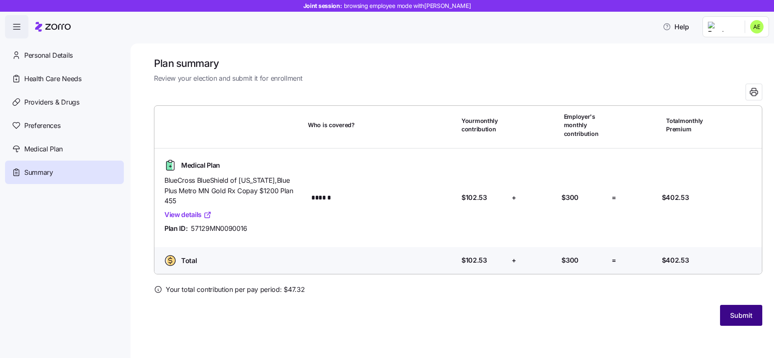
click at [736, 316] on span "Submit" at bounding box center [741, 315] width 22 height 10
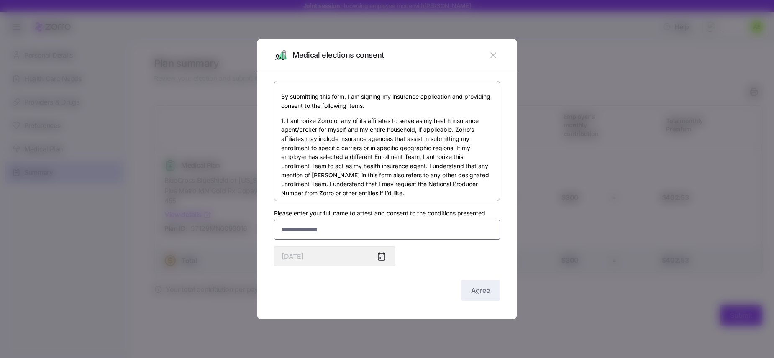
click at [331, 228] on input "Please enter your full name to attest and consent to the conditions presented" at bounding box center [387, 230] width 226 height 20
type input "**********"
click at [472, 285] on span "Agree" at bounding box center [480, 290] width 19 height 10
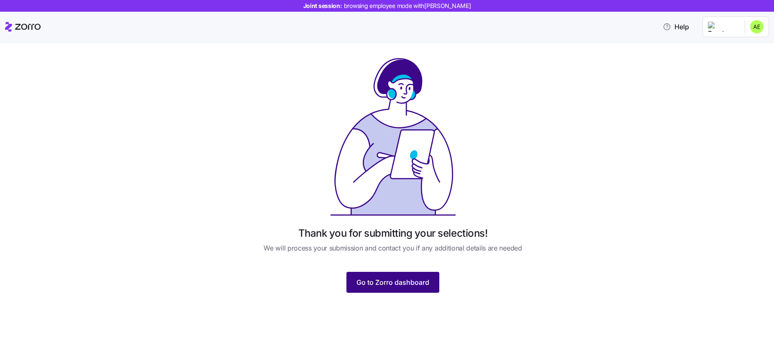
click at [396, 286] on span "Go to Zorro dashboard" at bounding box center [393, 282] width 73 height 10
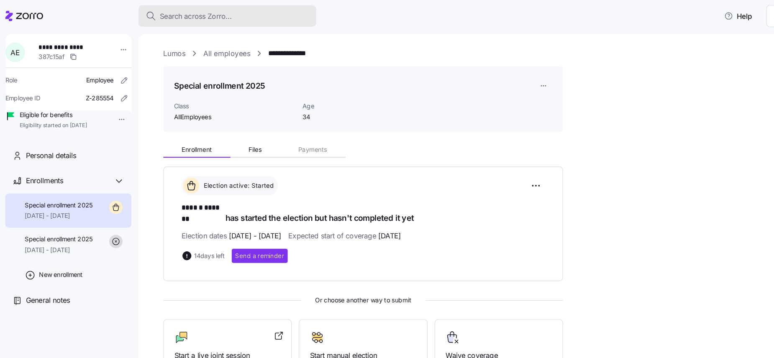
click at [186, 18] on span "Search across Zorro..." at bounding box center [185, 15] width 68 height 10
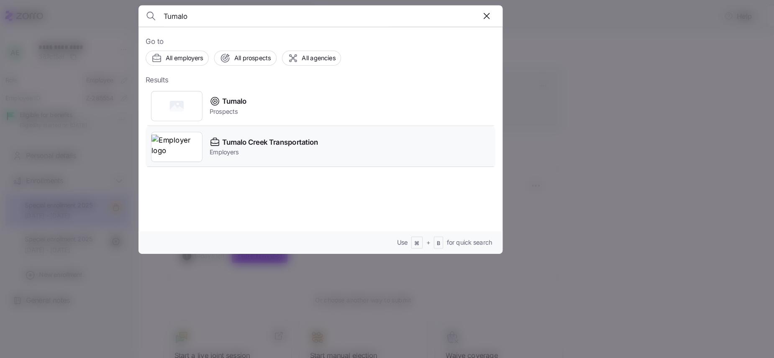
type input "Tumalo"
click at [163, 137] on img at bounding box center [167, 138] width 48 height 23
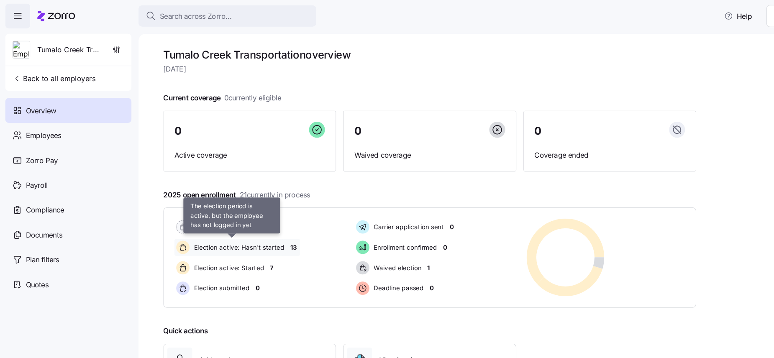
click at [206, 232] on span "Election active: Hasn't started" at bounding box center [224, 233] width 88 height 8
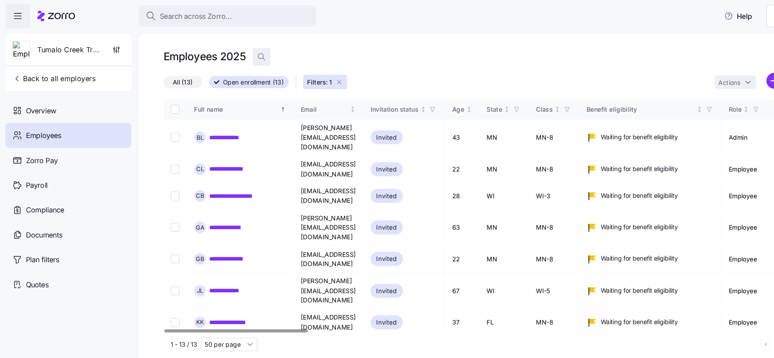
click at [246, 51] on icon "button" at bounding box center [246, 53] width 8 height 8
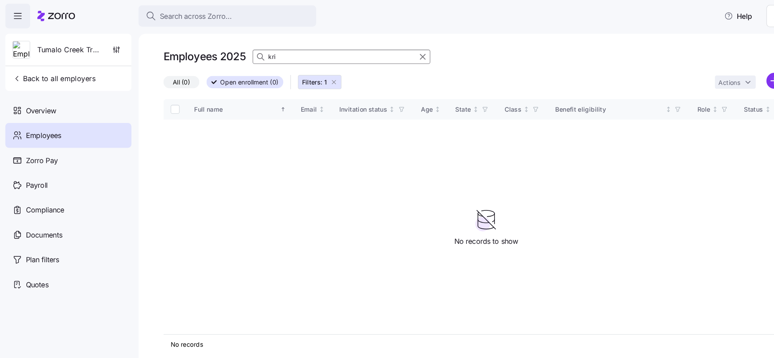
click at [317, 76] on icon "button" at bounding box center [314, 77] width 7 height 7
click at [286, 52] on input "kri" at bounding box center [321, 53] width 167 height 13
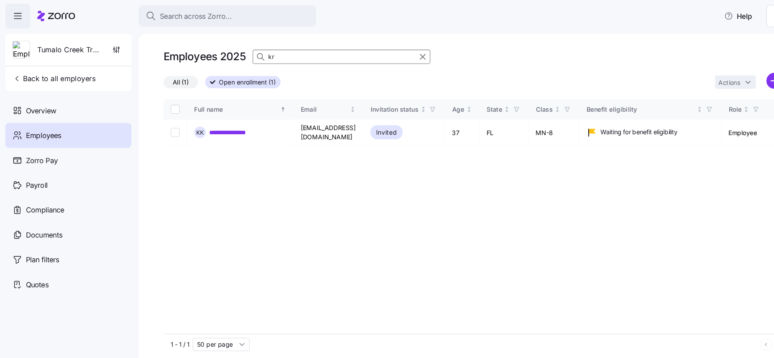
type input "k"
type input "kr"
click at [228, 126] on link "**********" at bounding box center [220, 125] width 46 height 8
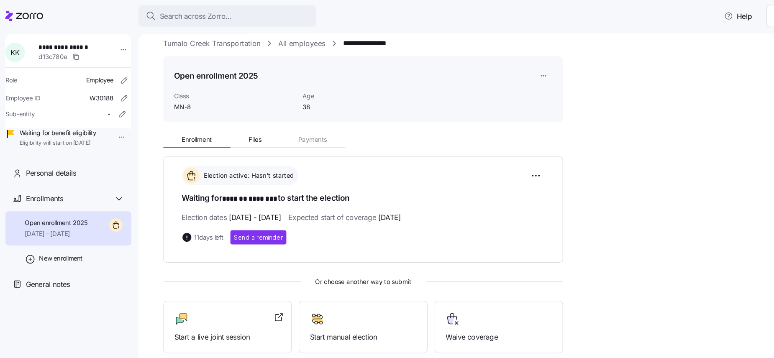
scroll to position [6, 0]
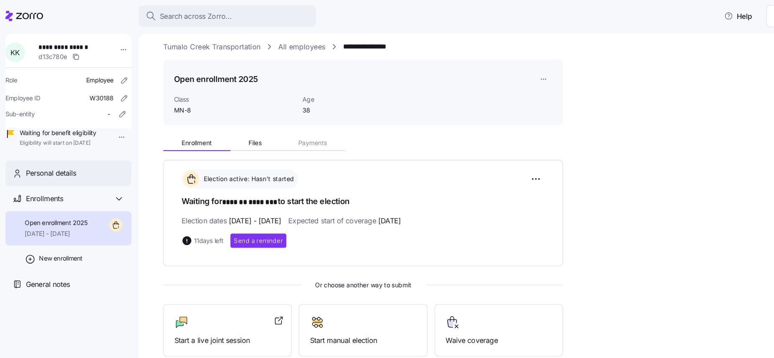
click at [73, 169] on div "Personal details" at bounding box center [70, 163] width 93 height 10
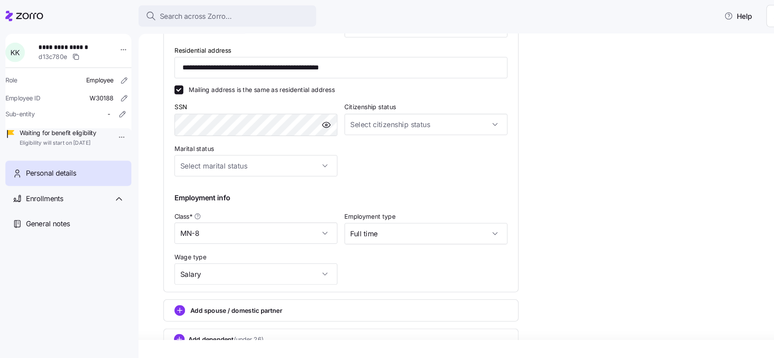
scroll to position [302, 0]
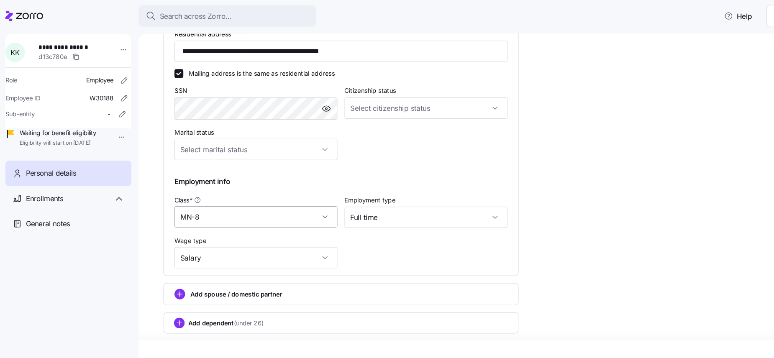
click at [307, 208] on input "MN-8" at bounding box center [241, 205] width 154 height 20
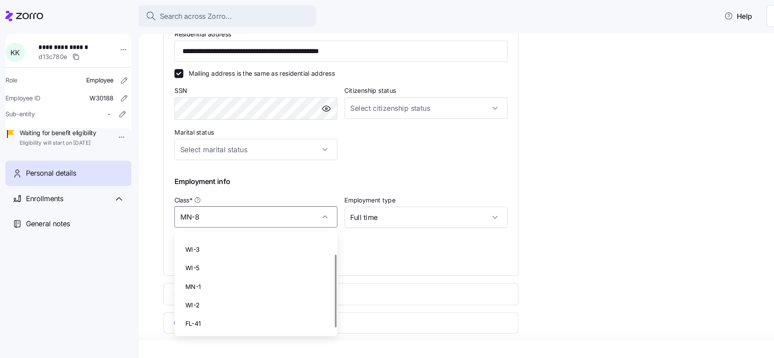
scroll to position [30, 0]
click at [240, 299] on div "FL-41" at bounding box center [241, 305] width 147 height 18
type input "FL-41"
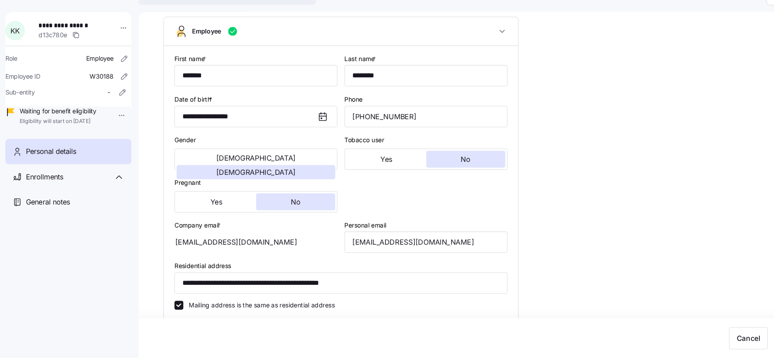
scroll to position [0, 0]
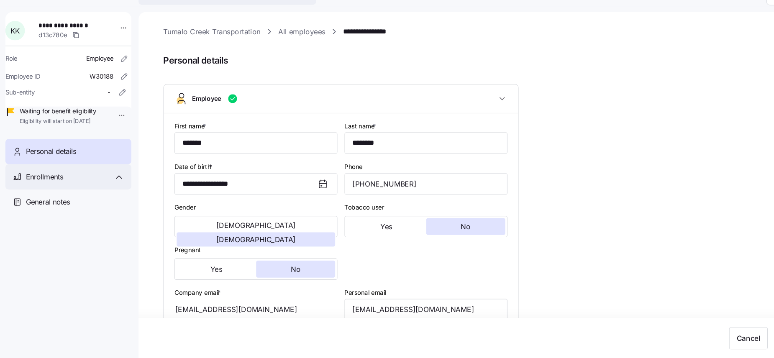
click at [66, 192] on div "Enrollments" at bounding box center [70, 187] width 93 height 10
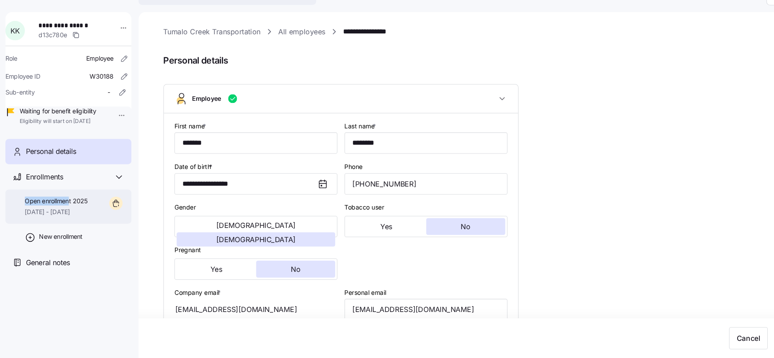
click at [66, 214] on span "Open enrollment 2025" at bounding box center [52, 210] width 59 height 8
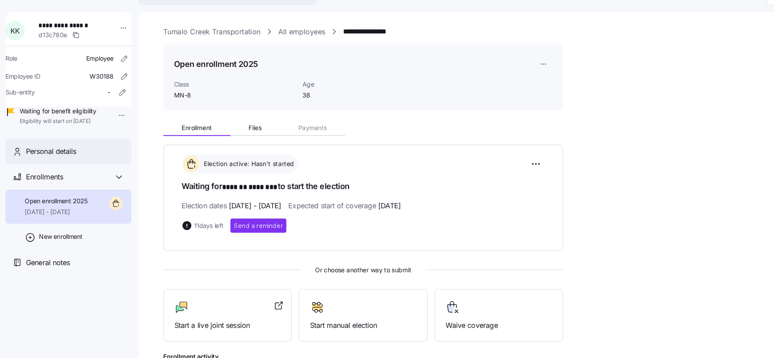
click at [61, 169] on span "Personal details" at bounding box center [48, 163] width 48 height 10
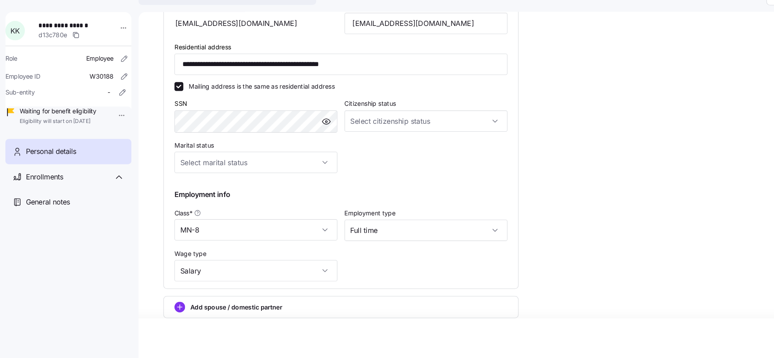
scroll to position [276, 0]
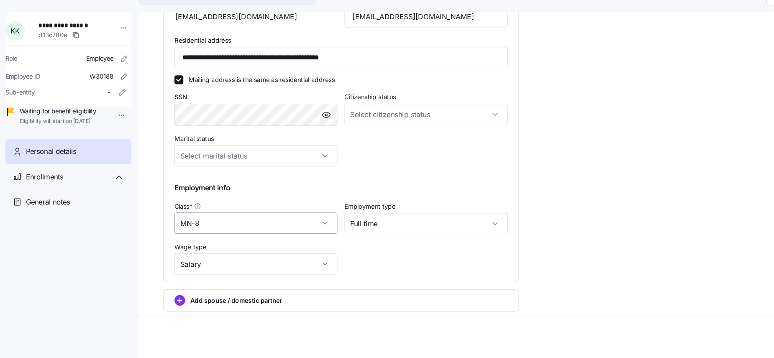
click at [298, 229] on input "MN-8" at bounding box center [241, 231] width 154 height 20
click at [377, 178] on div "**********" at bounding box center [321, 69] width 321 height 428
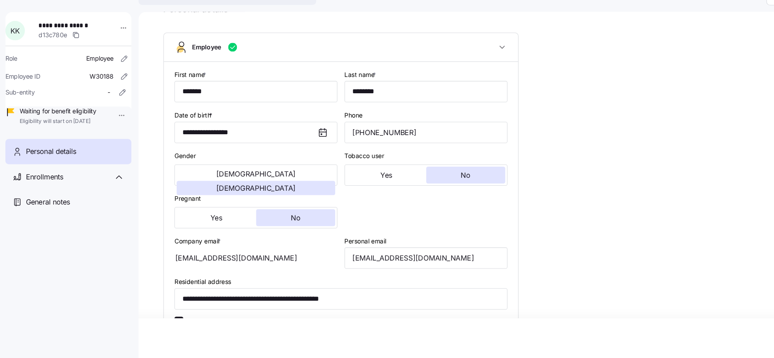
scroll to position [0, 0]
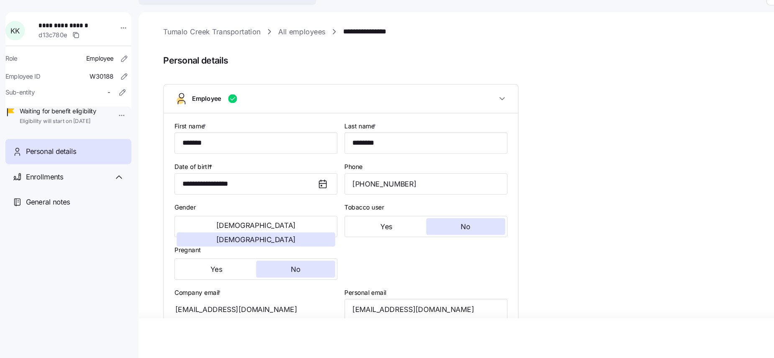
click at [274, 48] on link "All employees" at bounding box center [284, 50] width 44 height 10
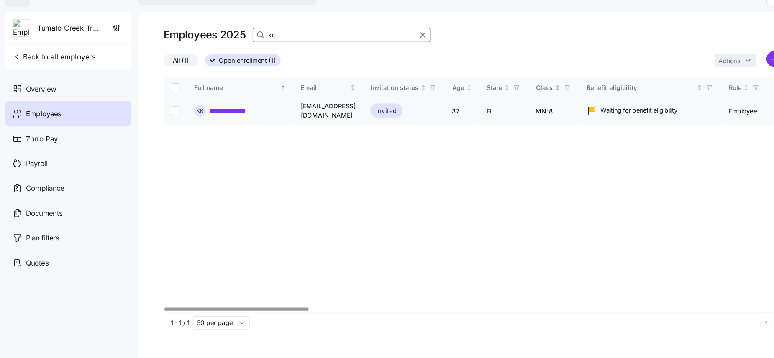
click at [162, 126] on input "Select record 1" at bounding box center [165, 125] width 8 height 8
checkbox input "true"
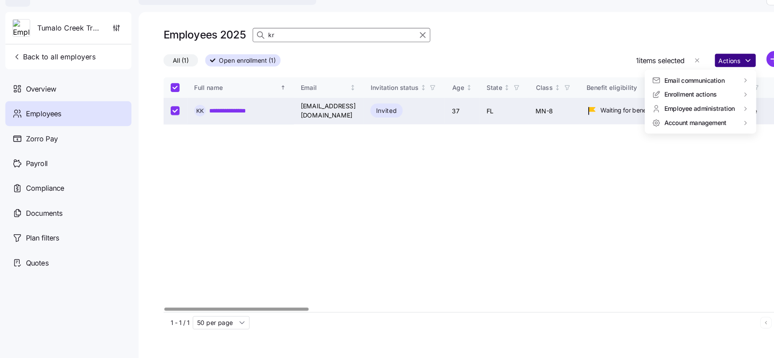
click at [702, 79] on html "**********" at bounding box center [387, 176] width 774 height 353
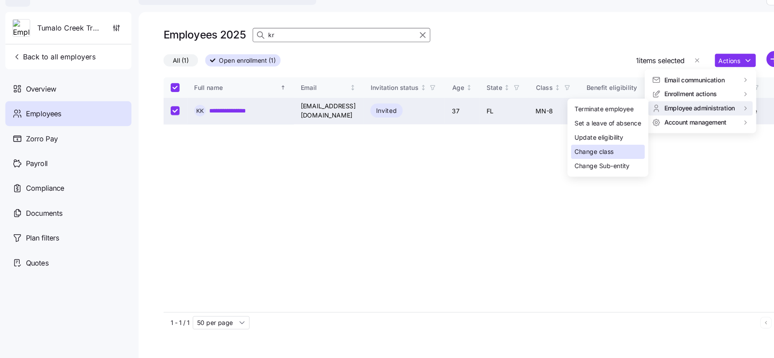
click at [580, 166] on div "Change class" at bounding box center [572, 163] width 69 height 13
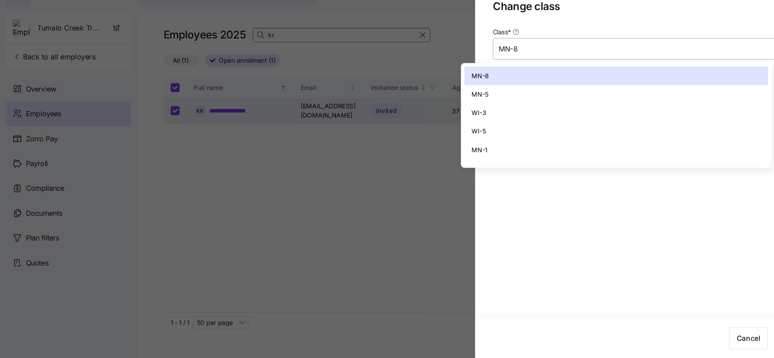
click at [581, 63] on input "MN-8" at bounding box center [610, 66] width 293 height 20
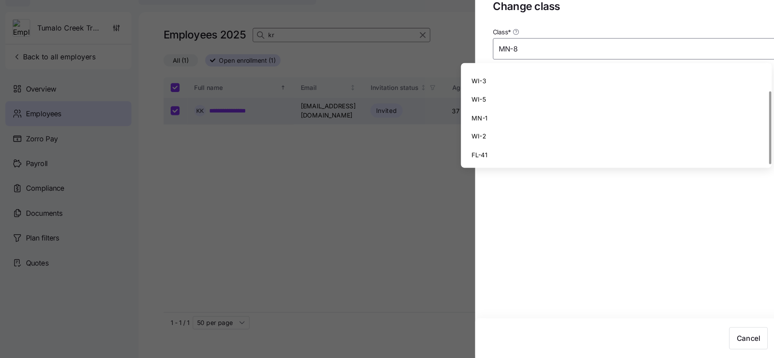
click at [494, 165] on div "FL-41" at bounding box center [581, 167] width 286 height 18
type input "FL-41"
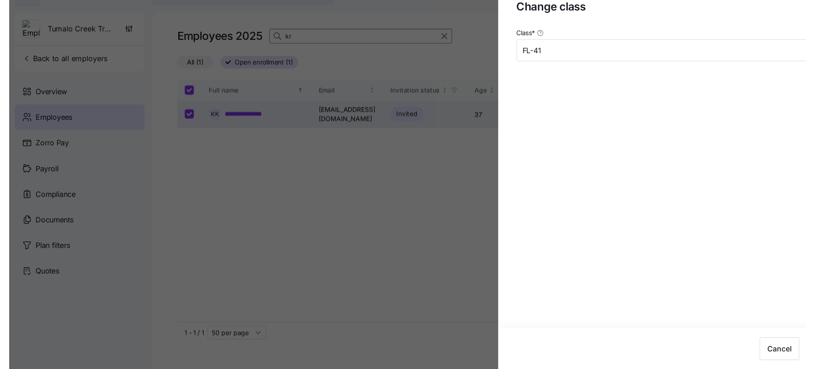
scroll to position [0, 0]
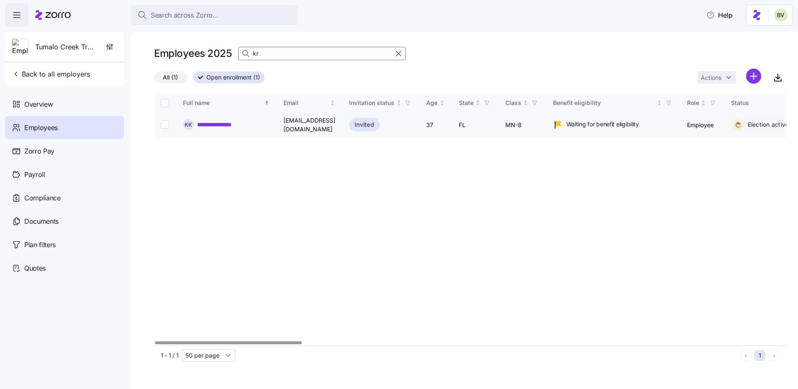
click at [163, 125] on input "Select record 1" at bounding box center [165, 125] width 8 height 8
checkbox input "true"
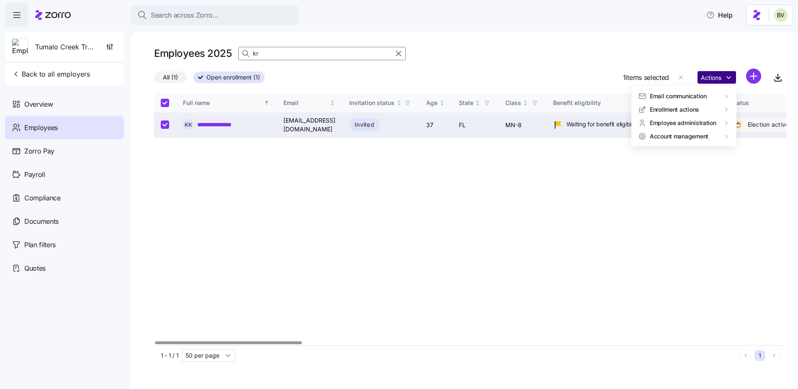
click at [732, 80] on html "**********" at bounding box center [399, 192] width 798 height 384
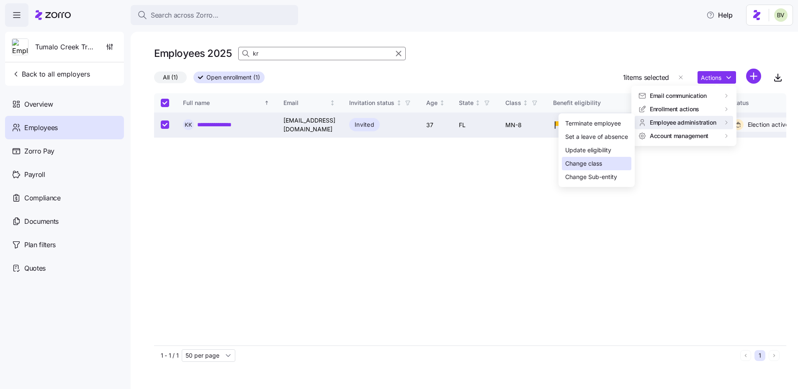
click at [610, 158] on div "Change class" at bounding box center [596, 163] width 69 height 13
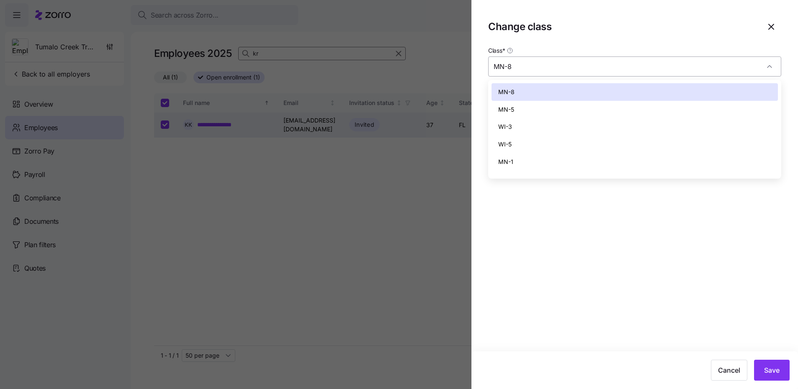
click at [691, 69] on input "MN-8" at bounding box center [634, 66] width 293 height 20
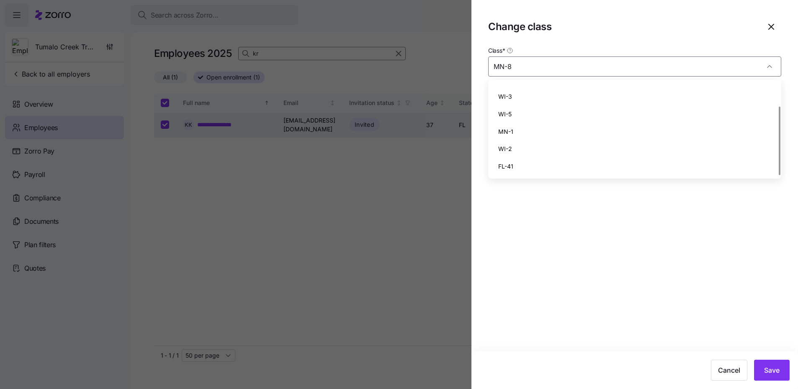
click at [564, 159] on div "FL-41" at bounding box center [634, 167] width 286 height 18
type input "FL-41"
click at [775, 368] on span "Save" at bounding box center [771, 370] width 15 height 10
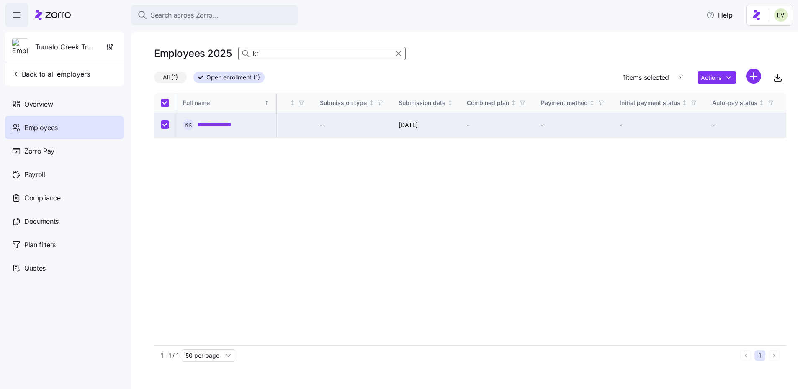
scroll to position [0, 900]
click at [399, 51] on icon "button" at bounding box center [398, 54] width 9 height 10
checkbox input "false"
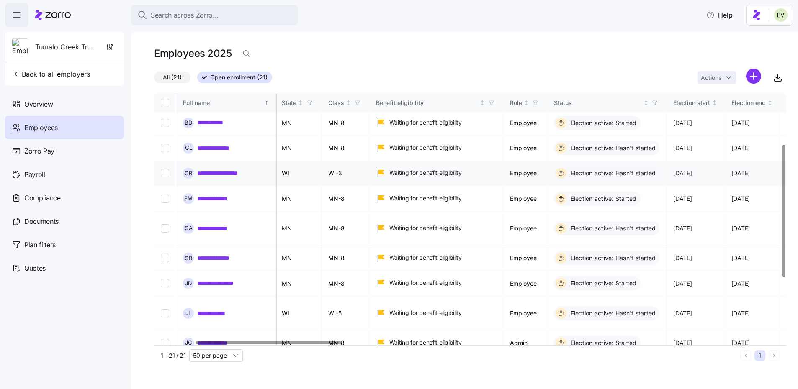
scroll to position [0, 177]
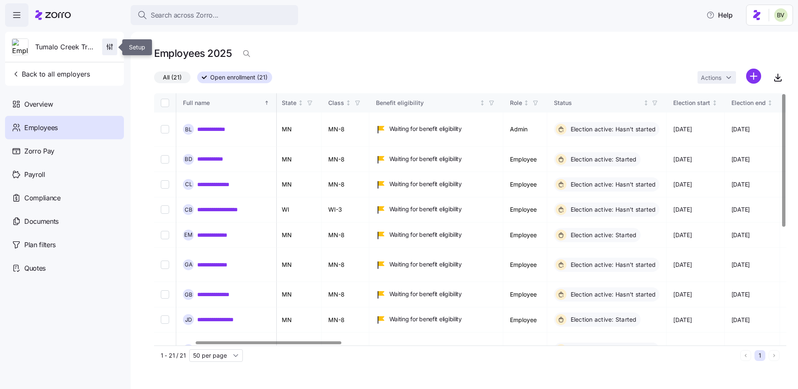
click at [106, 50] on icon "button" at bounding box center [109, 47] width 8 height 8
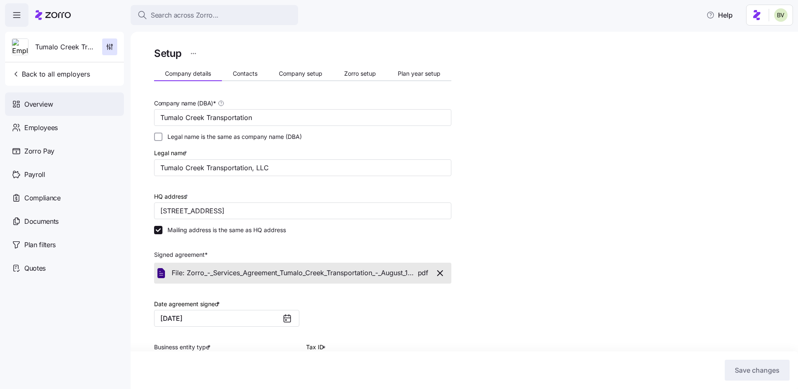
click at [66, 105] on div "Overview" at bounding box center [64, 103] width 119 height 23
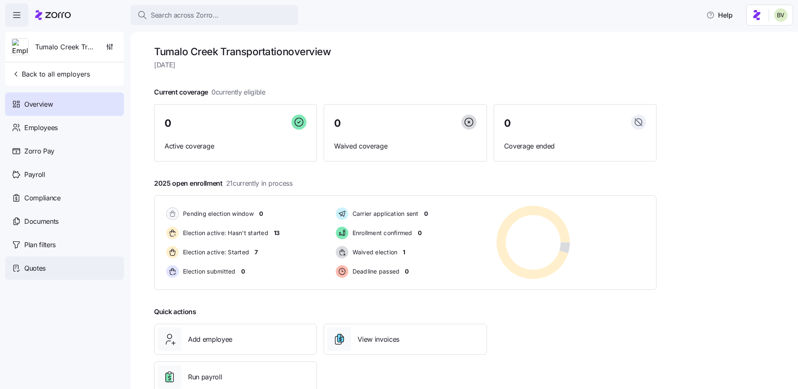
click at [52, 266] on div "Quotes" at bounding box center [64, 268] width 119 height 23
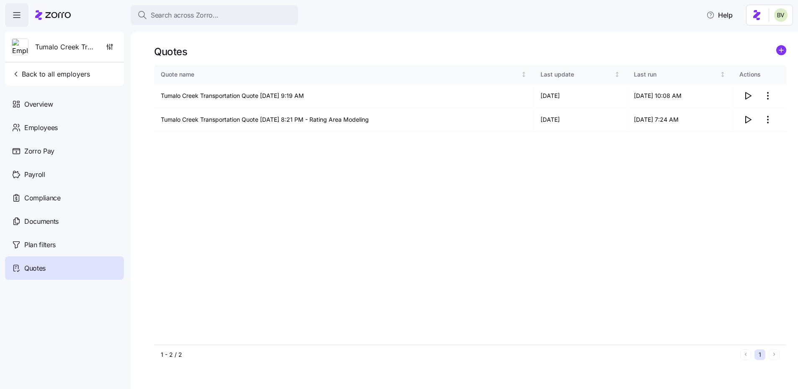
click at [146, 139] on div "Quotes Quote name Last update Last run Actions Tumalo Creek Transportation Quot…" at bounding box center [464, 210] width 667 height 357
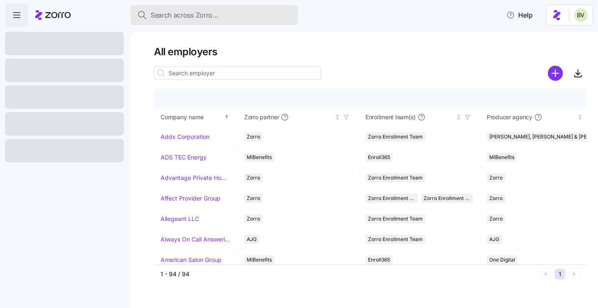
click at [195, 17] on span "Search across Zorro..." at bounding box center [185, 15] width 68 height 10
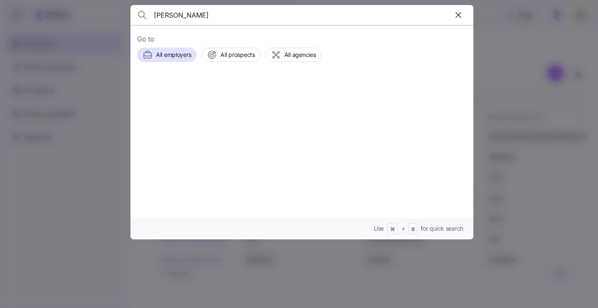
type input "[PERSON_NAME]"
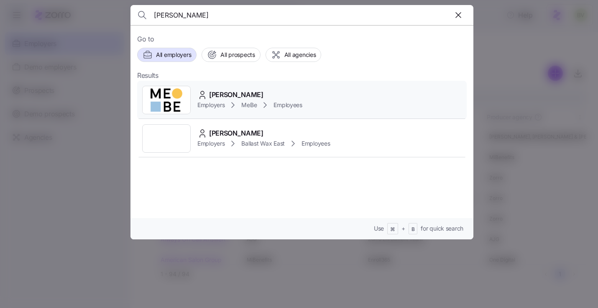
click at [171, 95] on img at bounding box center [167, 99] width 48 height 23
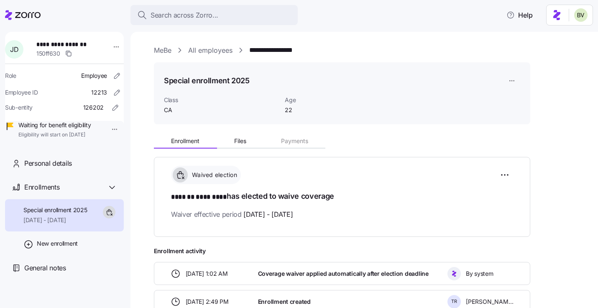
click at [108, 132] on html "**********" at bounding box center [299, 151] width 598 height 303
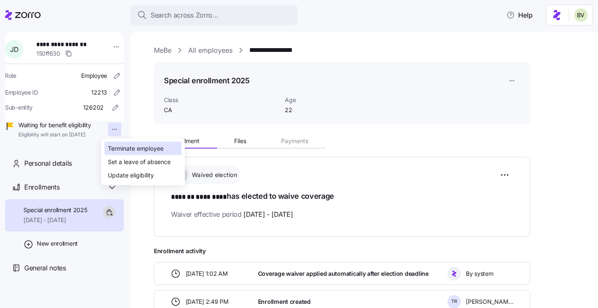
click at [114, 144] on div "Terminate employee" at bounding box center [136, 148] width 56 height 9
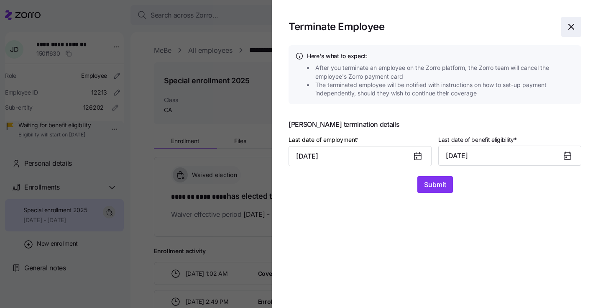
click at [575, 25] on icon "button" at bounding box center [572, 27] width 10 height 10
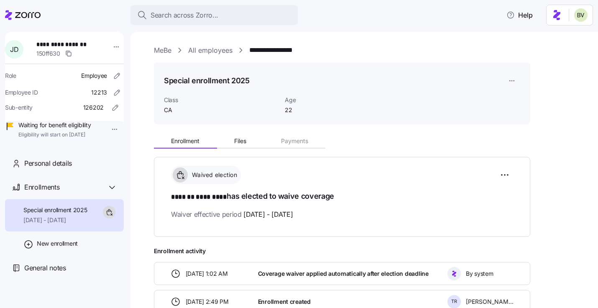
click at [109, 131] on html "**********" at bounding box center [299, 151] width 598 height 303
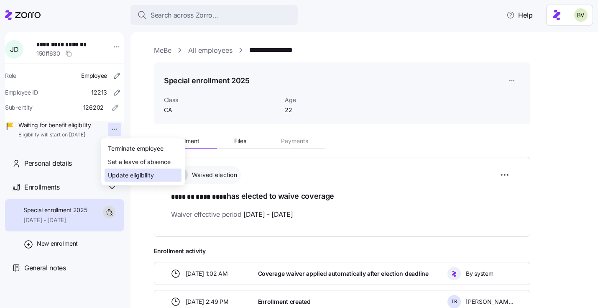
click at [114, 171] on div "Update eligibility" at bounding box center [131, 175] width 46 height 9
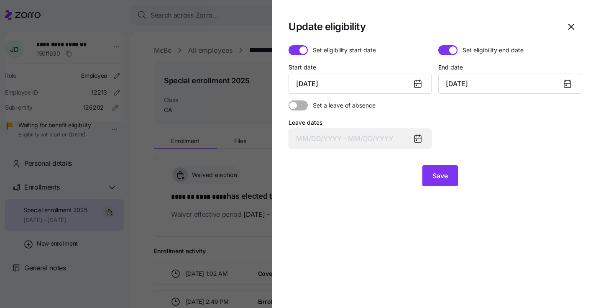
click at [455, 47] on span at bounding box center [453, 50] width 8 height 8
click at [439, 45] on input "Set eligibility end date" at bounding box center [439, 45] width 0 height 0
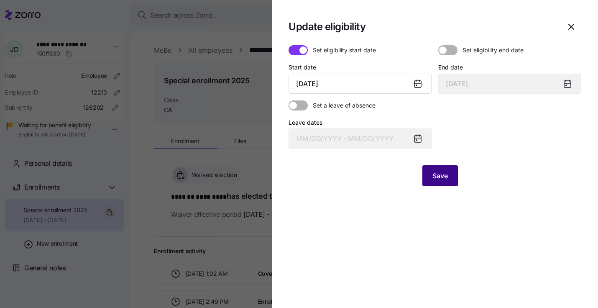
click at [439, 169] on button "Save" at bounding box center [441, 175] width 36 height 21
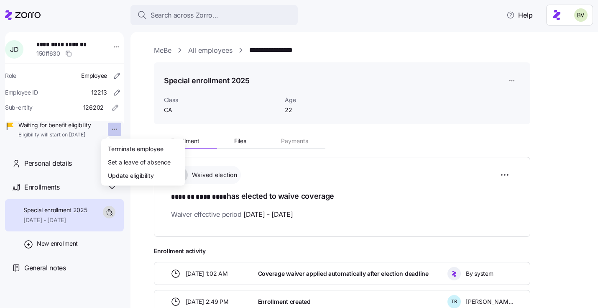
click at [109, 134] on html "**********" at bounding box center [299, 151] width 598 height 303
click at [115, 147] on div "Terminate employee" at bounding box center [136, 148] width 56 height 9
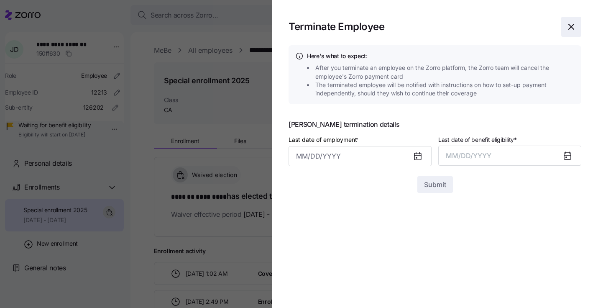
click at [572, 28] on icon "button" at bounding box center [572, 27] width 10 height 10
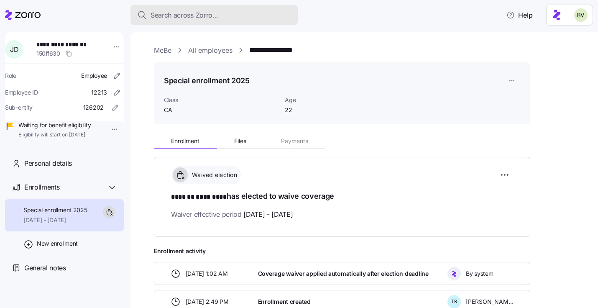
click at [223, 18] on div "Search across Zorro..." at bounding box center [214, 15] width 154 height 10
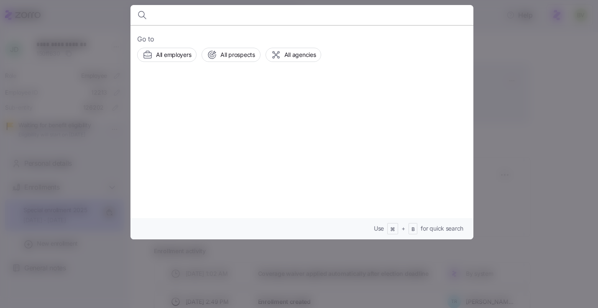
click at [511, 53] on div at bounding box center [299, 154] width 598 height 308
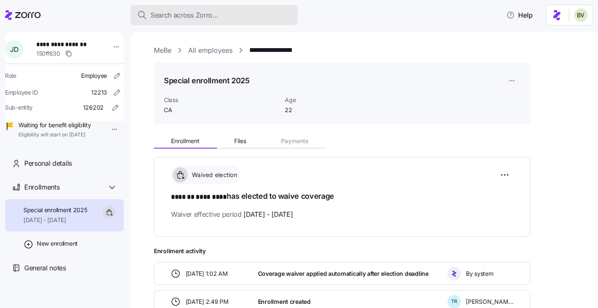
click at [239, 14] on div "Search across Zorro..." at bounding box center [214, 15] width 154 height 10
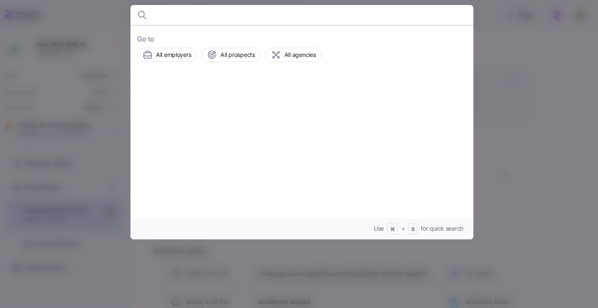
click at [239, 14] on input at bounding box center [261, 15] width 214 height 20
click at [500, 54] on div at bounding box center [299, 154] width 598 height 308
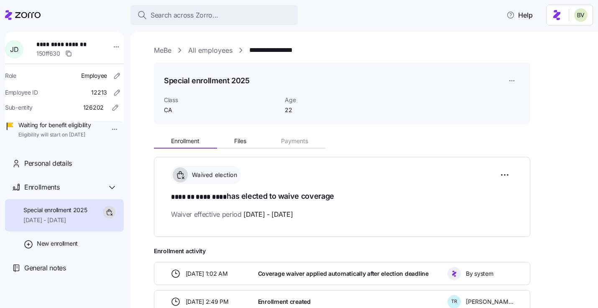
click at [157, 49] on link "MeBe" at bounding box center [163, 50] width 18 height 10
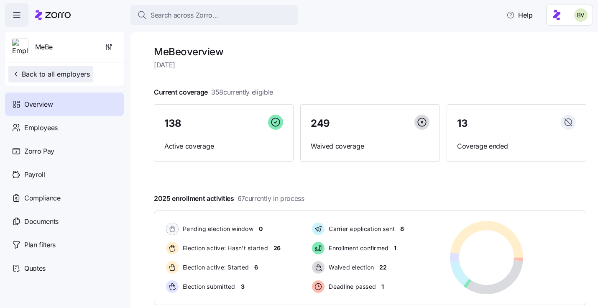
click at [59, 73] on span "Back to all employers" at bounding box center [51, 74] width 78 height 10
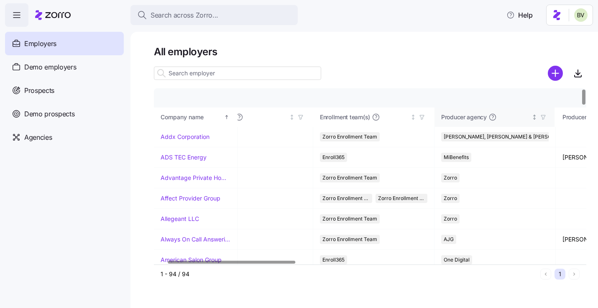
scroll to position [0, 47]
click at [543, 117] on icon "button" at bounding box center [542, 117] width 4 height 4
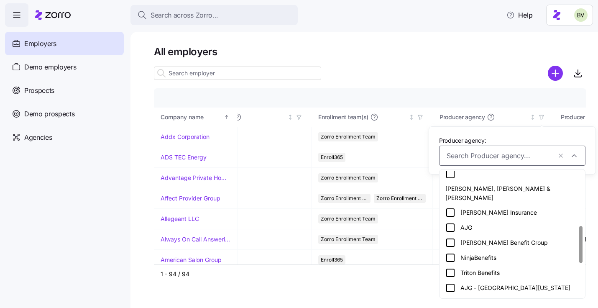
scroll to position [188, 0]
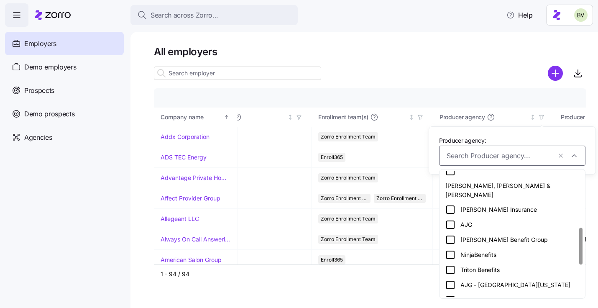
click at [450, 235] on icon at bounding box center [451, 240] width 10 height 10
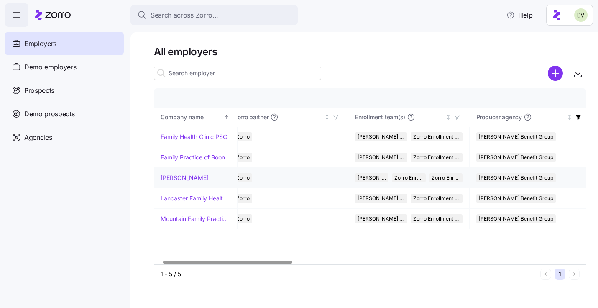
scroll to position [0, 0]
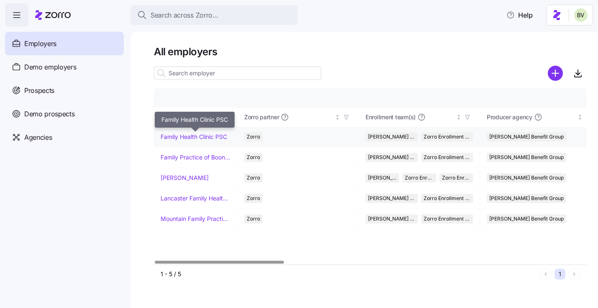
click at [196, 136] on link "Family Health Clinic PSC" at bounding box center [194, 137] width 67 height 8
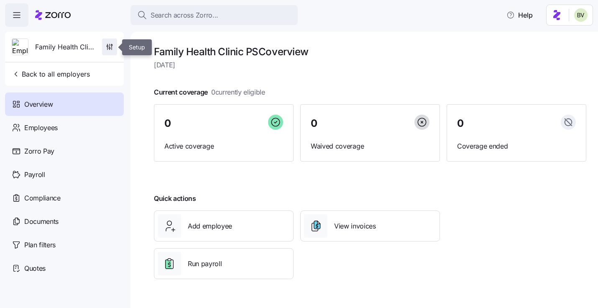
click at [110, 47] on icon "button" at bounding box center [110, 45] width 0 height 3
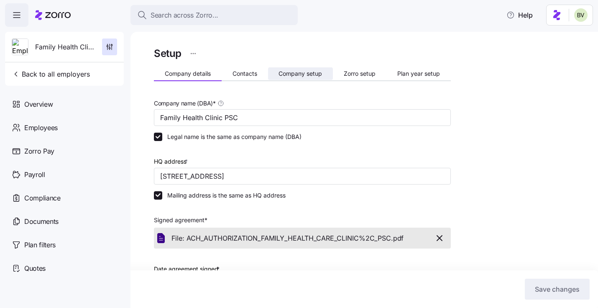
click at [289, 73] on span "Company setup" at bounding box center [301, 74] width 44 height 6
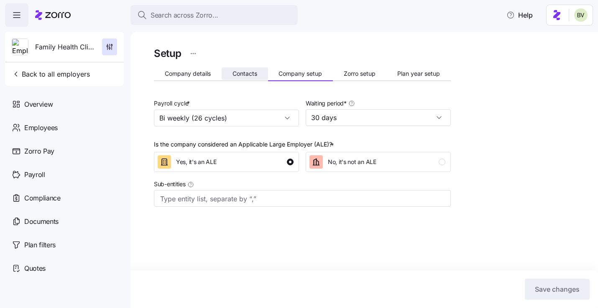
click at [251, 73] on span "Contacts" at bounding box center [245, 74] width 25 height 6
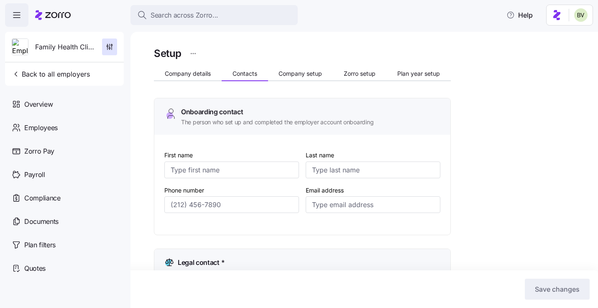
type input "Lori"
type input "Koretski"
type input "lkoretski+psc@kimcoxgroup.com"
type input "Lori"
type input "Koretski"
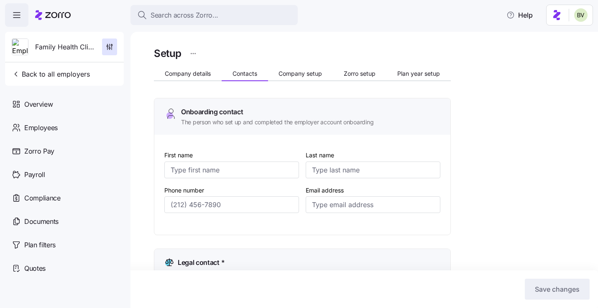
type input "lkoretski+psc@kimcoxgroup.com"
type input "Lori"
type input "Koretski"
type input "lkoretski+psc@kimcoxgroup.com"
type input "Lori"
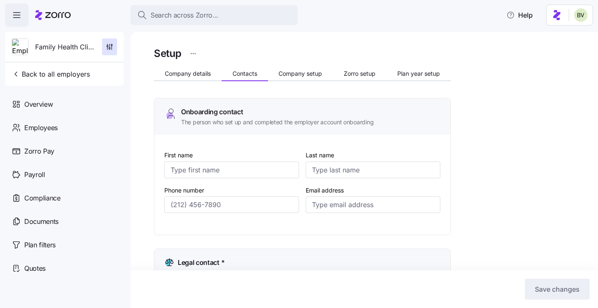
type input "Koretski"
type input "lkoretski+psc@kimcoxgroup.com"
type input "(859) 979-1863"
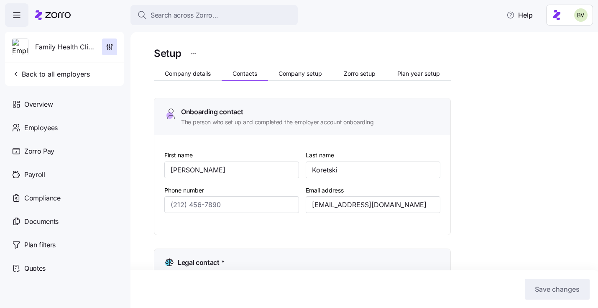
type input "(859) 979-1863"
drag, startPoint x: 416, startPoint y: 204, endPoint x: 309, endPoint y: 205, distance: 107.1
click at [309, 205] on input "lkoretski+psc@kimcoxgroup.com" at bounding box center [373, 204] width 135 height 17
click at [182, 75] on span "Company details" at bounding box center [188, 74] width 46 height 6
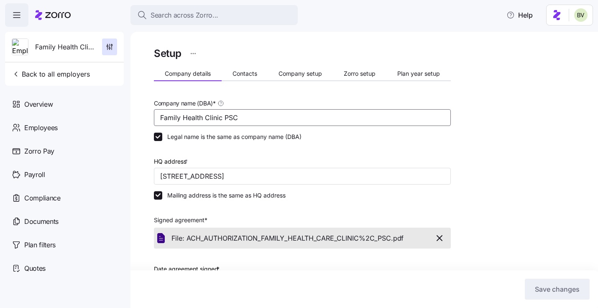
drag, startPoint x: 245, startPoint y: 115, endPoint x: 156, endPoint y: 113, distance: 89.1
click at [156, 113] on input "Family Health Clinic PSC" at bounding box center [302, 117] width 297 height 17
click at [50, 82] on button "Back to all employers" at bounding box center [50, 74] width 85 height 17
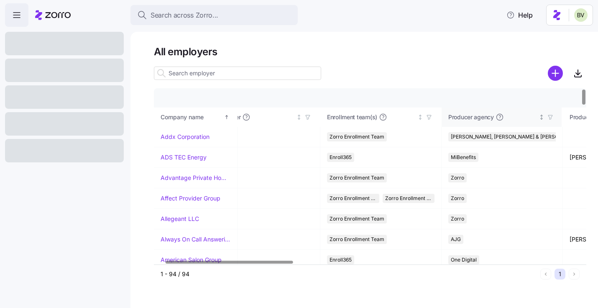
scroll to position [0, 40]
click at [549, 118] on icon "button" at bounding box center [549, 117] width 6 height 6
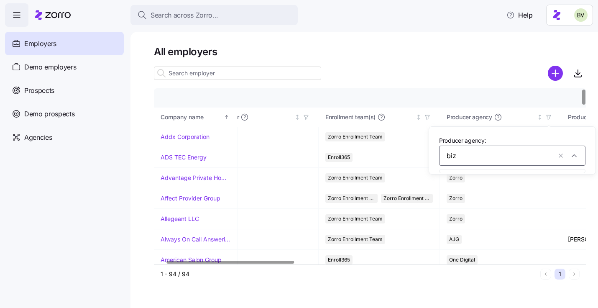
type input "bi"
click at [450, 179] on icon at bounding box center [451, 179] width 10 height 10
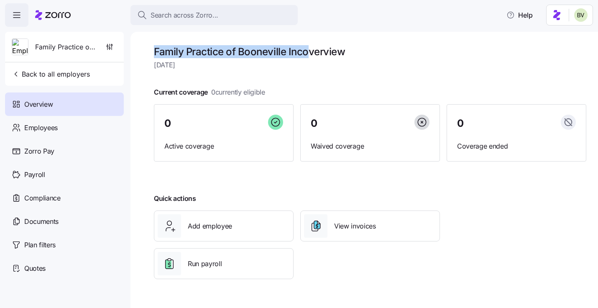
drag, startPoint x: 305, startPoint y: 53, endPoint x: 151, endPoint y: 52, distance: 153.6
click at [151, 52] on div "Family Practice of Booneville Inc overview Friday, August 29 Current coverage 0…" at bounding box center [365, 170] width 468 height 276
copy h1 "Family Practice of Booneville Inc"
drag, startPoint x: 330, startPoint y: 50, endPoint x: 154, endPoint y: 51, distance: 176.2
click at [154, 51] on h1 "Lancaster Family Health Care Clinic LC overview" at bounding box center [370, 51] width 433 height 13
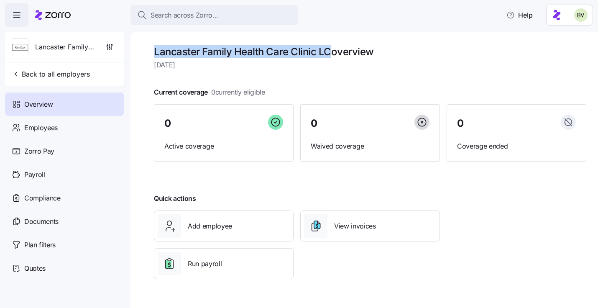
copy h1 "Lancaster Family Health Care Clinic LC"
drag, startPoint x: 387, startPoint y: 48, endPoint x: 155, endPoint y: 54, distance: 231.9
click at [155, 54] on h1 "Mountain Family Practice Clinic of Manchester Inc. overview" at bounding box center [370, 51] width 433 height 13
copy h1 "Mountain Family Practice Clinic of Manchester Inc."
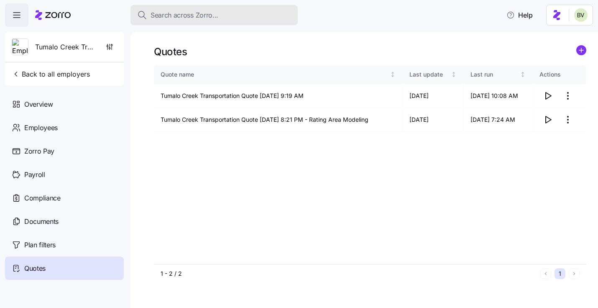
click at [177, 11] on span "Search across Zorro..." at bounding box center [185, 15] width 68 height 10
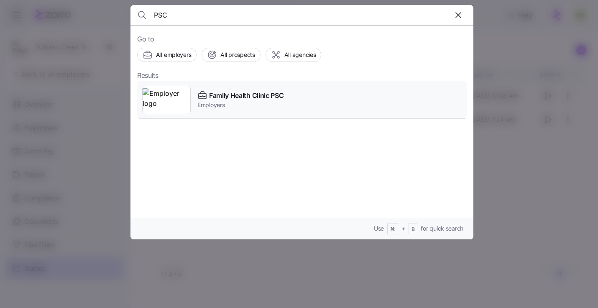
type input "PSC"
click at [171, 86] on div at bounding box center [166, 100] width 49 height 28
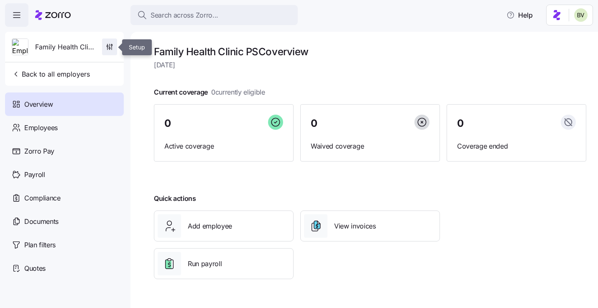
click at [107, 46] on icon "button" at bounding box center [109, 47] width 8 height 8
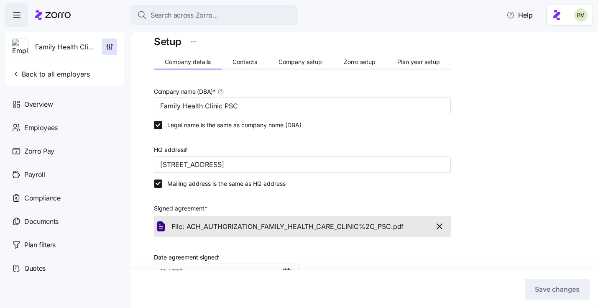
scroll to position [13, 0]
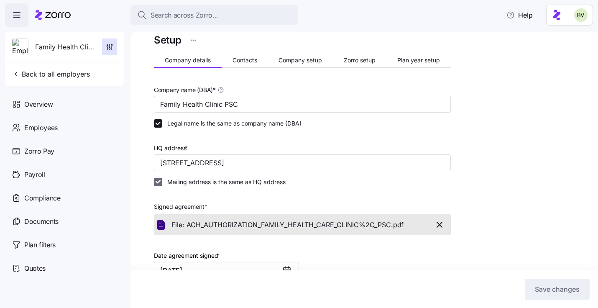
click at [159, 184] on input "Mailing address is the same as HQ address" at bounding box center [158, 182] width 8 height 8
checkbox input "false"
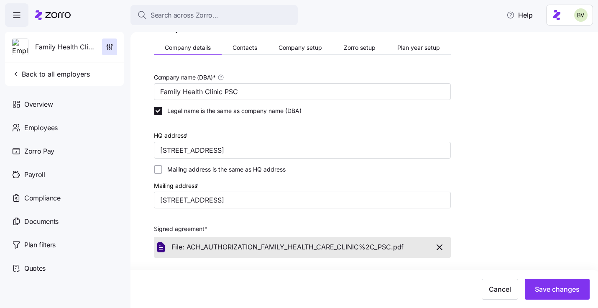
scroll to position [33, 0]
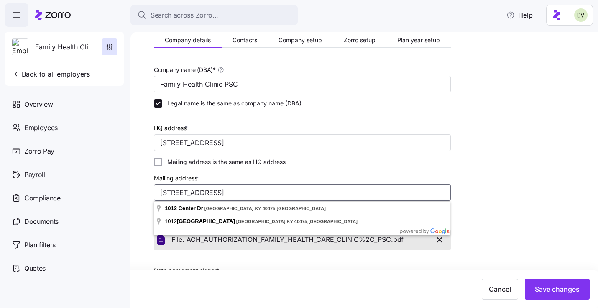
drag, startPoint x: 300, startPoint y: 192, endPoint x: 156, endPoint y: 193, distance: 143.5
click at [156, 193] on input "1012 Center Dr, Richmond, KY 40475, USA" at bounding box center [302, 192] width 297 height 17
paste input "PO Box 267 Richmond, KY 40476"
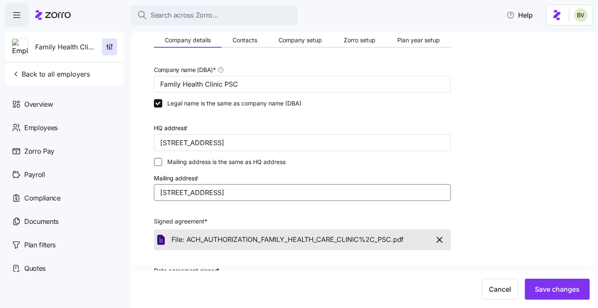
type input "PO Box 267 Richmond, KY 40476"
click at [310, 174] on div "Mailing address * PO Box 267 Richmond, KY 40476" at bounding box center [302, 187] width 297 height 28
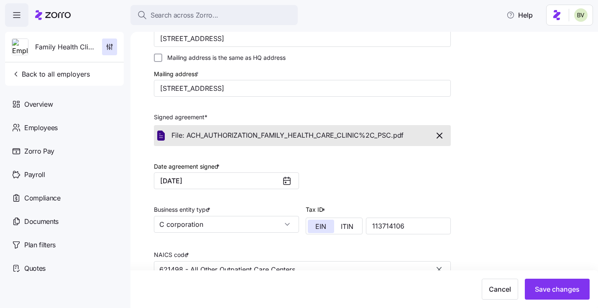
scroll to position [0, 0]
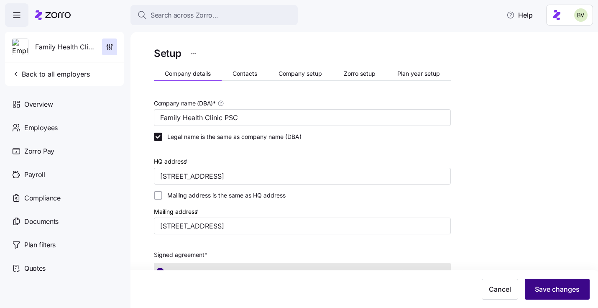
click at [558, 281] on button "Save changes" at bounding box center [557, 289] width 65 height 21
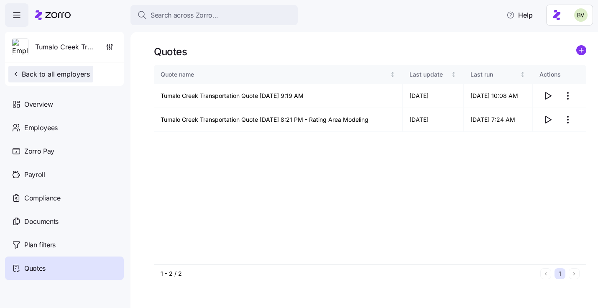
click at [52, 70] on span "Back to all employers" at bounding box center [51, 74] width 78 height 10
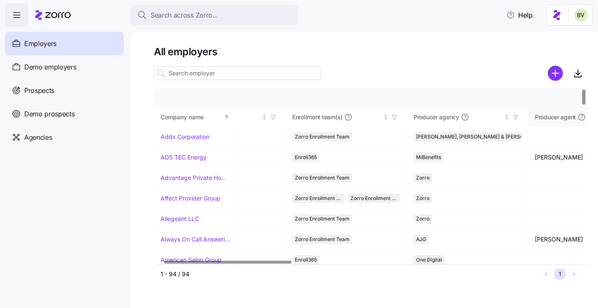
scroll to position [0, 95]
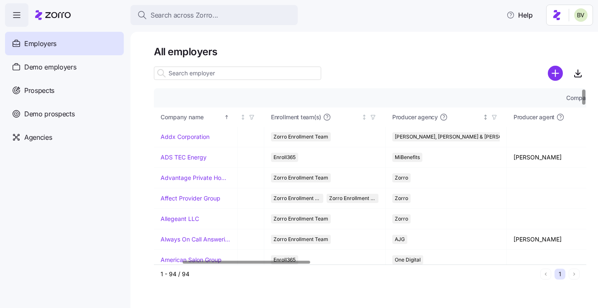
click at [495, 118] on icon "button" at bounding box center [495, 117] width 6 height 6
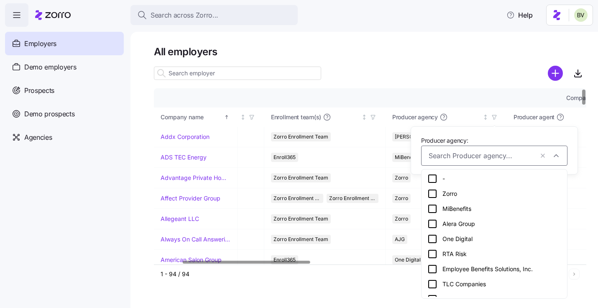
click at [448, 157] on input "Producer agency:" at bounding box center [481, 155] width 105 height 11
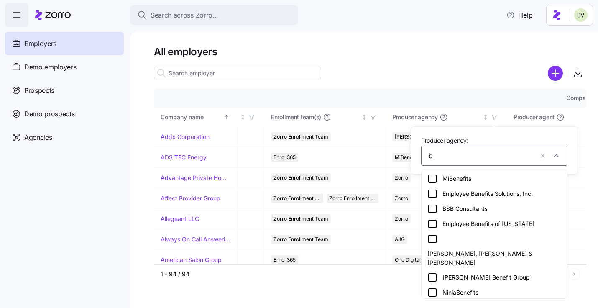
type input "bi"
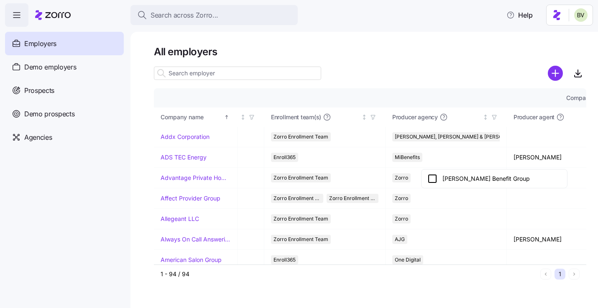
click at [430, 179] on icon at bounding box center [433, 179] width 10 height 10
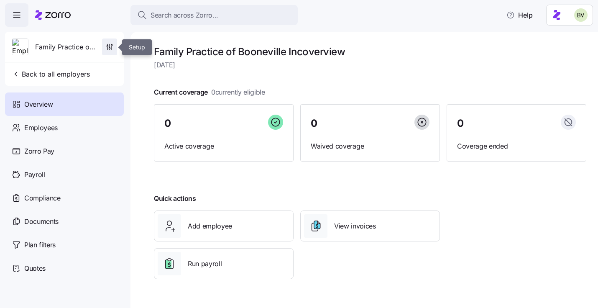
click at [111, 42] on span "button" at bounding box center [110, 47] width 14 height 16
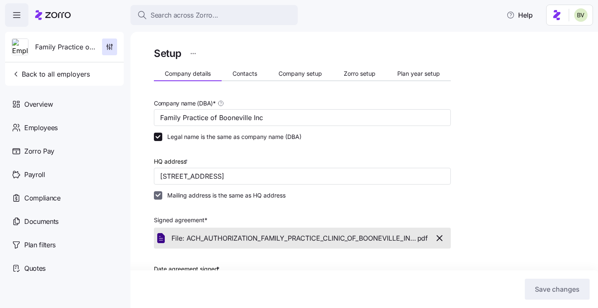
click at [160, 195] on input "Mailing address is the same as HQ address" at bounding box center [158, 195] width 8 height 8
checkbox input "false"
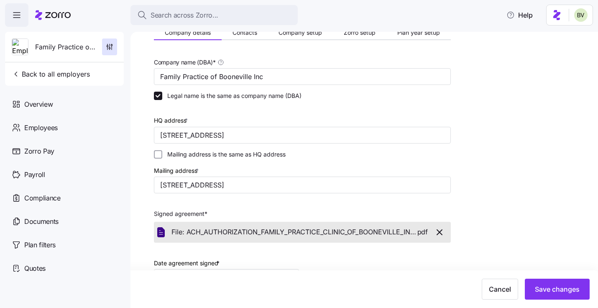
scroll to position [44, 0]
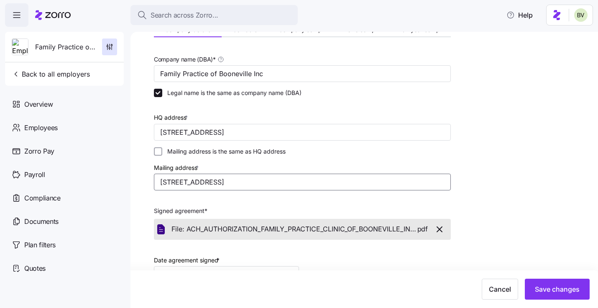
click at [337, 179] on input "200 Mulberry St, Booneville, KY 41314, USA" at bounding box center [302, 182] width 297 height 17
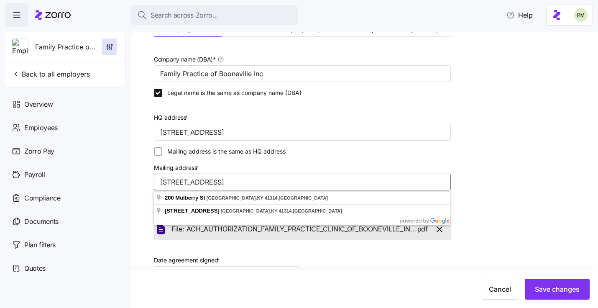
paste input "[STREET_ADDRESS]"
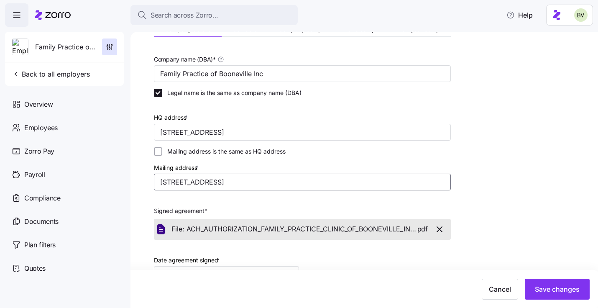
type input "[STREET_ADDRESS]"
click at [529, 146] on div "Setup Company details Contacts Company setup Zorro setup Plan year setup Compan…" at bounding box center [370, 258] width 433 height 515
click at [564, 287] on span "Save changes" at bounding box center [557, 289] width 45 height 10
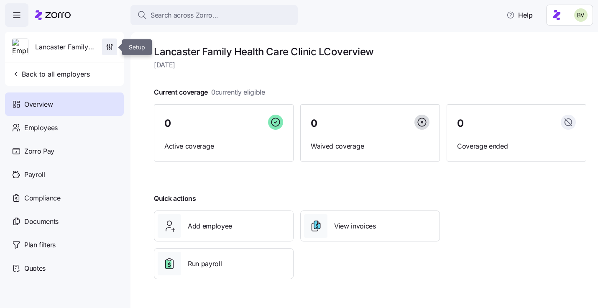
click at [112, 40] on span "button" at bounding box center [110, 47] width 14 height 16
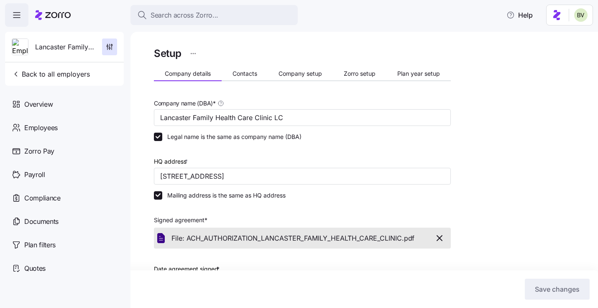
click at [162, 195] on label "Mailing address is the same as HQ address" at bounding box center [223, 195] width 123 height 8
click at [162, 195] on input "Mailing address is the same as HQ address" at bounding box center [158, 195] width 8 height 8
checkbox input "false"
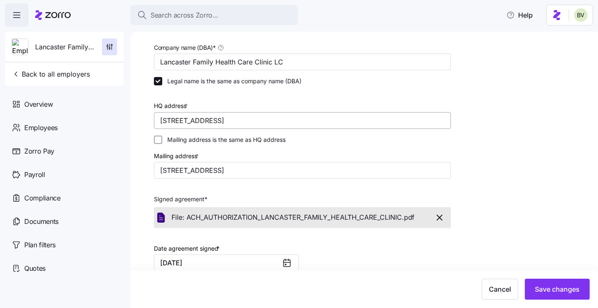
scroll to position [98, 0]
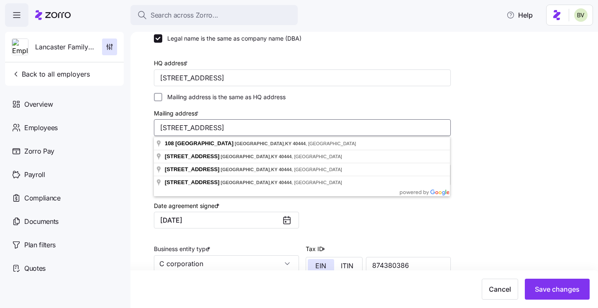
drag, startPoint x: 300, startPoint y: 133, endPoint x: 150, endPoint y: 130, distance: 149.8
click at [150, 130] on div "Setup Company details Contacts Company setup Zorro setup Plan year setup Compan…" at bounding box center [365, 170] width 468 height 276
paste input "[STREET_ADDRESS]"
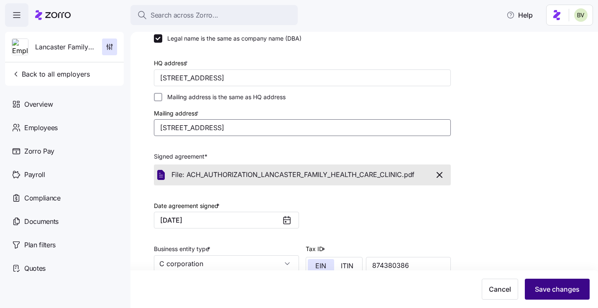
type input "[STREET_ADDRESS]"
click at [544, 284] on button "Save changes" at bounding box center [557, 289] width 65 height 21
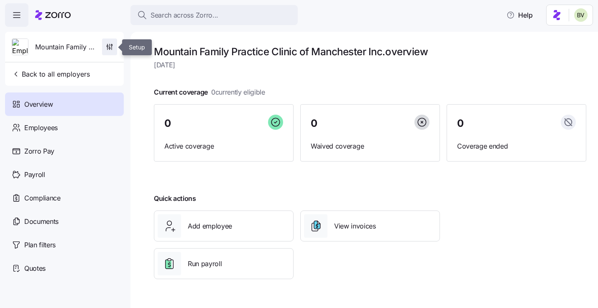
click at [110, 50] on icon "button" at bounding box center [109, 47] width 8 height 8
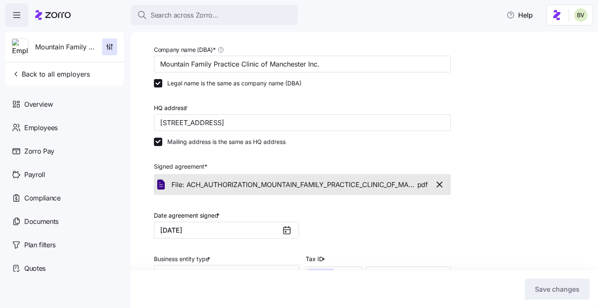
scroll to position [66, 0]
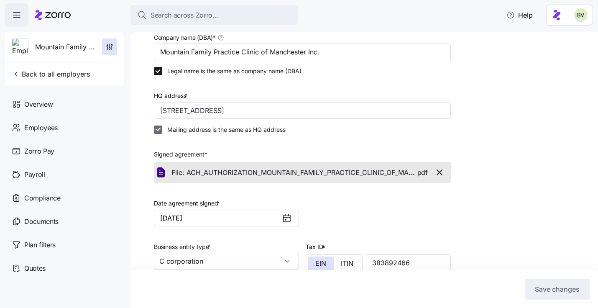
click at [160, 129] on input "Mailing address is the same as HQ address" at bounding box center [158, 130] width 8 height 8
checkbox input "false"
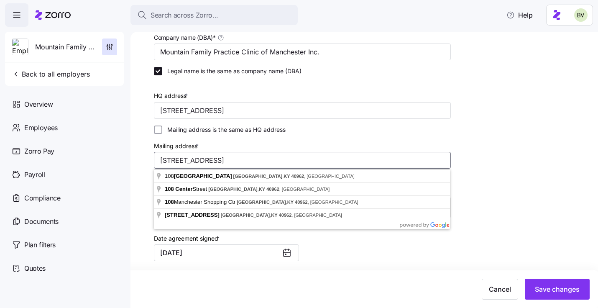
drag, startPoint x: 356, startPoint y: 161, endPoint x: 183, endPoint y: 149, distance: 172.8
click at [183, 149] on div "Mailing address * 108 Manchester Shopping Center, Manchester KY 40962" at bounding box center [302, 155] width 297 height 28
paste input "PO Box 267 Richmond, KY 40476"
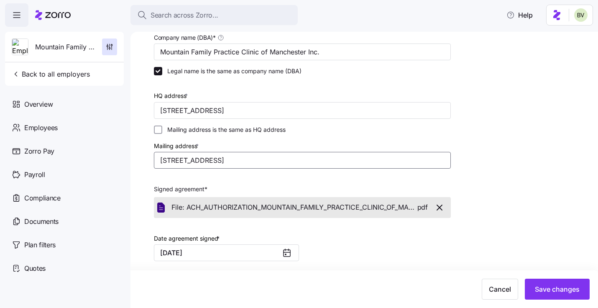
type input "PO Box 267 Richmond, KY 40476"
click at [513, 185] on div "Setup Company details Contacts Company setup Zorro setup Plan year setup Compan…" at bounding box center [370, 236] width 433 height 515
click at [553, 285] on span "Save changes" at bounding box center [557, 289] width 45 height 10
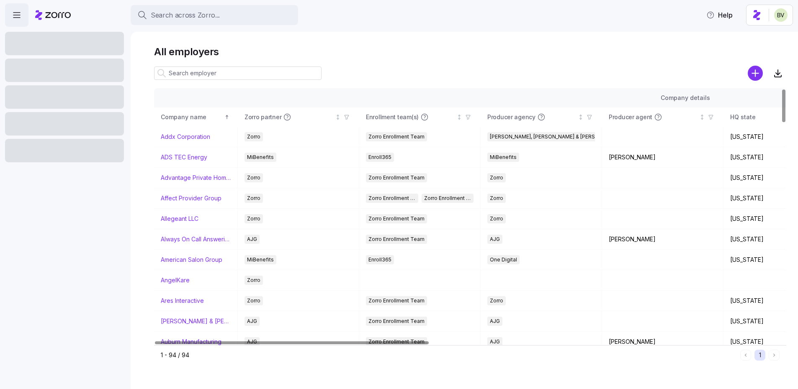
click at [195, 78] on input at bounding box center [237, 73] width 167 height 13
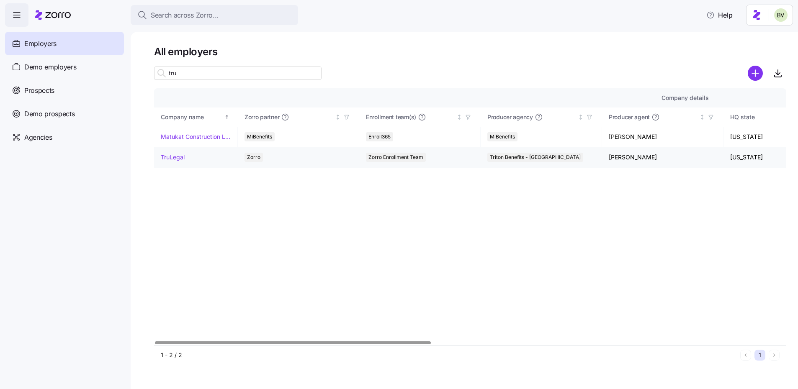
type input "tru"
click at [170, 159] on link "TruLegal" at bounding box center [173, 157] width 24 height 8
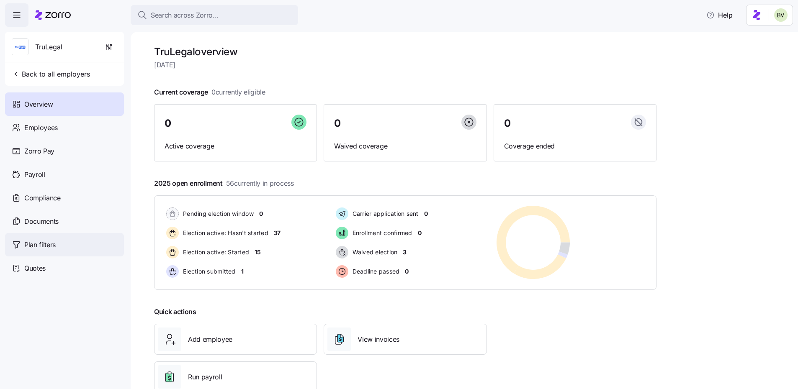
click at [62, 242] on div "Plan filters" at bounding box center [64, 244] width 119 height 23
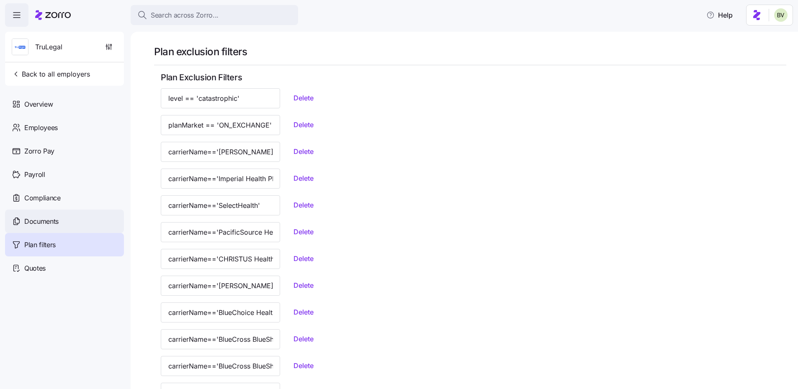
click at [62, 219] on div "Documents" at bounding box center [64, 221] width 119 height 23
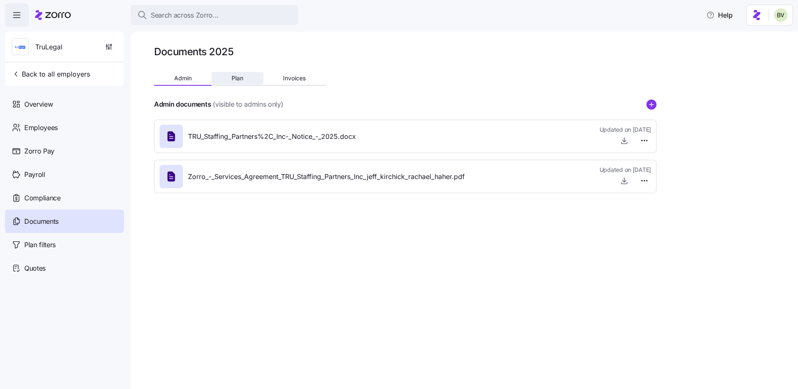
click at [239, 79] on span "Plan" at bounding box center [237, 78] width 12 height 6
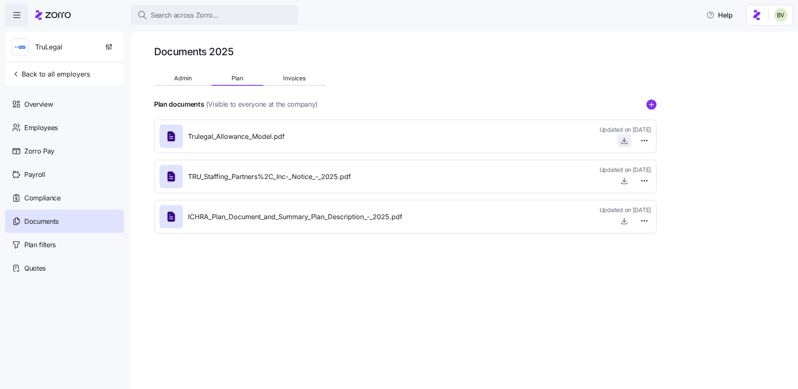
click at [622, 140] on icon "button" at bounding box center [623, 141] width 3 height 2
click at [213, 14] on span "Search across Zorro..." at bounding box center [185, 15] width 68 height 10
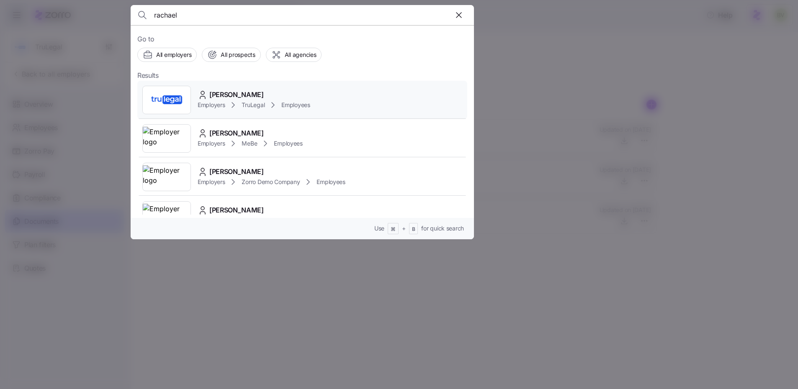
type input "rachael"
click at [174, 96] on img at bounding box center [167, 99] width 48 height 23
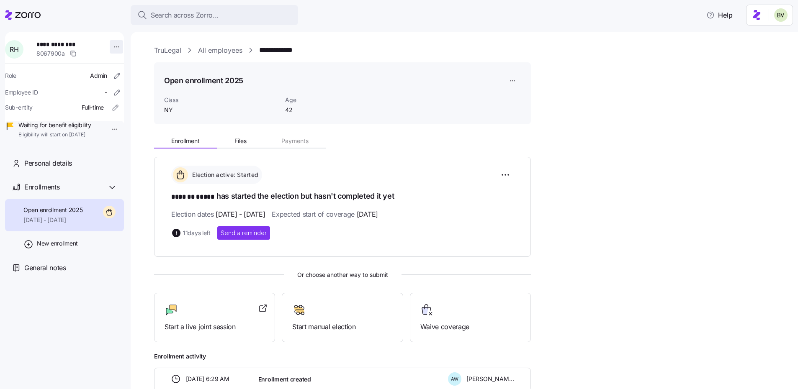
click at [112, 48] on html "**********" at bounding box center [399, 192] width 798 height 384
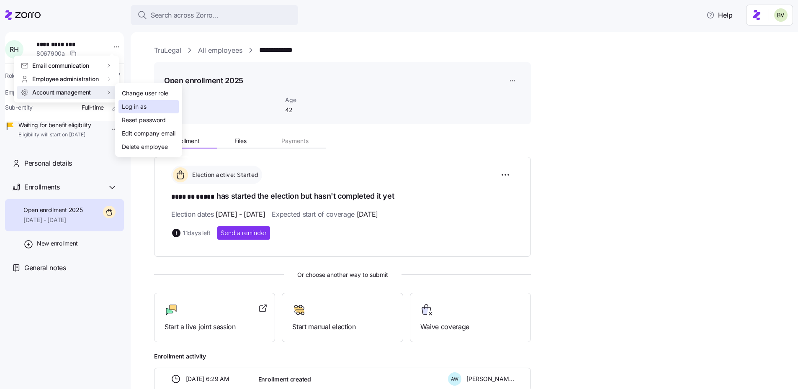
click at [126, 103] on div "Log in as" at bounding box center [134, 106] width 25 height 9
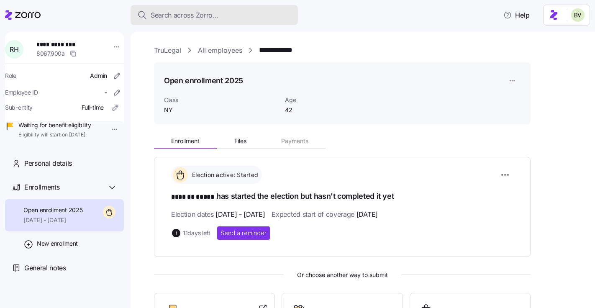
click at [201, 17] on span "Search across Zorro..." at bounding box center [185, 15] width 68 height 10
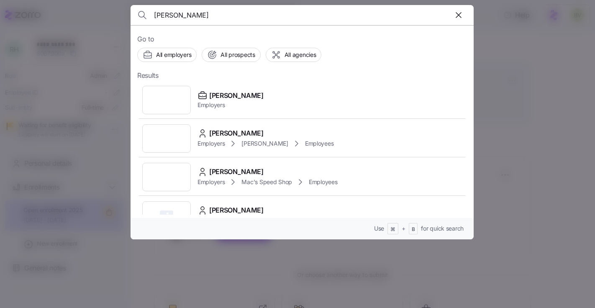
type input "kim cox"
click at [179, 94] on img at bounding box center [167, 99] width 48 height 23
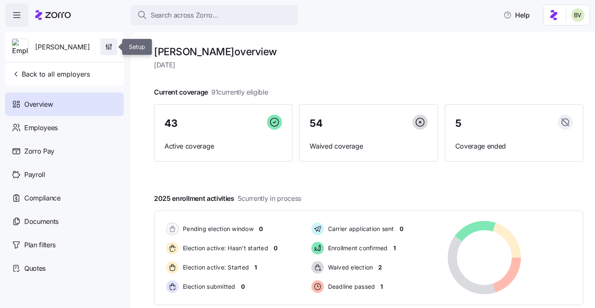
click at [105, 51] on icon "button" at bounding box center [109, 47] width 8 height 8
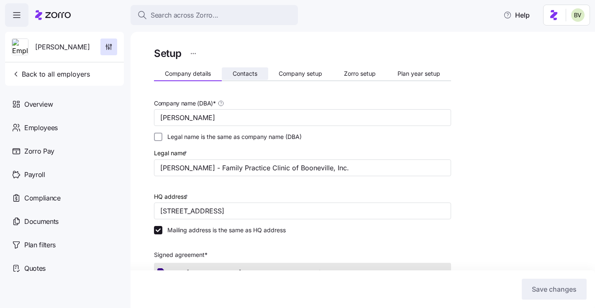
click at [240, 77] on span "Contacts" at bounding box center [245, 74] width 25 height 6
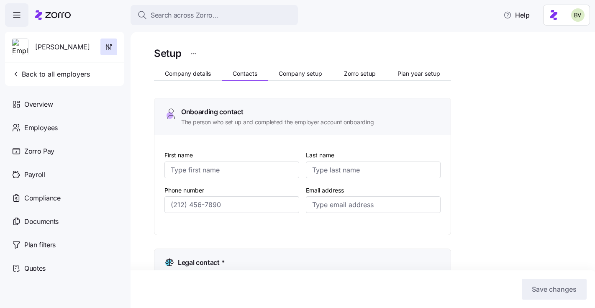
type input "Lori"
type input "Koretski"
type input "Lori_Koretski@yahoo.com"
type input "Lori"
type input "Koretski"
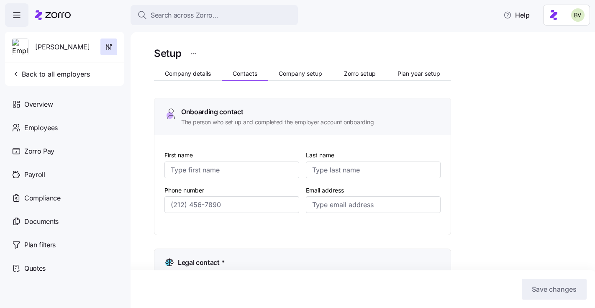
type input "Lori_Koretski@yahoo.com"
type input "Lori"
type input "Koretski"
type input "Lori_Koretski@yahoo.com"
type input "Lori"
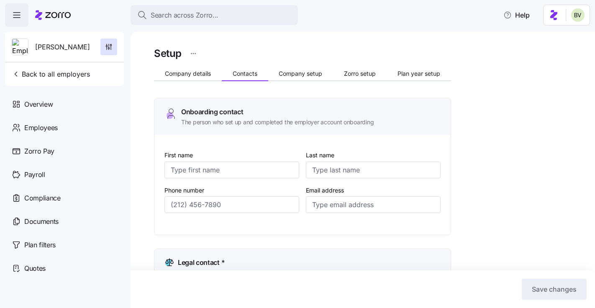
type input "Koretski"
type input "Lori_Koretski@yahoo.com"
type input "(859) 979-1863"
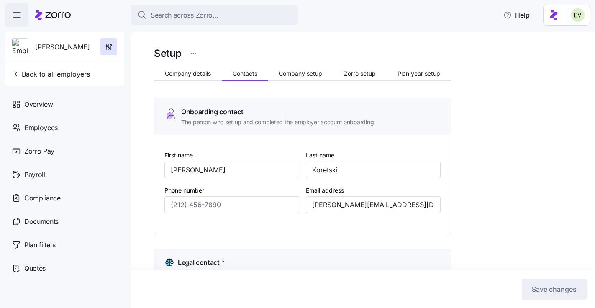
type input "(859) 979-1863"
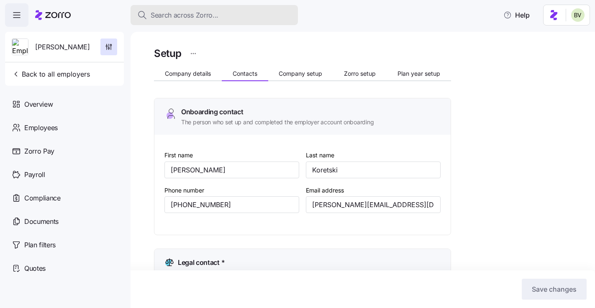
click at [193, 22] on button "Search across Zorro..." at bounding box center [214, 15] width 167 height 20
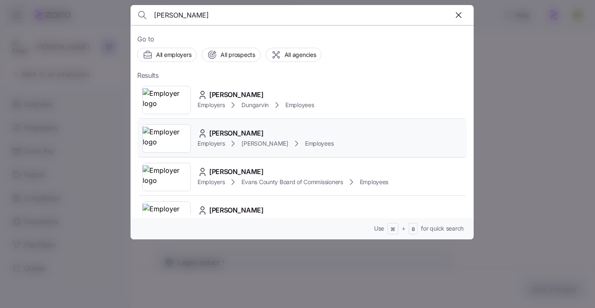
type input "nora"
click at [317, 128] on div "Nora Bowling Employers Kim Cox Employees" at bounding box center [302, 138] width 330 height 38
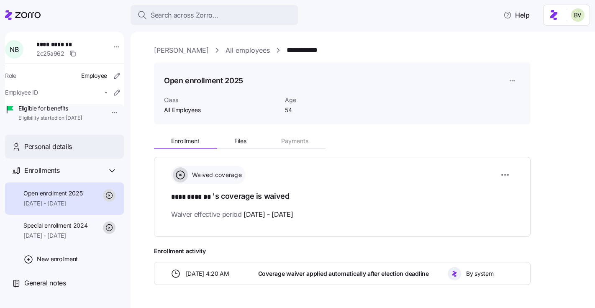
click at [79, 152] on div "Personal details" at bounding box center [70, 146] width 93 height 10
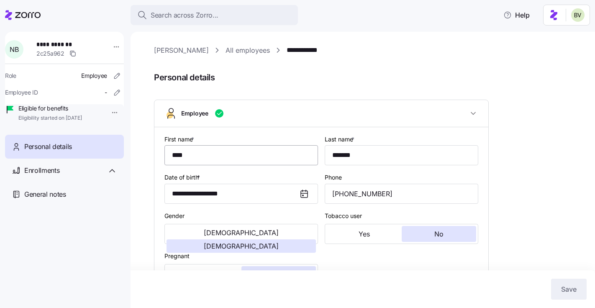
type input "All Employees"
click at [226, 53] on link "All employees" at bounding box center [248, 50] width 44 height 10
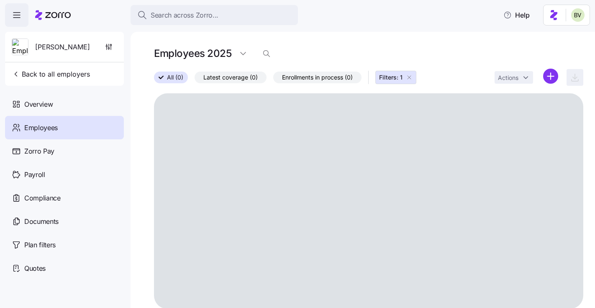
click at [274, 51] on div "Employees 2025" at bounding box center [368, 53] width 429 height 17
click at [271, 52] on span "button" at bounding box center [267, 54] width 16 height 16
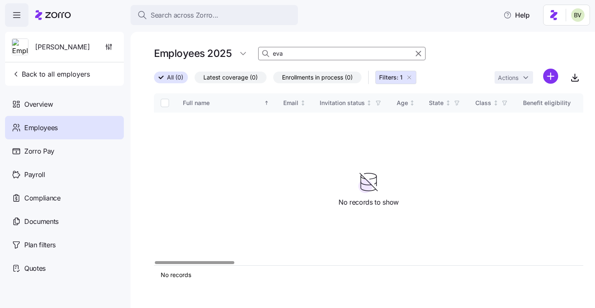
click at [410, 77] on icon "button" at bounding box center [409, 77] width 7 height 7
click at [323, 53] on input "eva" at bounding box center [341, 53] width 167 height 13
click at [237, 54] on html "Search across Zorro... Help Kim Cox Back to all employers Overview Employees Zo…" at bounding box center [297, 151] width 595 height 303
click at [243, 81] on div "2024" at bounding box center [255, 87] width 35 height 13
click at [323, 49] on input "eva" at bounding box center [342, 53] width 167 height 13
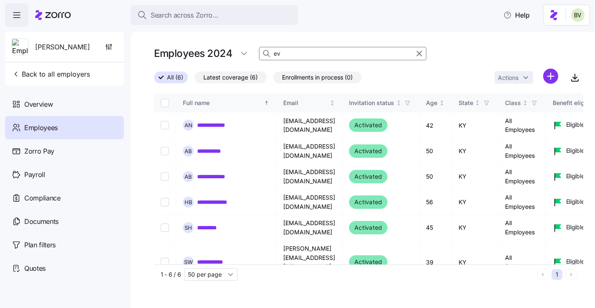
type input "e"
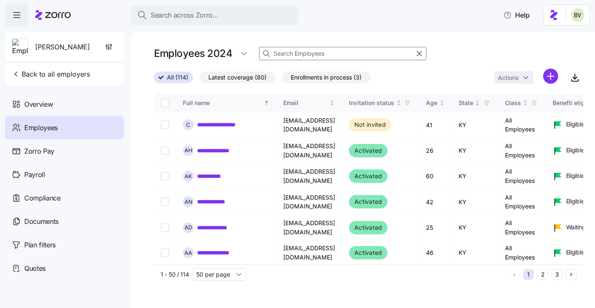
click at [296, 51] on input at bounding box center [342, 53] width 167 height 13
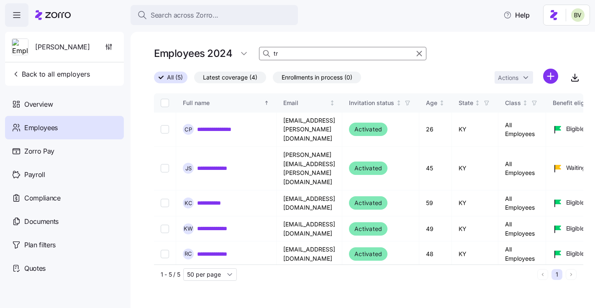
type input "t"
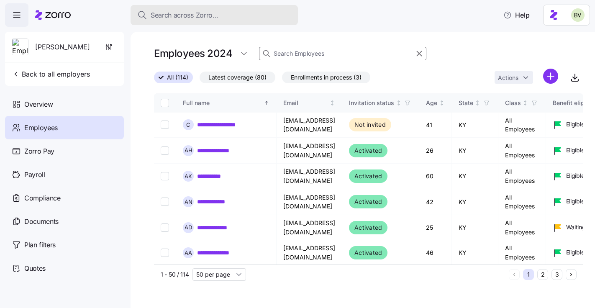
click at [233, 19] on div "Search across Zorro..." at bounding box center [214, 15] width 154 height 10
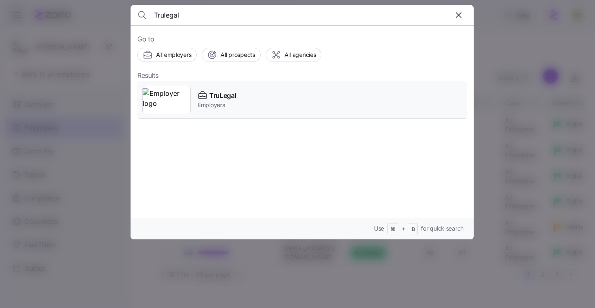
type input "Trulegal"
click at [177, 97] on img at bounding box center [167, 99] width 48 height 23
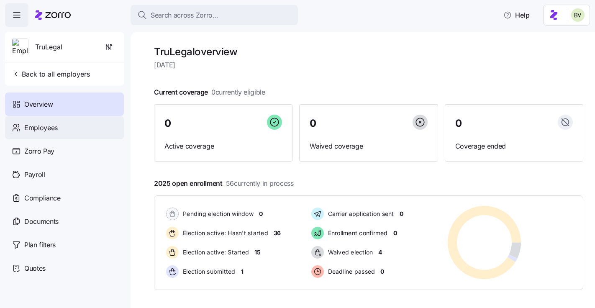
click at [82, 136] on div "Employees" at bounding box center [64, 127] width 119 height 23
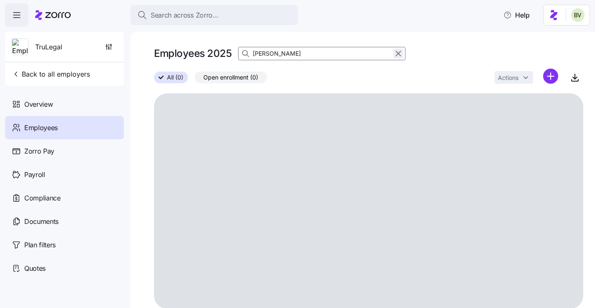
click at [395, 54] on icon "button" at bounding box center [398, 54] width 9 height 10
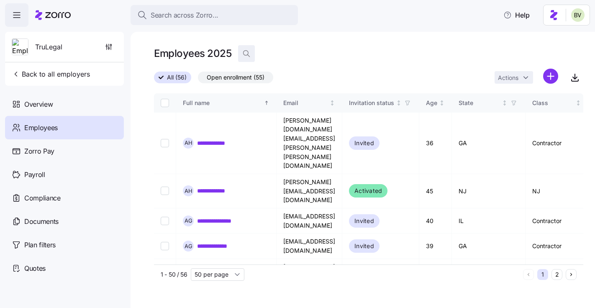
click at [250, 55] on icon "button" at bounding box center [246, 53] width 8 height 8
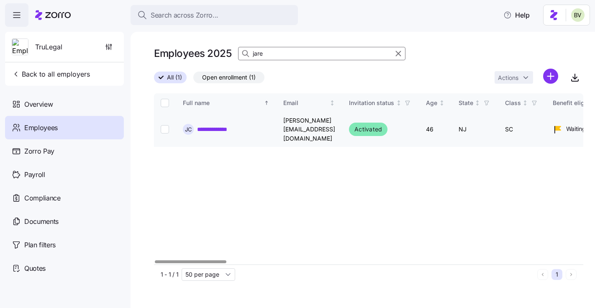
type input "jare"
click at [220, 125] on link "**********" at bounding box center [217, 129] width 41 height 8
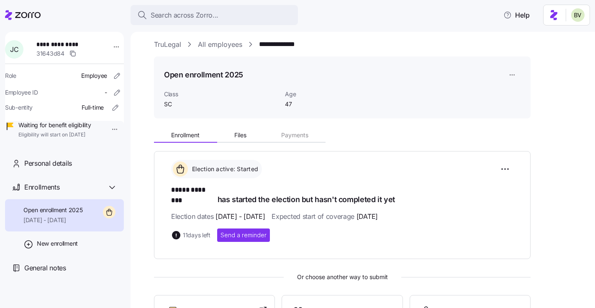
scroll to position [0, 0]
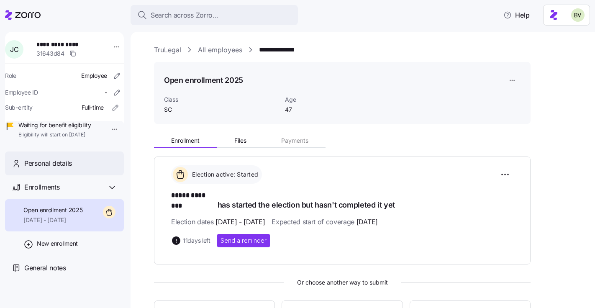
click at [86, 169] on div "Personal details" at bounding box center [70, 163] width 93 height 10
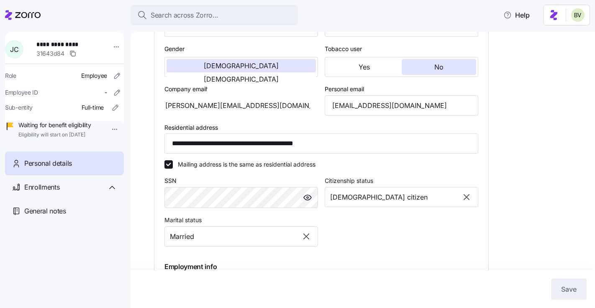
scroll to position [370, 0]
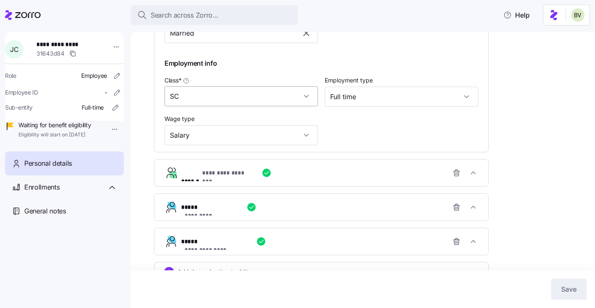
click at [308, 97] on input "SC" at bounding box center [241, 96] width 154 height 20
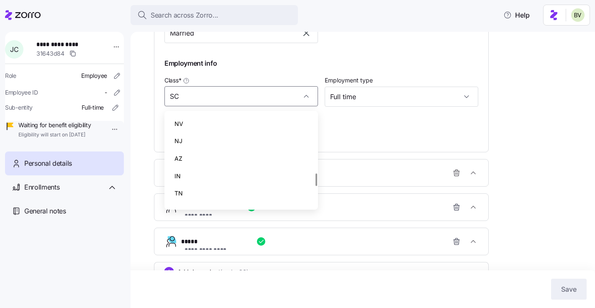
scroll to position [438, 0]
click at [260, 145] on div "NJ" at bounding box center [241, 139] width 147 height 18
type input "NJ"
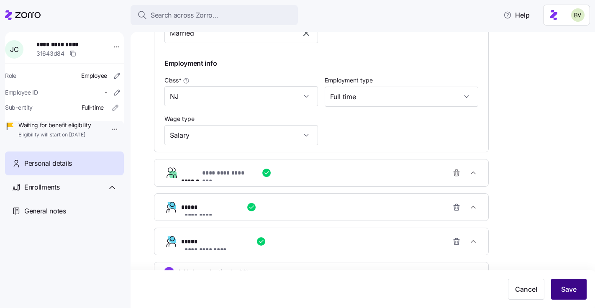
click at [572, 287] on span "Save" at bounding box center [568, 289] width 15 height 10
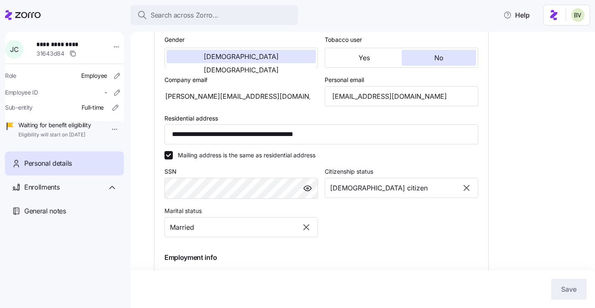
scroll to position [0, 0]
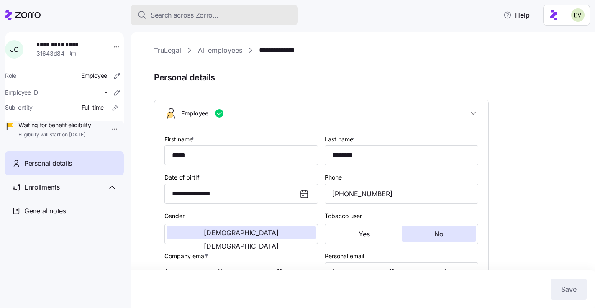
click at [192, 18] on span "Search across Zorro..." at bounding box center [185, 15] width 68 height 10
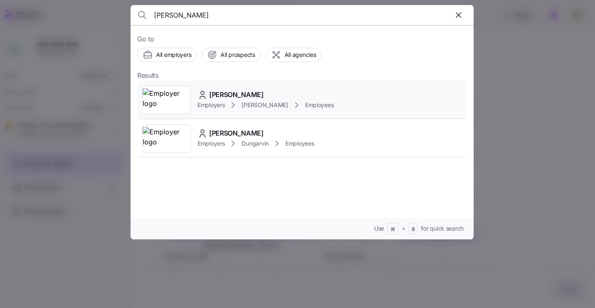
type input "nora bo"
click at [182, 99] on img at bounding box center [167, 99] width 48 height 23
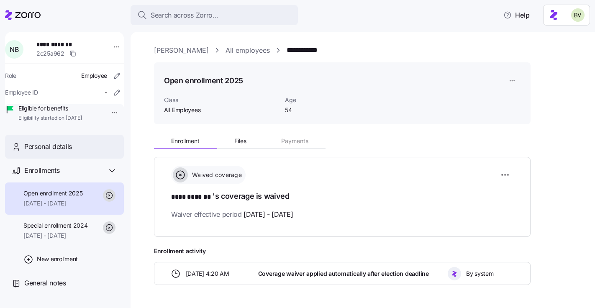
click at [71, 152] on span "Personal details" at bounding box center [48, 146] width 48 height 10
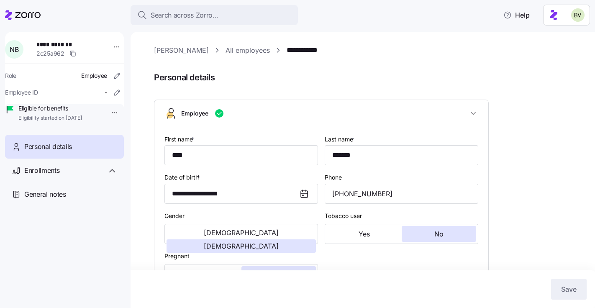
type input "All Employees"
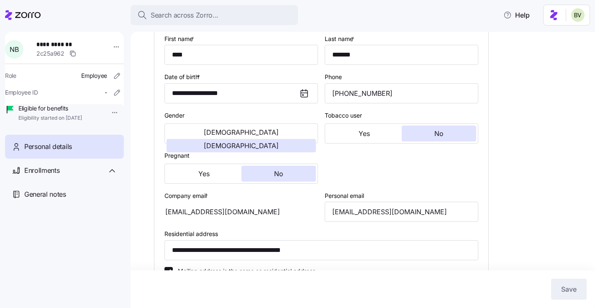
scroll to position [101, 0]
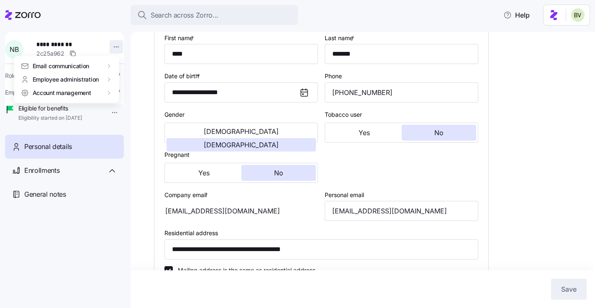
click at [110, 47] on html "**********" at bounding box center [297, 151] width 595 height 303
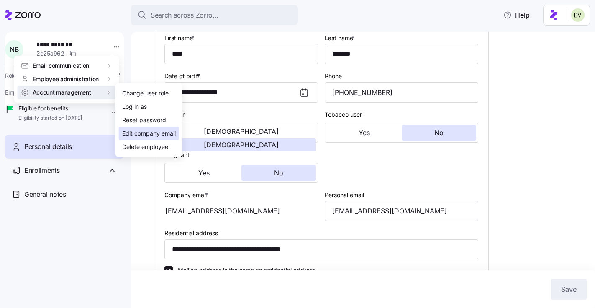
click at [146, 136] on div "Edit company email" at bounding box center [149, 133] width 54 height 9
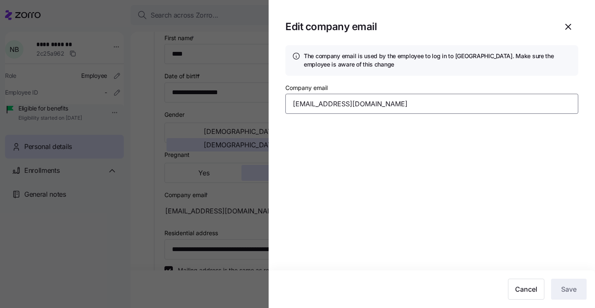
drag, startPoint x: 385, startPoint y: 105, endPoint x: 277, endPoint y: 105, distance: 108.0
click at [277, 105] on section "Edit company email The company email is used by the employee to log in to Zorro…" at bounding box center [432, 154] width 326 height 308
paste input "bowling@kimcoxgroup"
type input "nbowling@kimcoxgroup.com"
click at [574, 289] on span "Save" at bounding box center [568, 289] width 15 height 10
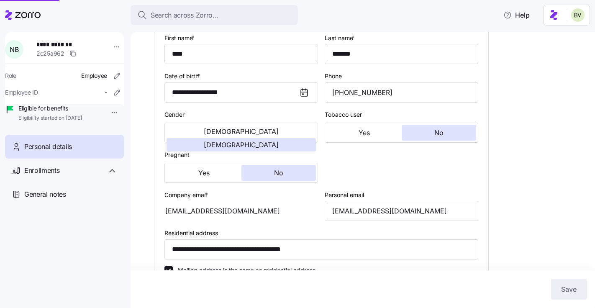
type input "nbowling@kimcoxgroup.com"
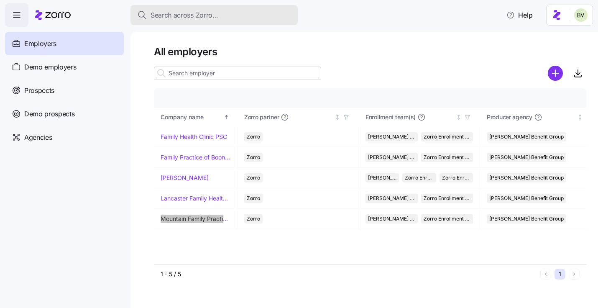
scroll to position [0, 95]
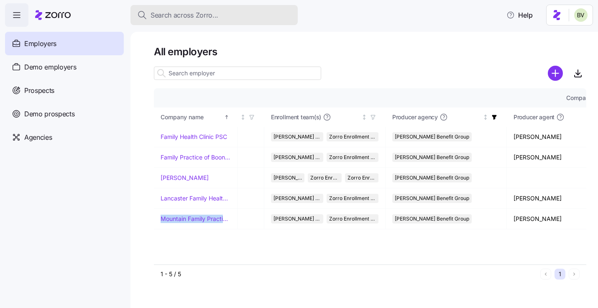
click at [174, 20] on span "Search across Zorro..." at bounding box center [185, 15] width 68 height 10
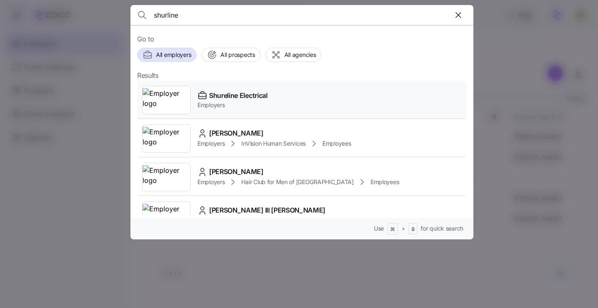
type input "shurline"
click at [155, 106] on img at bounding box center [167, 99] width 48 height 23
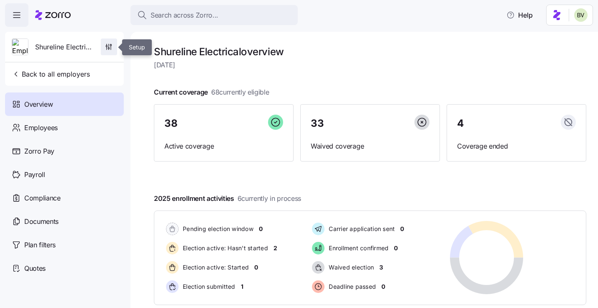
click at [107, 50] on icon "button" at bounding box center [109, 47] width 8 height 8
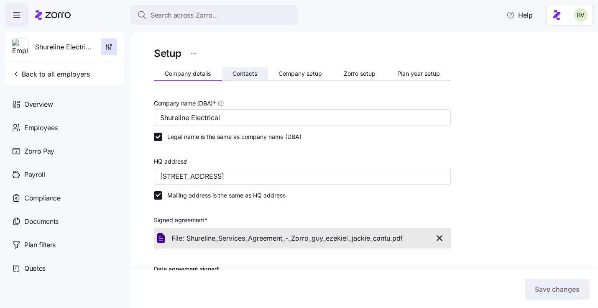
click at [255, 72] on span "Contacts" at bounding box center [245, 74] width 25 height 6
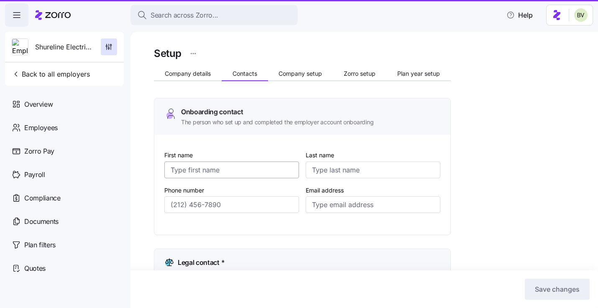
type input "Jackie"
type input "Cantu"
type input "jcantu@shure-line.com"
type input "Jackie"
type input "Cantu"
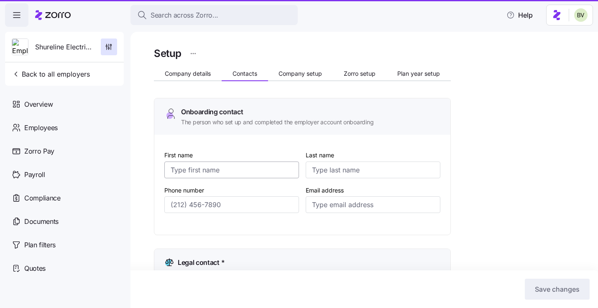
type input "jcantu@shure-line.com"
type input "Jackie"
type input "Cantu"
type input "jcantu@shure-line.com"
type input "Jackie"
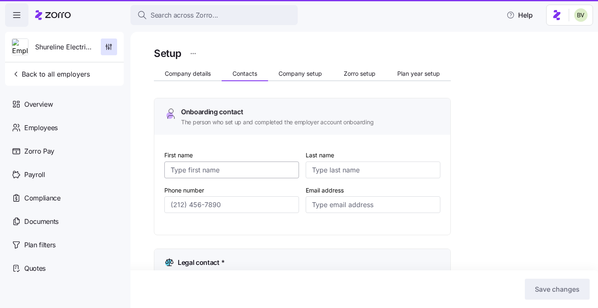
type input "Cantu"
type input "jcantu@shure-line.com"
type input "(302) 363-1109"
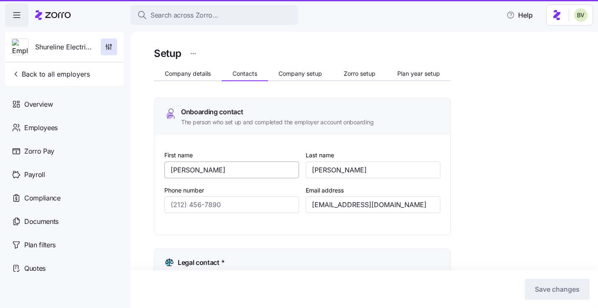
type input "(302) 389-1114"
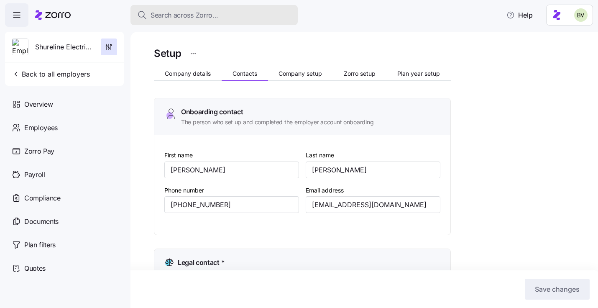
click at [201, 15] on span "Search across Zorro..." at bounding box center [185, 15] width 68 height 10
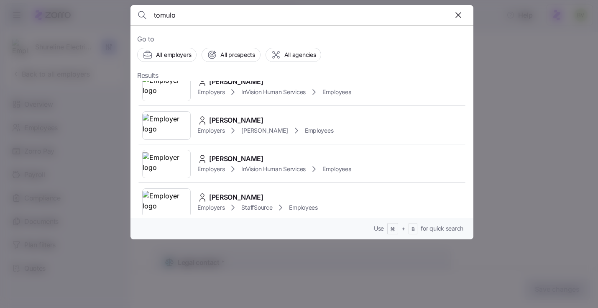
scroll to position [136, 0]
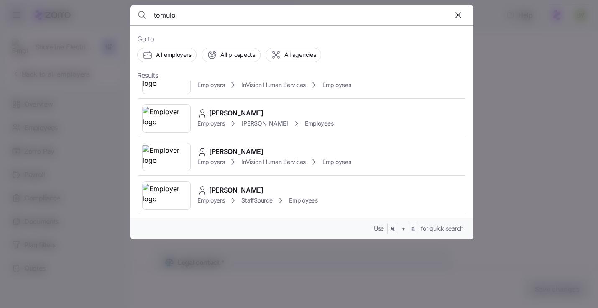
click at [180, 18] on input "tomulo" at bounding box center [261, 15] width 214 height 20
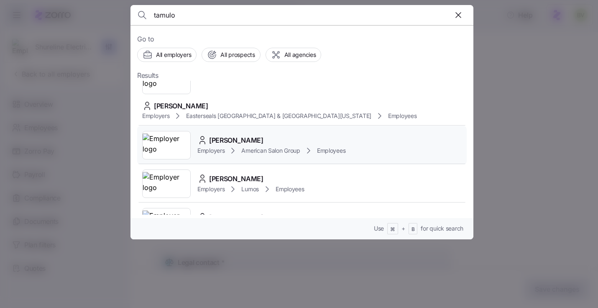
scroll to position [0, 0]
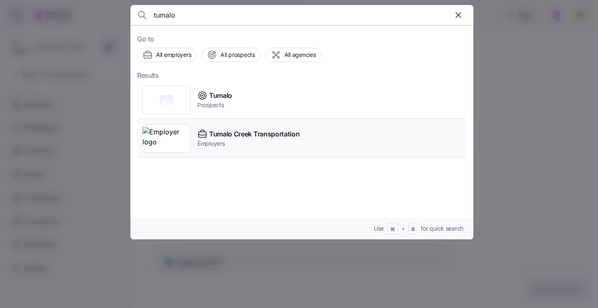
type input "tumalo"
click at [163, 138] on img at bounding box center [167, 138] width 48 height 23
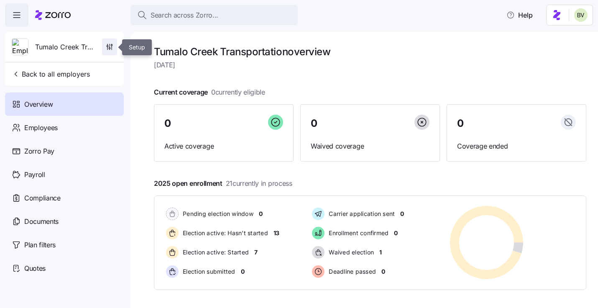
click at [116, 49] on span "button" at bounding box center [110, 47] width 14 height 16
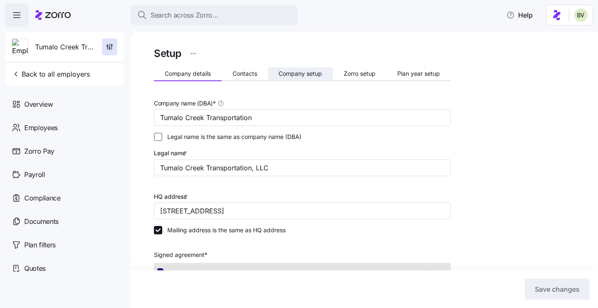
click at [308, 77] on button "Company setup" at bounding box center [300, 73] width 65 height 13
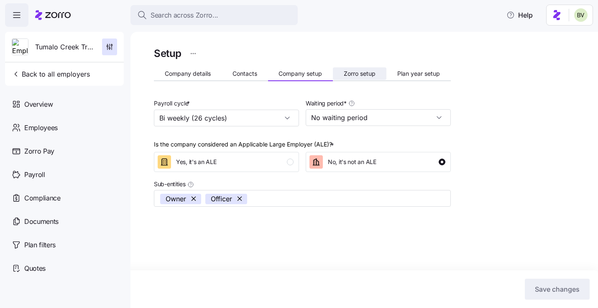
click at [364, 74] on span "Zorro setup" at bounding box center [360, 74] width 32 height 6
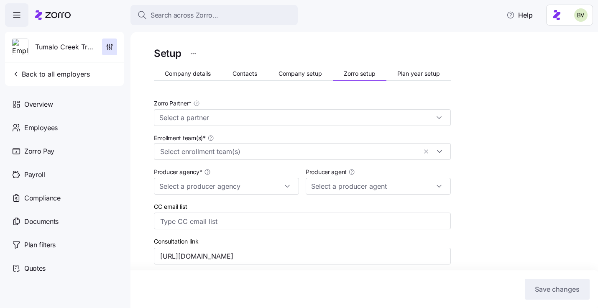
type input "Ben Horowitz (bhorowitz@bsbconsultants.com)"
type input "Zorro"
type input "BSB Consultants"
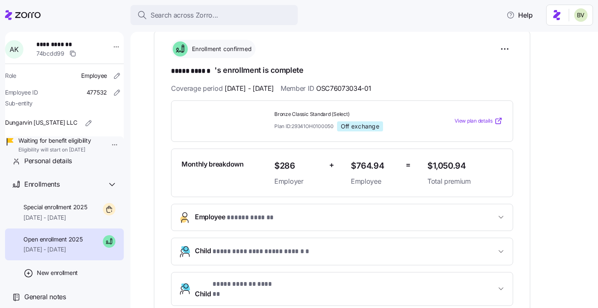
scroll to position [162, 0]
